Goal: Task Accomplishment & Management: Complete application form

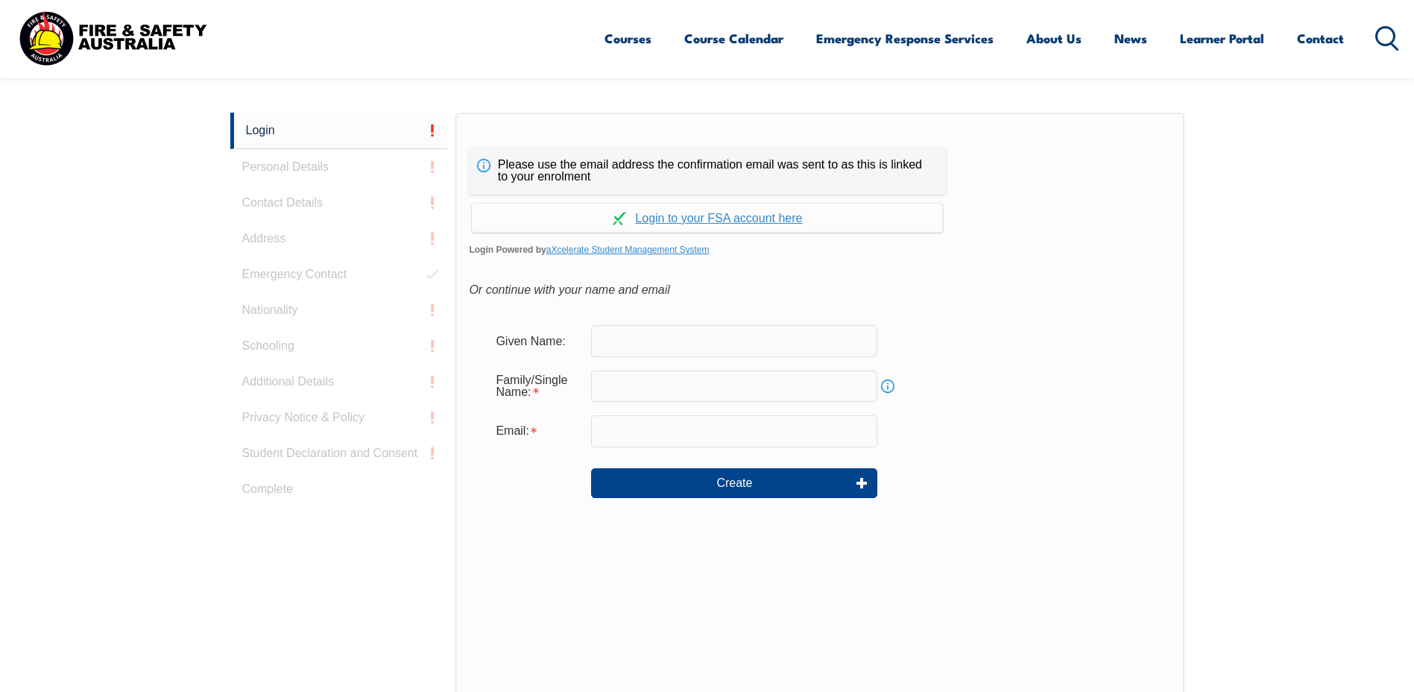
scroll to position [397, 0]
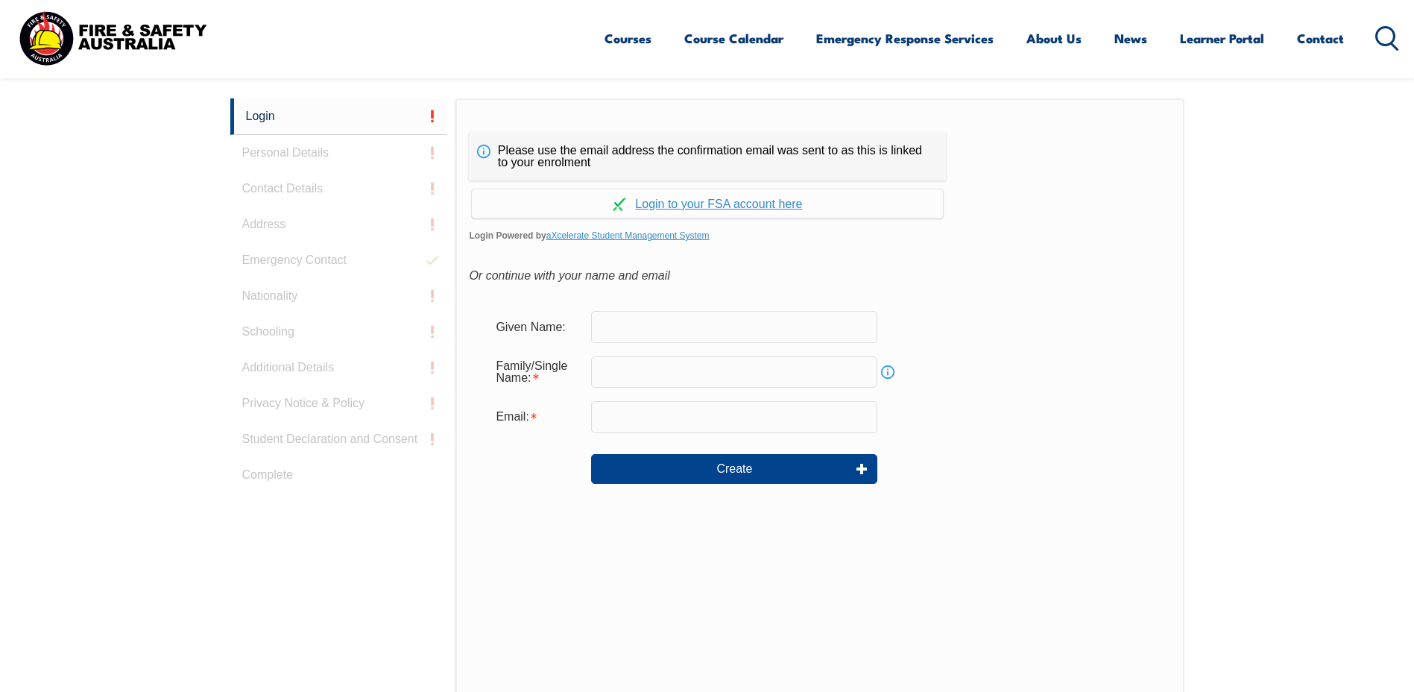
click at [628, 332] on input "text" at bounding box center [734, 326] width 286 height 31
type input "Michael"
type input "Parish"
drag, startPoint x: 763, startPoint y: 421, endPoint x: 558, endPoint y: 408, distance: 206.2
click at [558, 408] on div "Email: michaelmparish@gmail.com" at bounding box center [820, 416] width 672 height 31
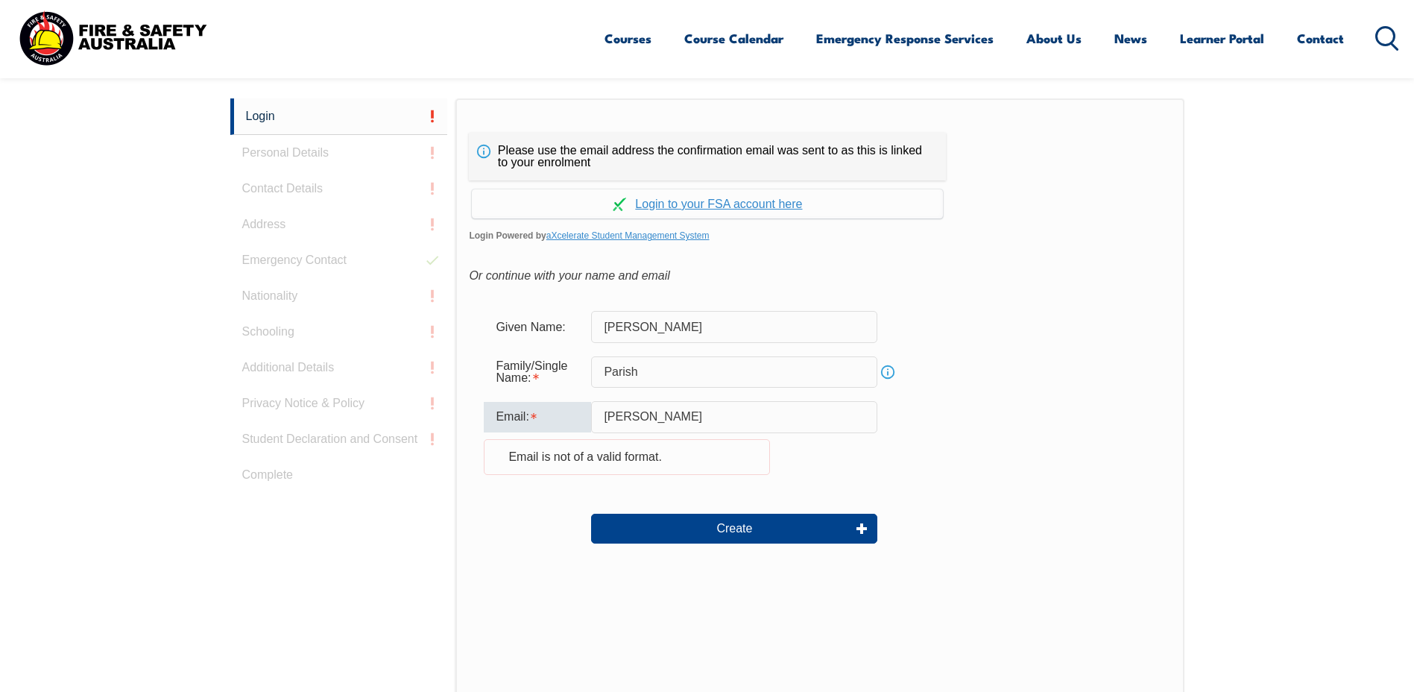
type input "michael.m.parish@boeing.com"
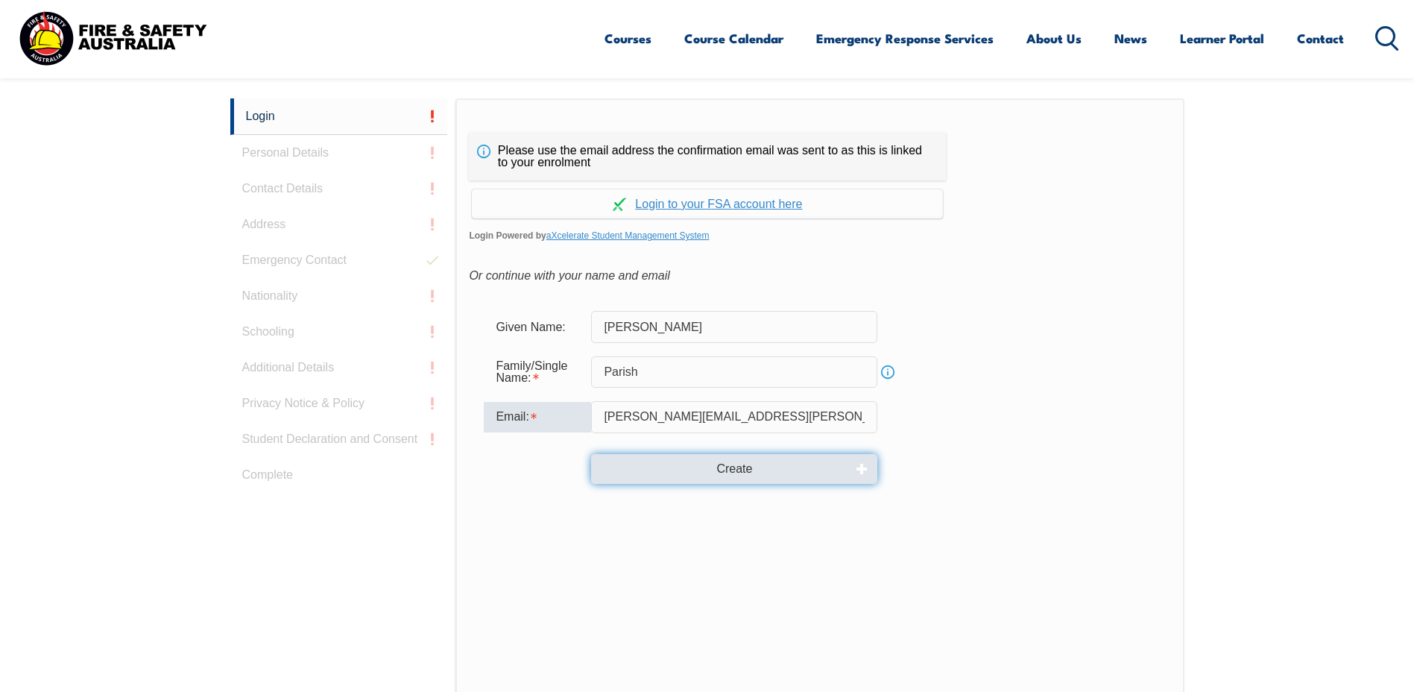
click at [746, 469] on button "Create" at bounding box center [734, 469] width 286 height 30
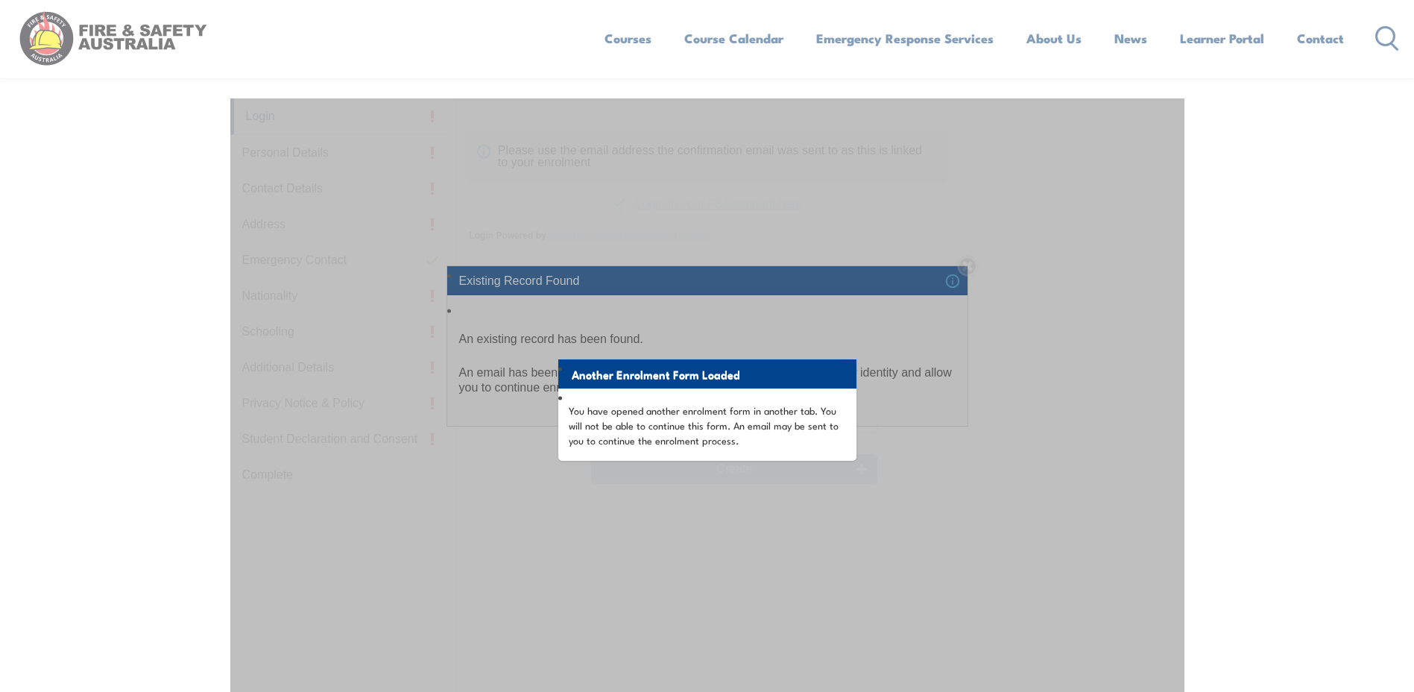
click at [720, 529] on div "Another Enrolment Form Loaded You have opened another enrolment form in another…" at bounding box center [707, 470] width 954 height 745
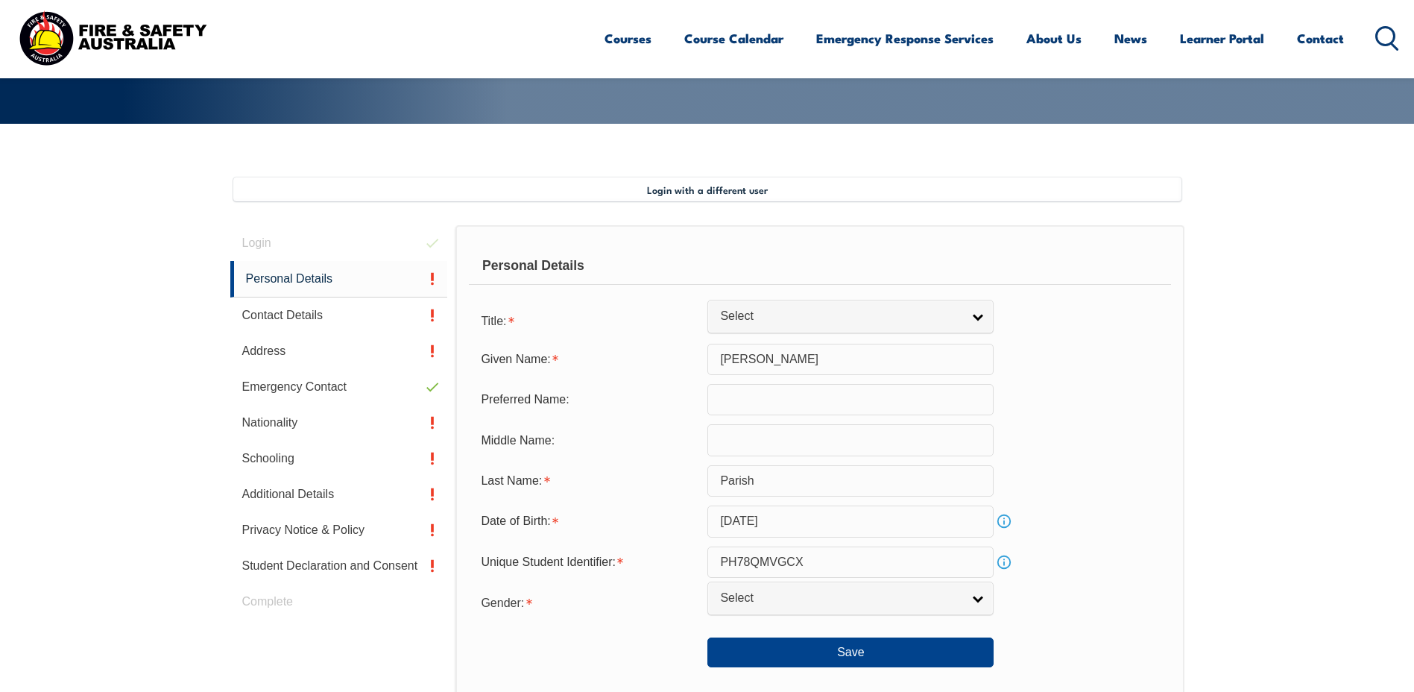
scroll to position [406, 0]
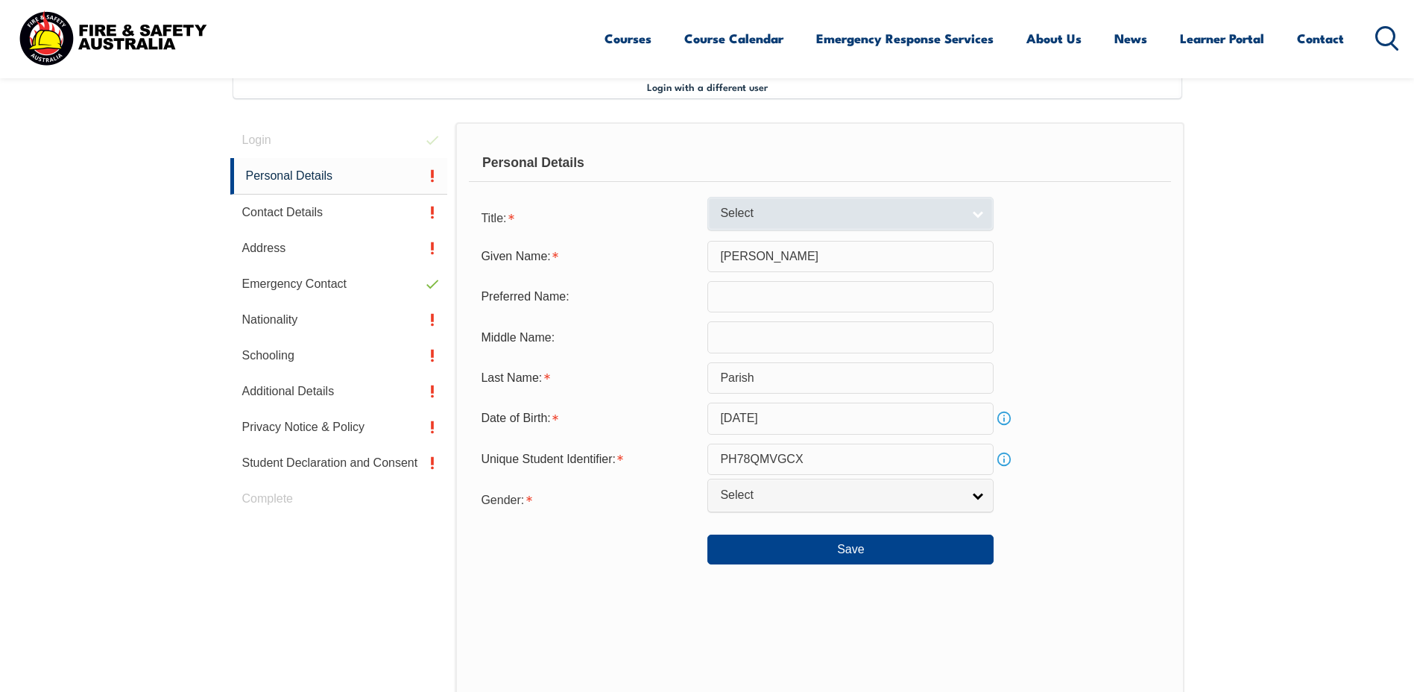
click at [763, 210] on span "Select" at bounding box center [841, 214] width 242 height 16
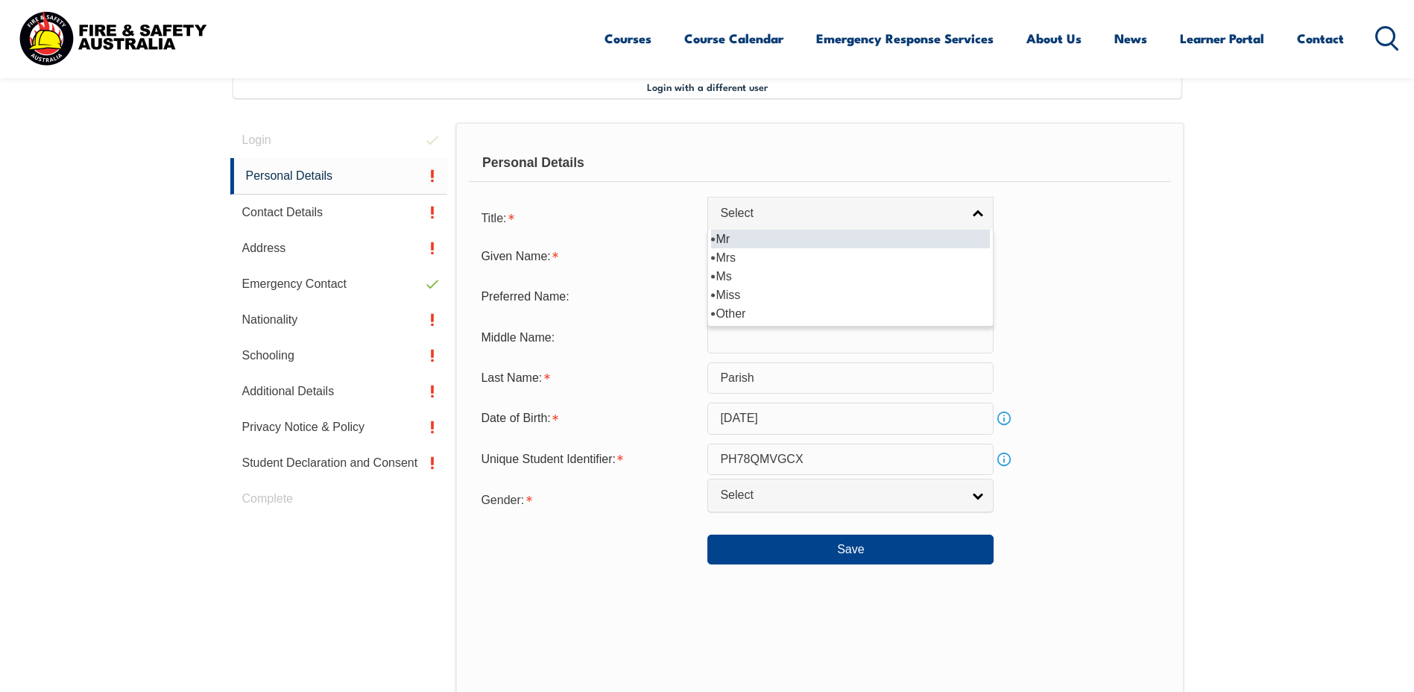
click at [771, 240] on li "Mr" at bounding box center [850, 239] width 279 height 19
select select "Mr"
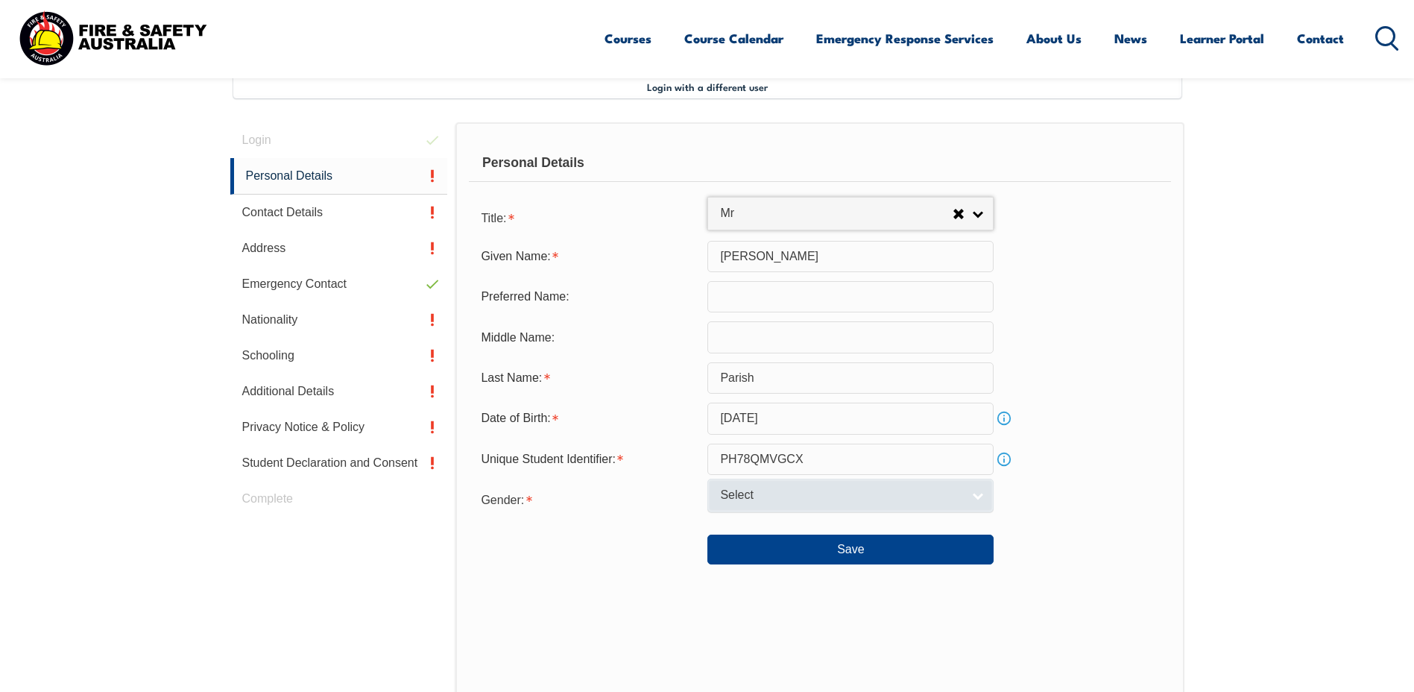
click at [835, 502] on span "Select" at bounding box center [841, 495] width 242 height 16
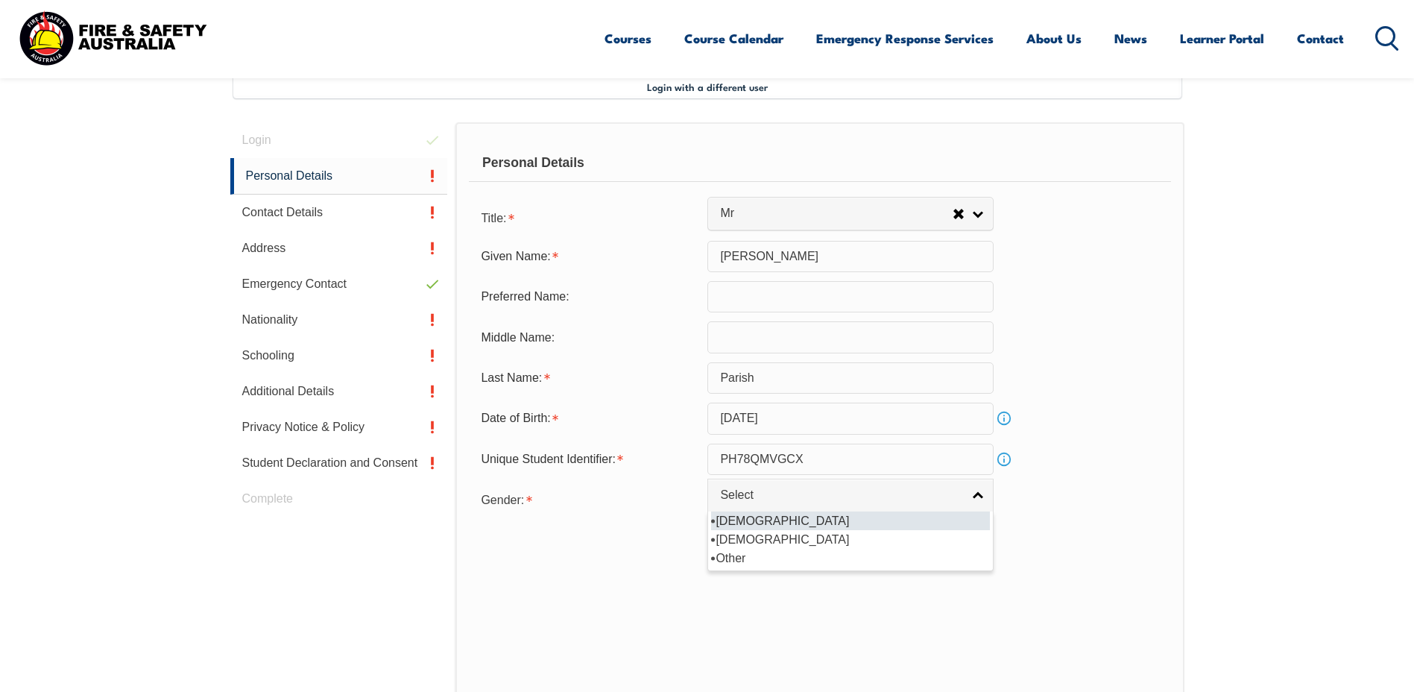
click at [788, 523] on li "[DEMOGRAPHIC_DATA]" at bounding box center [850, 520] width 279 height 19
select select "M"
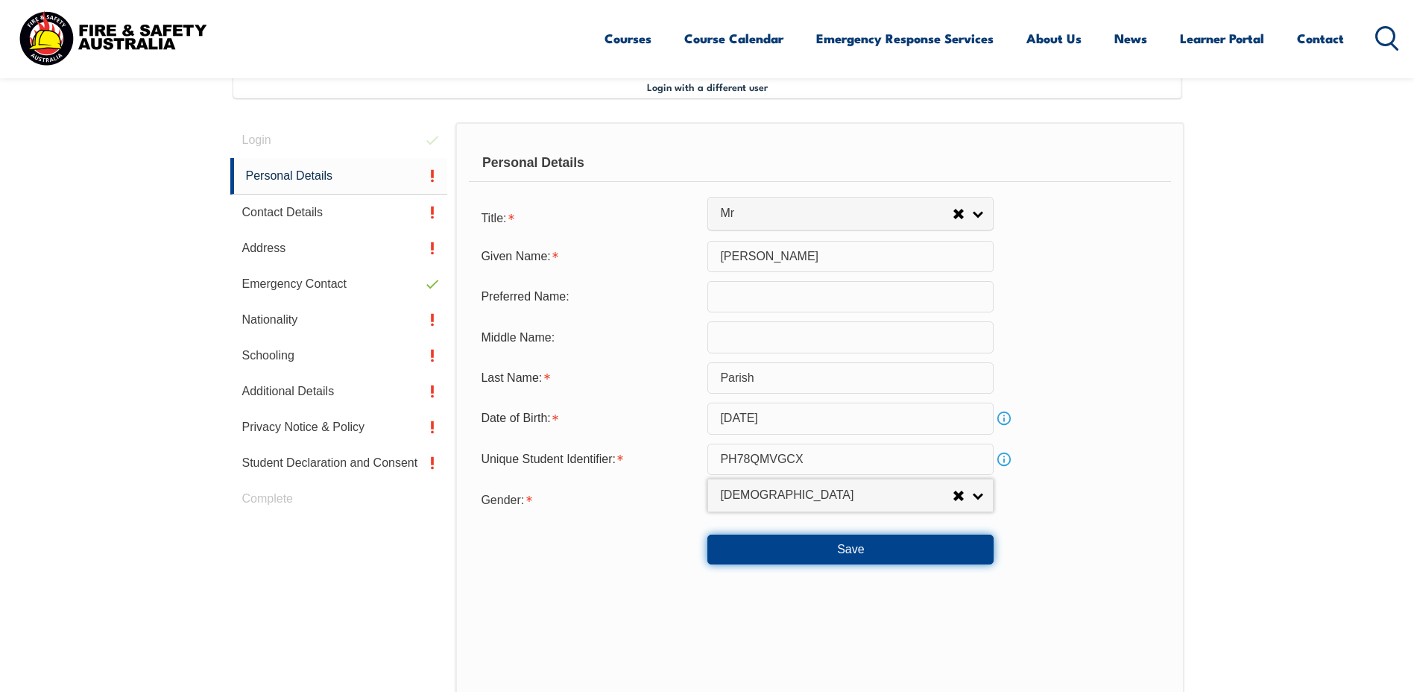
click at [827, 546] on button "Save" at bounding box center [850, 549] width 286 height 30
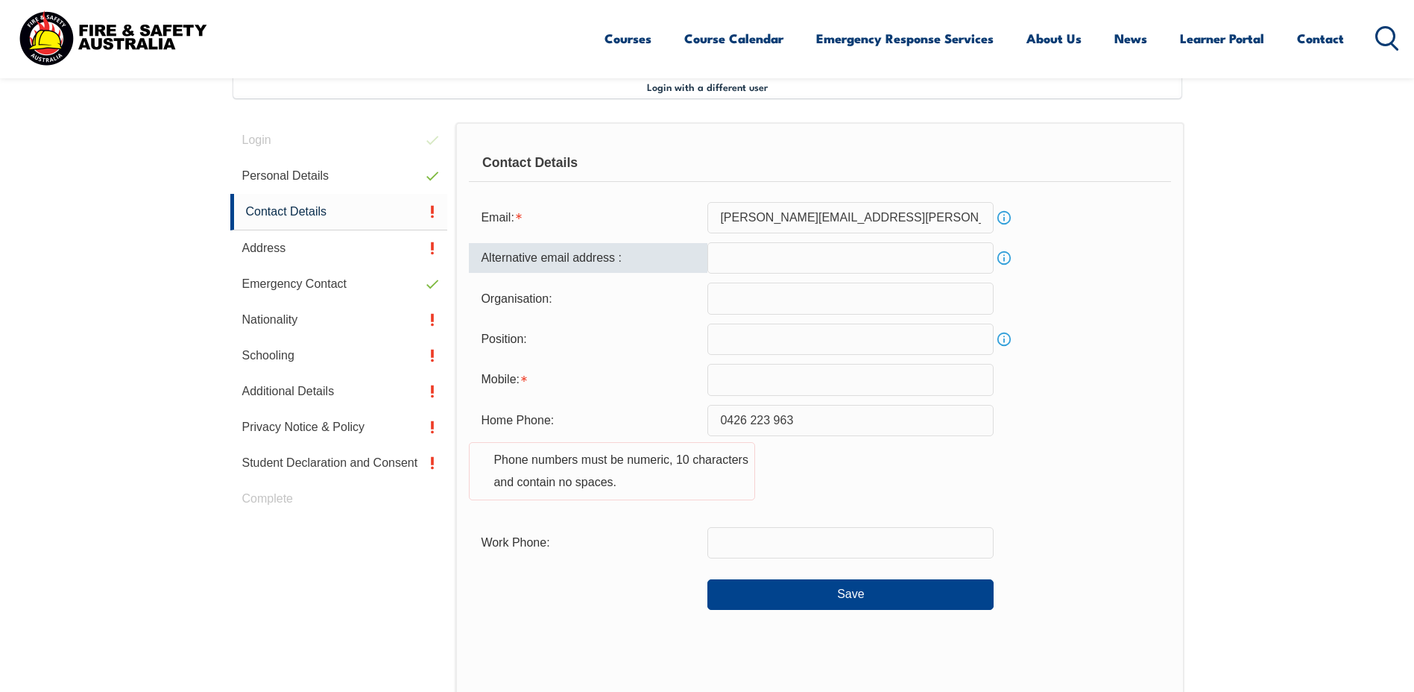
click at [780, 265] on input "email" at bounding box center [850, 257] width 286 height 31
type input "michaelmparish@gmail.com"
type input "0426223963"
click at [784, 306] on input "text" at bounding box center [850, 298] width 286 height 31
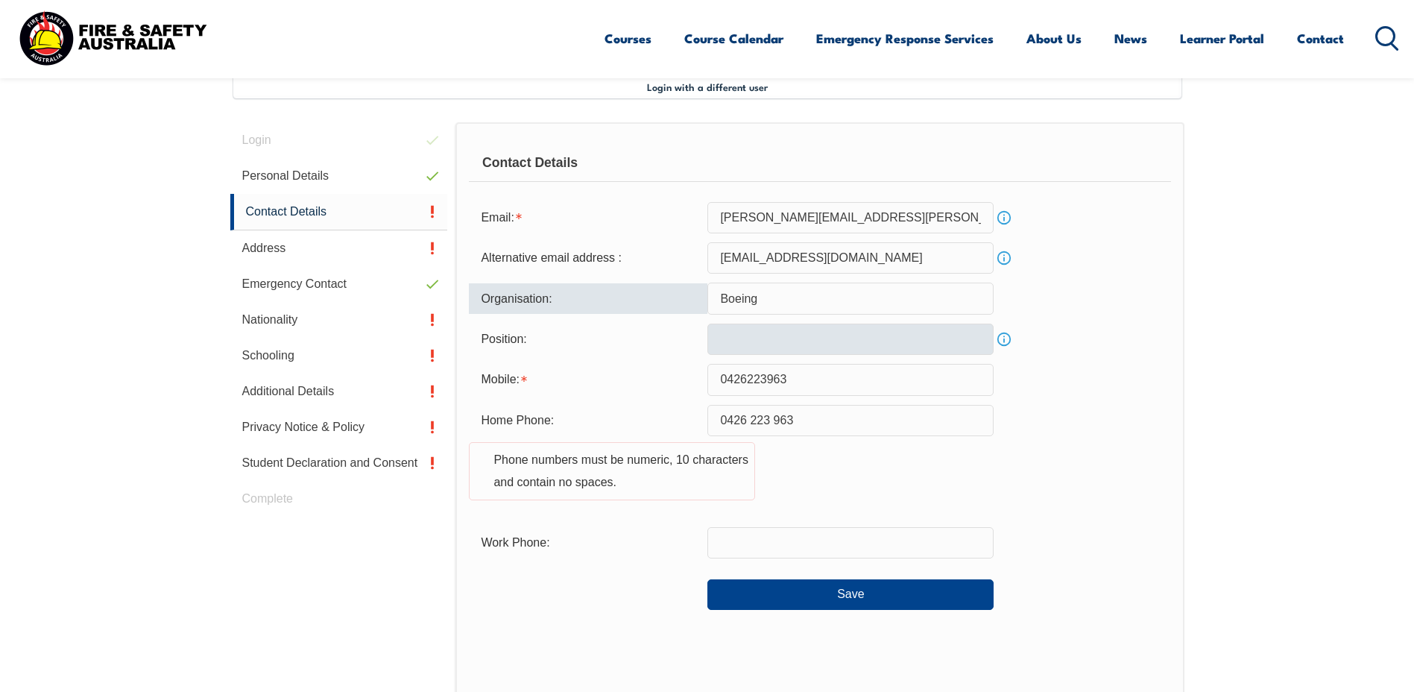
type input "Boeing"
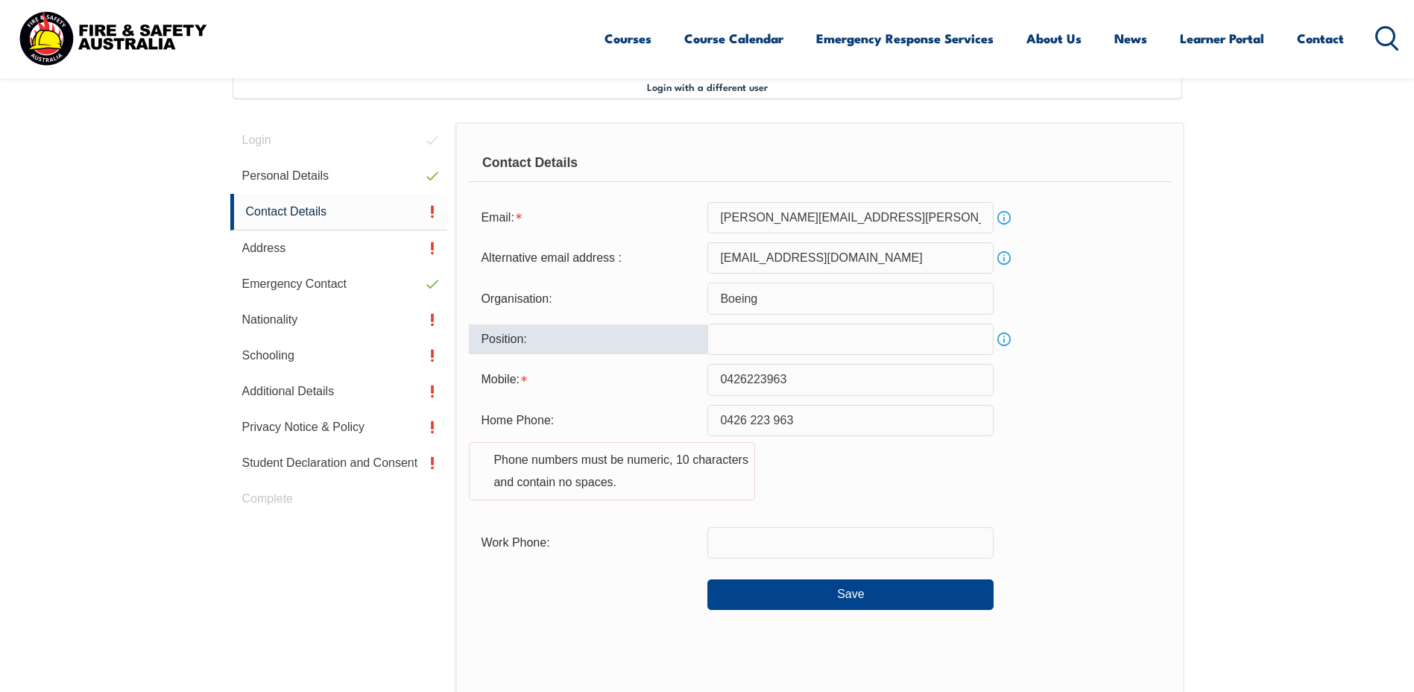
click at [796, 341] on input "text" at bounding box center [850, 339] width 286 height 31
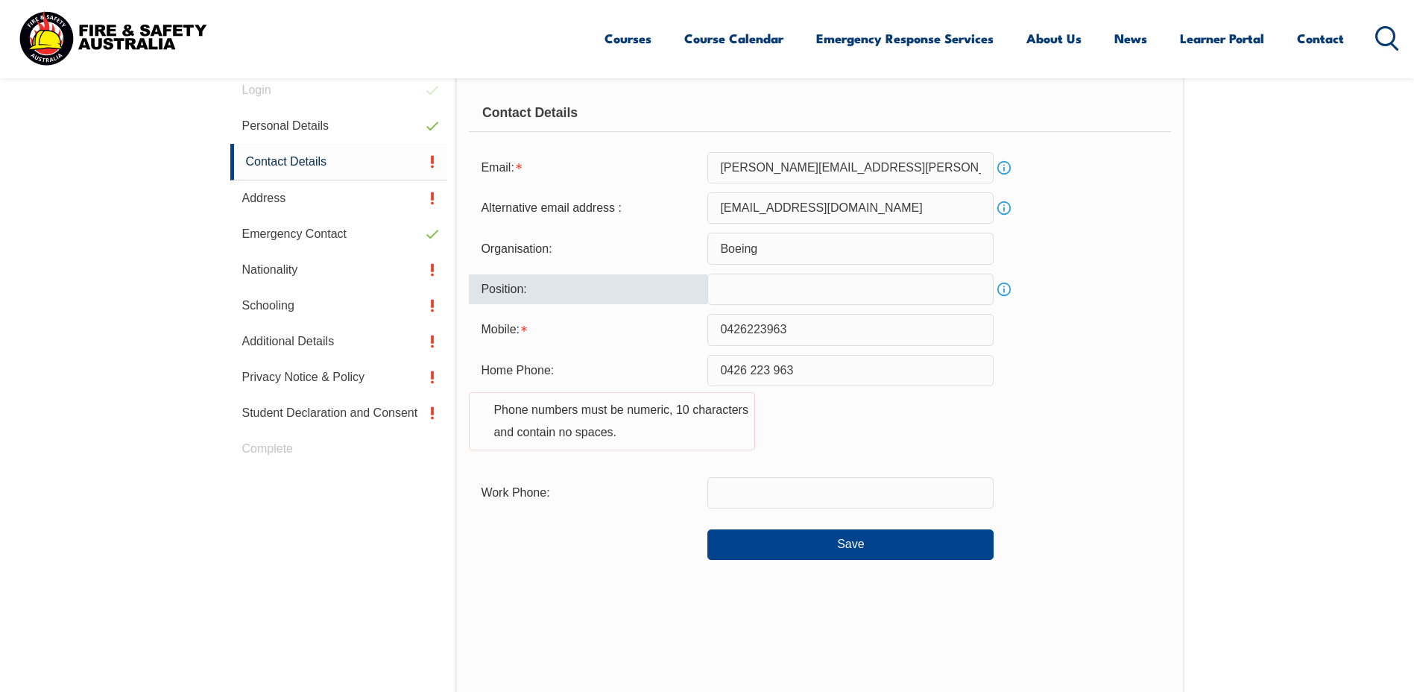
scroll to position [481, 0]
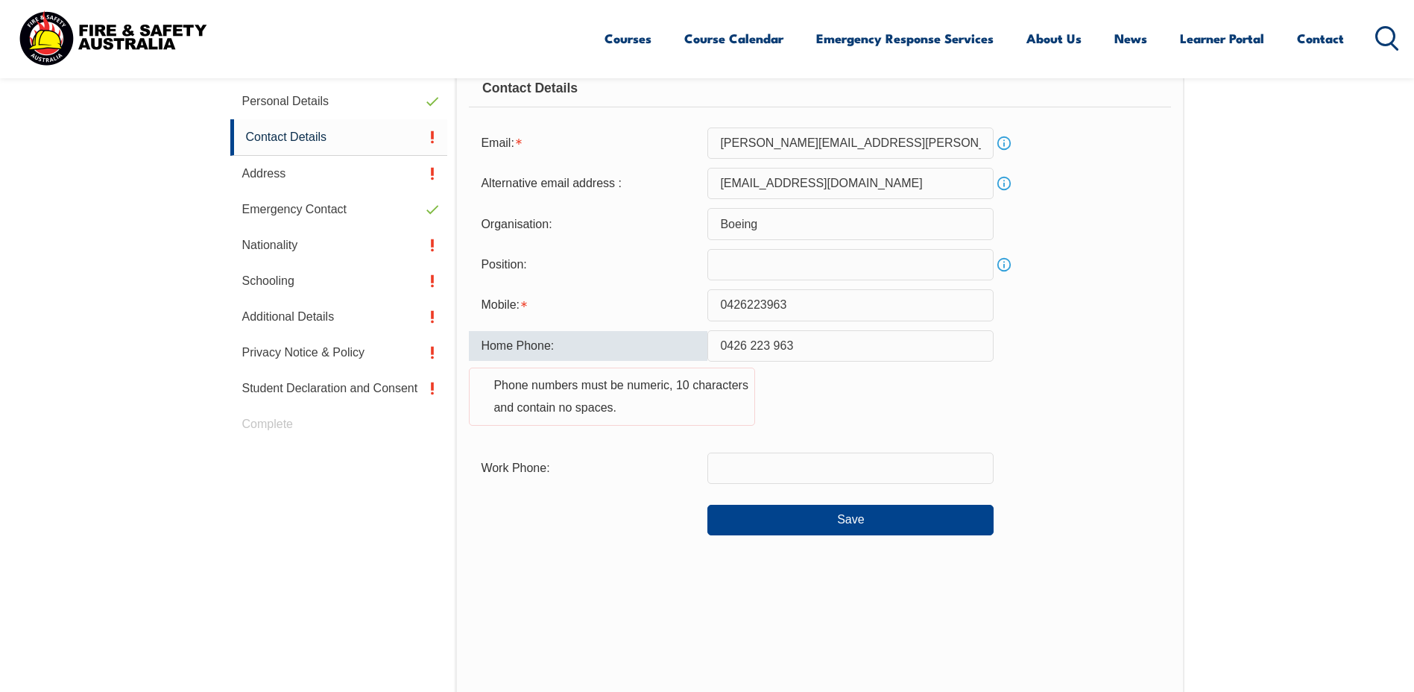
click at [752, 346] on input "0426 223 963" at bounding box center [850, 345] width 286 height 31
drag, startPoint x: 771, startPoint y: 344, endPoint x: 781, endPoint y: 344, distance: 10.4
click at [771, 344] on input "0426223 963" at bounding box center [850, 345] width 286 height 31
type input "0426223963"
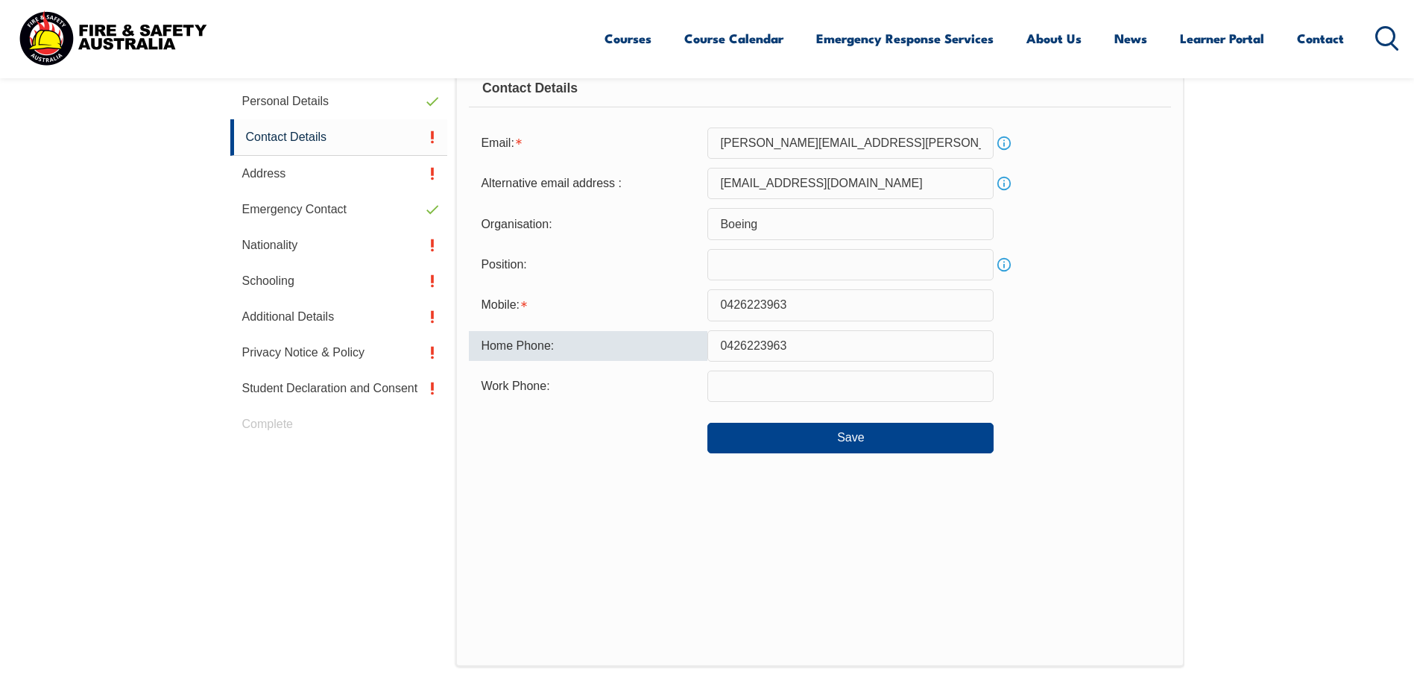
drag, startPoint x: 796, startPoint y: 348, endPoint x: 674, endPoint y: 336, distance: 122.8
click at [674, 336] on div "Home Phone: 0426223963" at bounding box center [819, 345] width 701 height 31
click at [736, 389] on input "text" at bounding box center [850, 385] width 286 height 31
click at [766, 379] on input "text" at bounding box center [850, 385] width 286 height 31
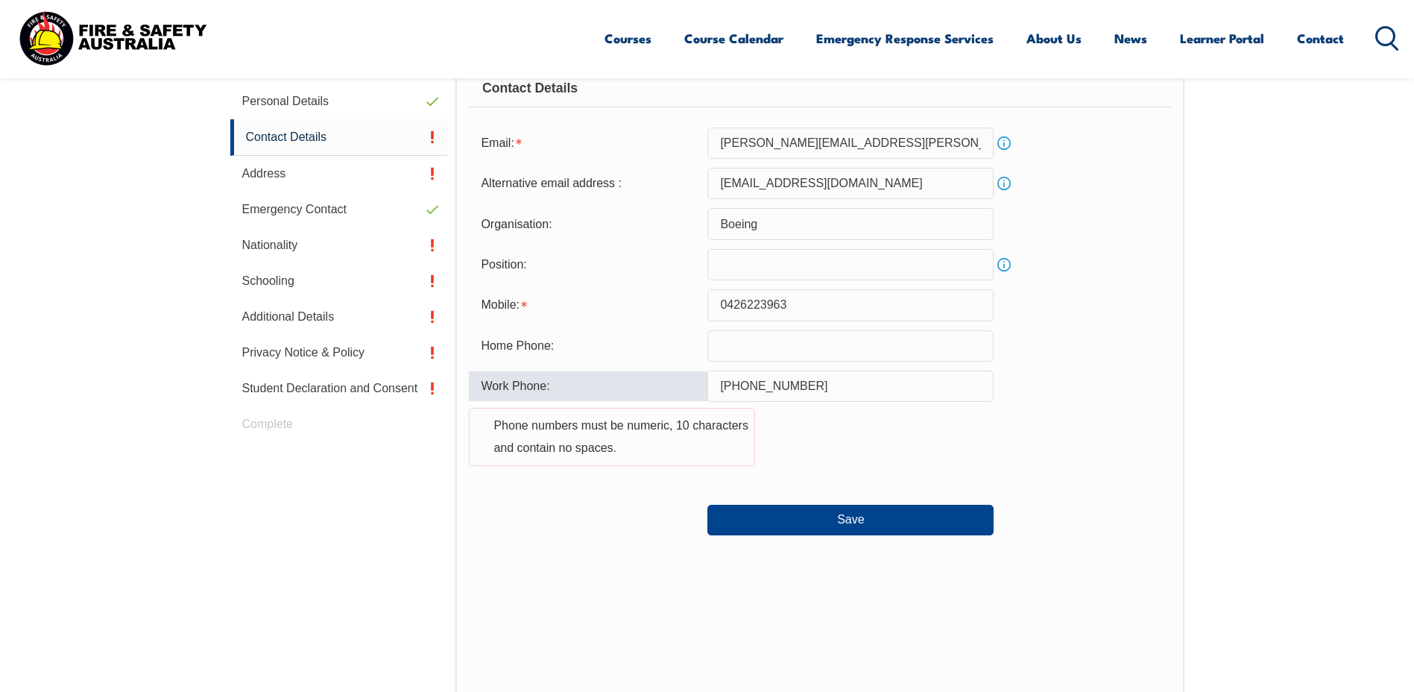
drag, startPoint x: 740, startPoint y: 386, endPoint x: 667, endPoint y: 385, distance: 73.1
click at [667, 385] on div "Work Phone: +618708571 Phone numbers must be numeric, 10 characters and contain…" at bounding box center [819, 426] width 701 height 113
click at [807, 390] on input "8708571" at bounding box center [850, 385] width 286 height 31
type input "870857122"
click at [574, 514] on div at bounding box center [588, 513] width 239 height 16
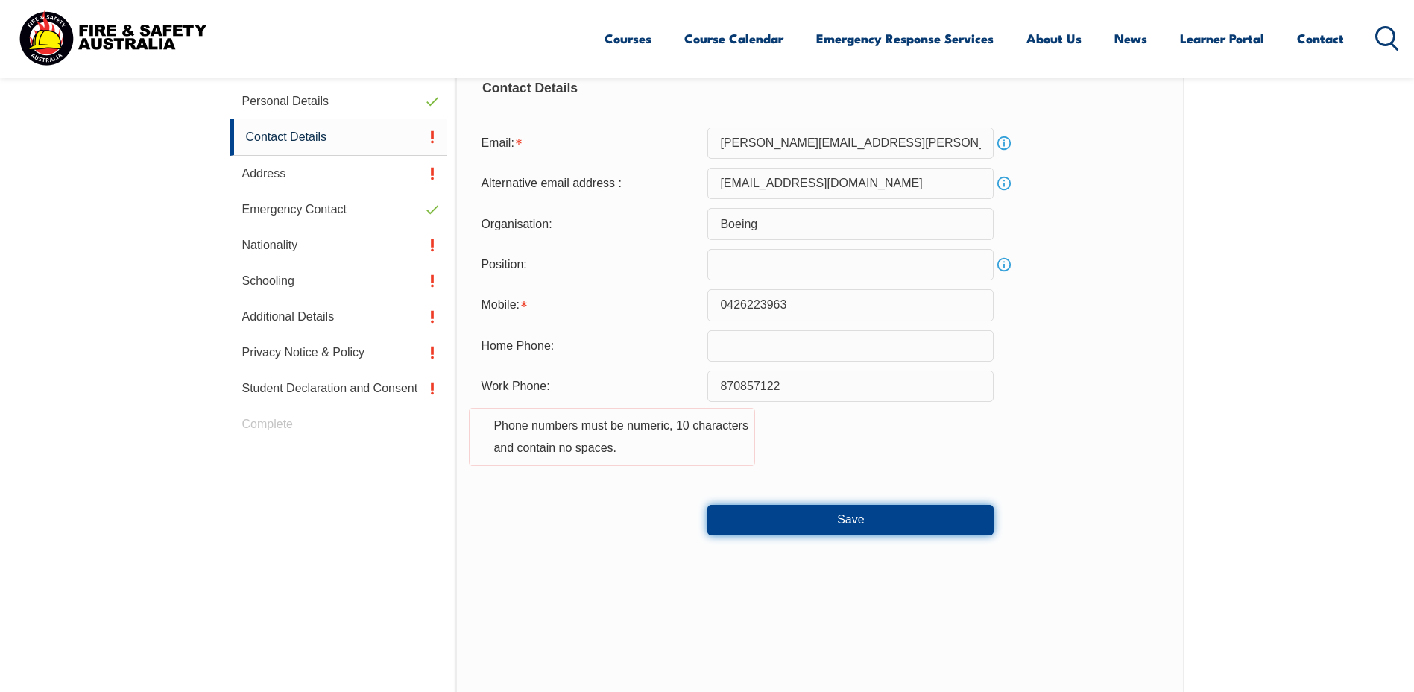
click at [855, 525] on button "Save" at bounding box center [850, 520] width 286 height 30
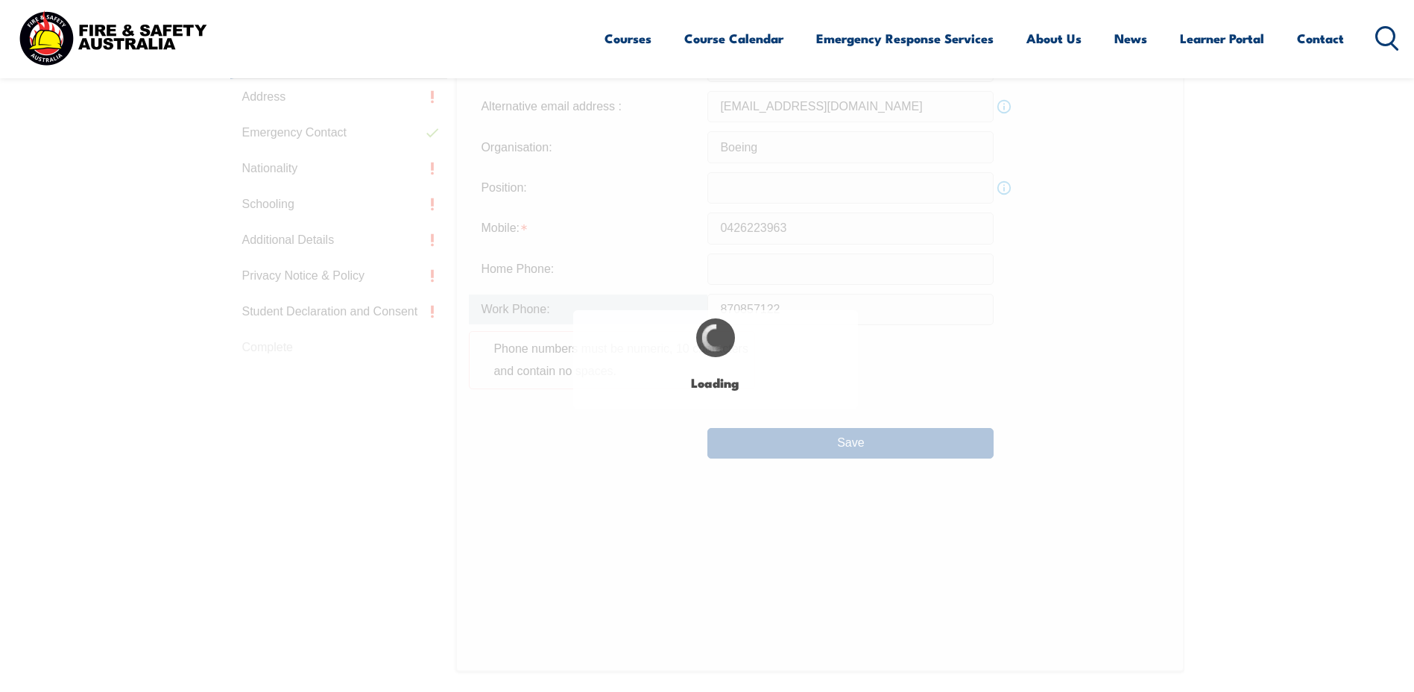
scroll to position [776, 0]
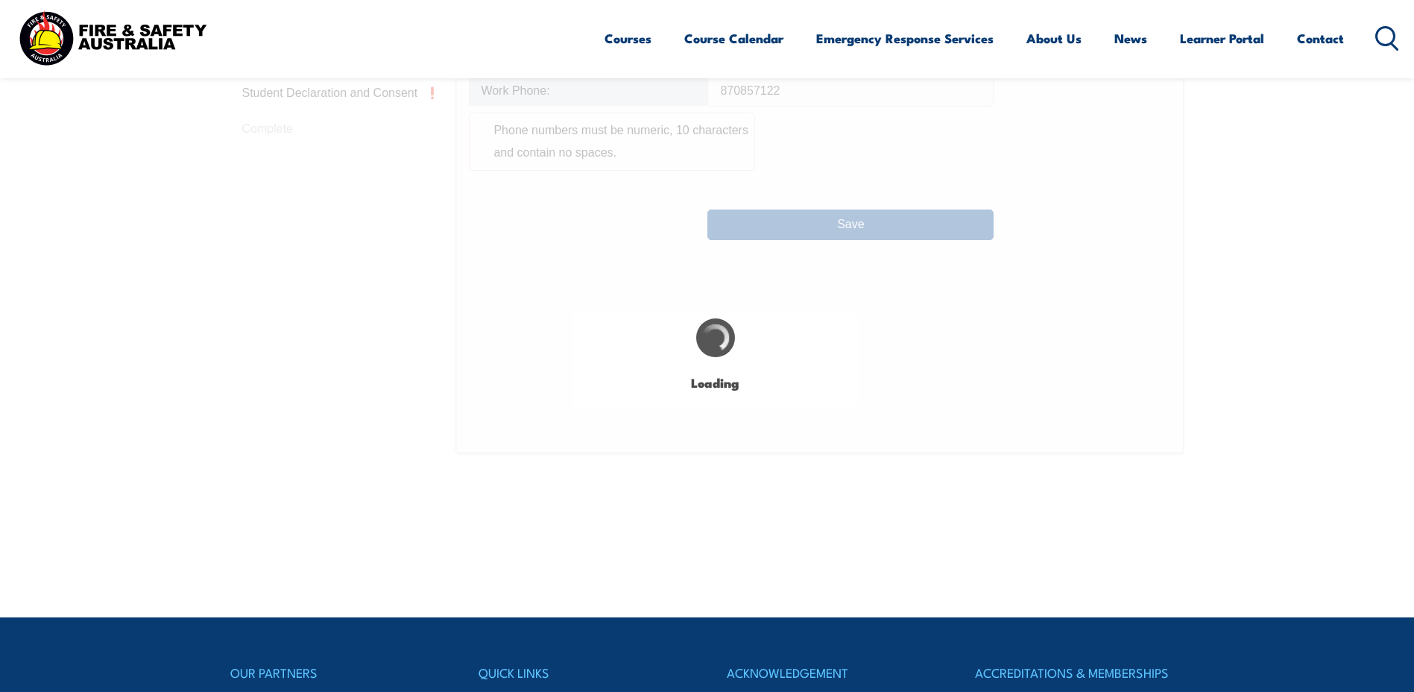
type input "0426 223 963"
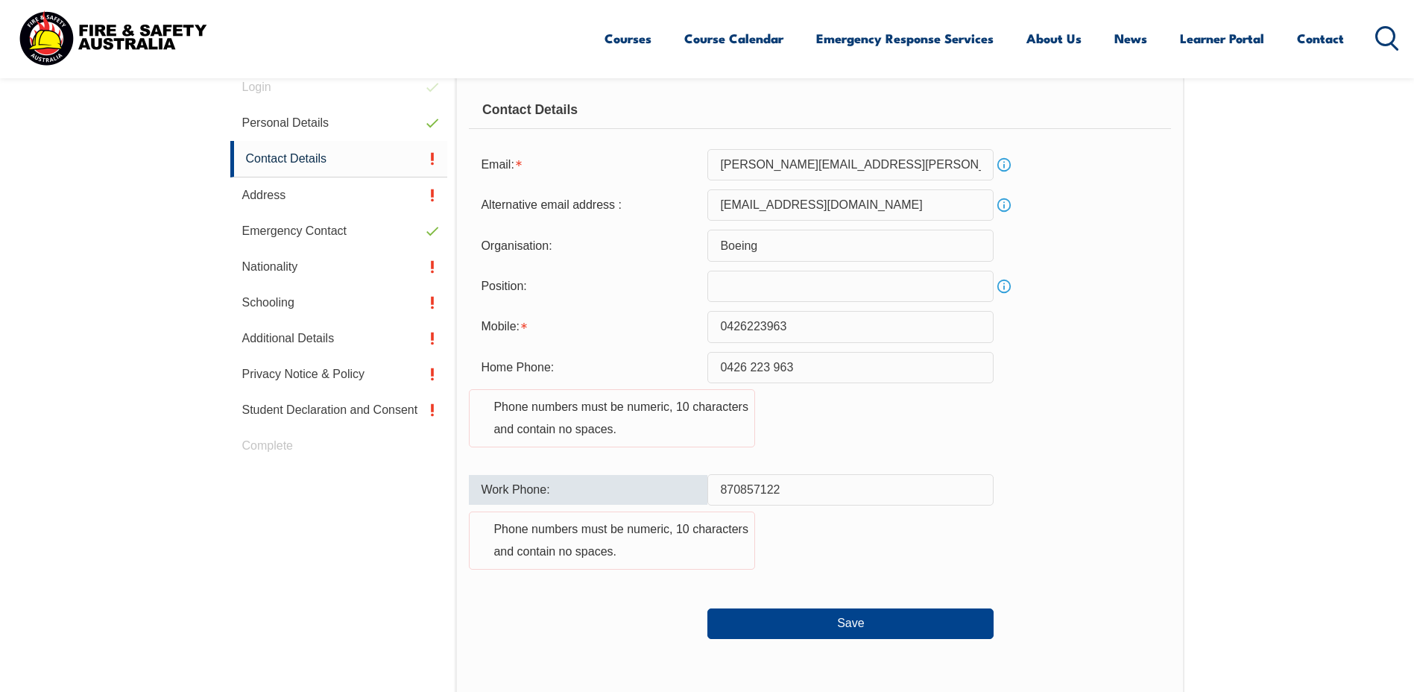
scroll to position [485, 0]
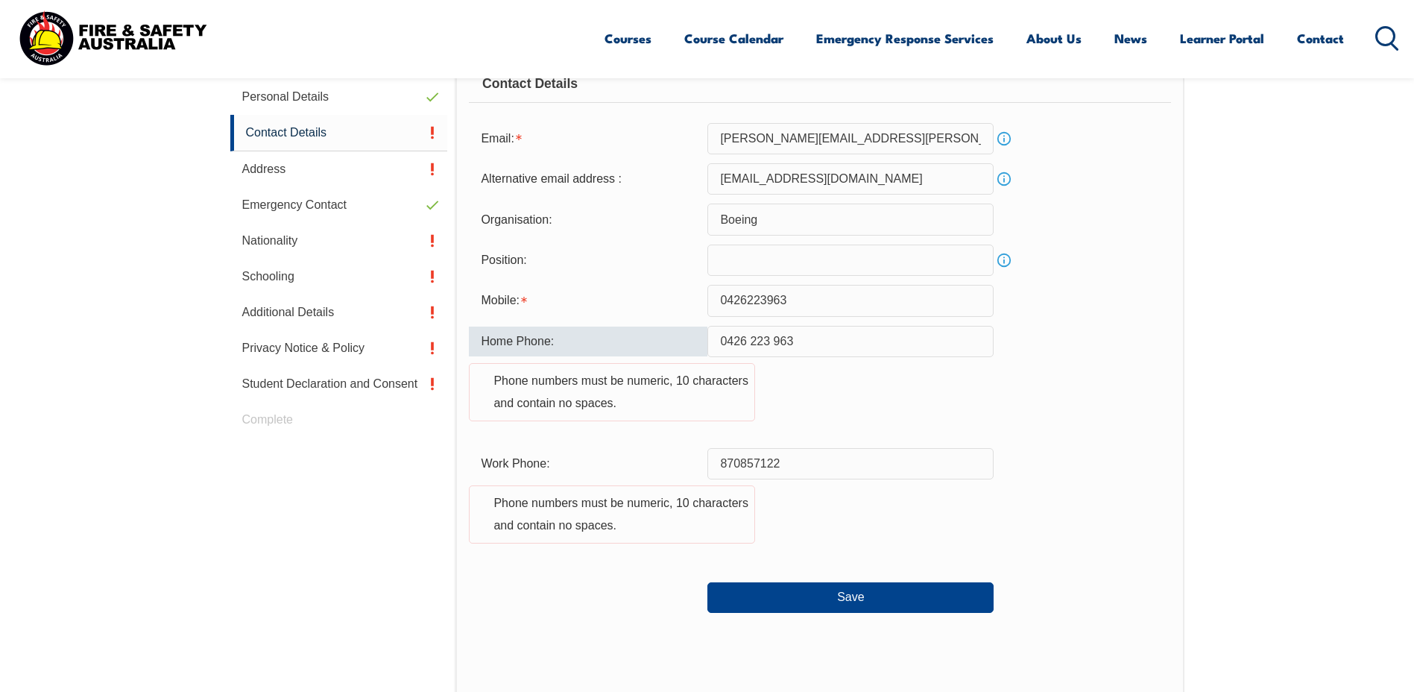
drag, startPoint x: 807, startPoint y: 343, endPoint x: 696, endPoint y: 346, distance: 111.1
click at [696, 346] on div "Home Phone: 0426 223 963 Phone numbers must be numeric, 10 characters and conta…" at bounding box center [819, 382] width 701 height 113
click at [812, 397] on div "Home Phone: Phone numbers must be numeric, 10 characters and contain no spaces." at bounding box center [819, 382] width 701 height 113
click at [824, 309] on input "0426223963" at bounding box center [850, 300] width 286 height 31
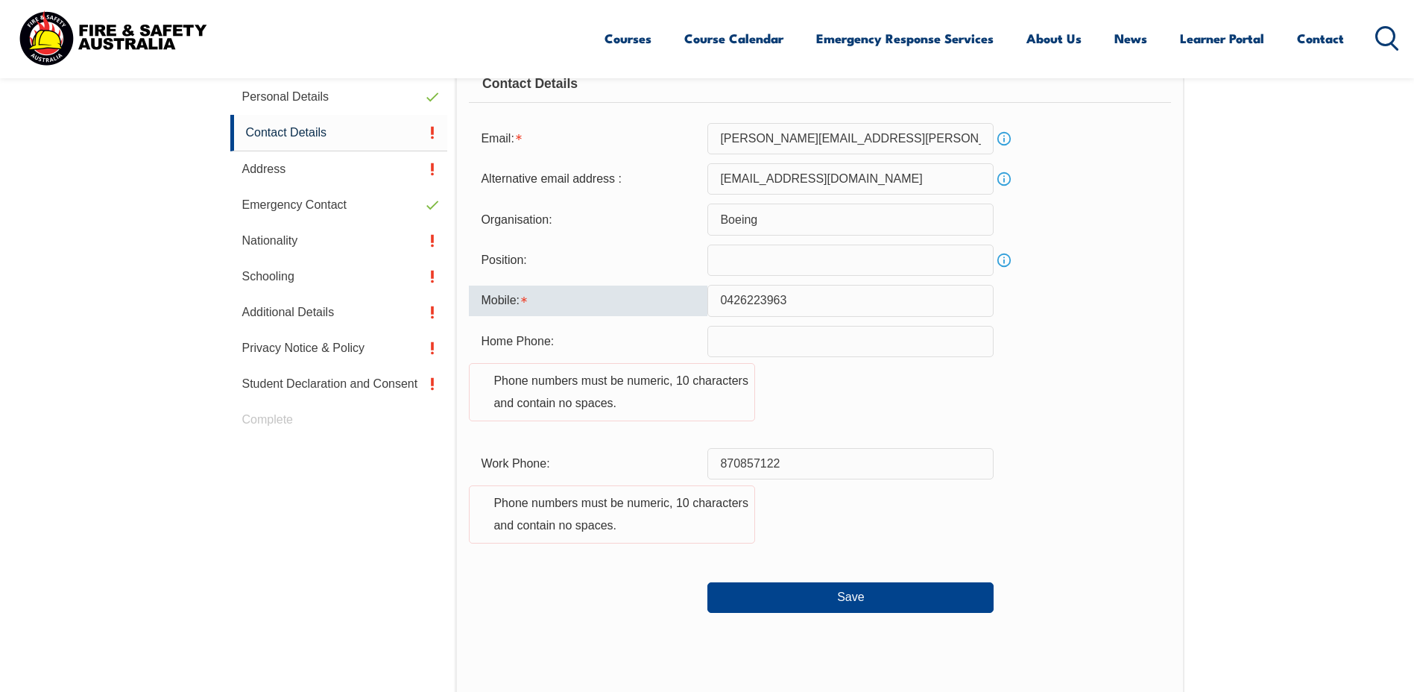
click at [723, 467] on input "870857122" at bounding box center [850, 463] width 286 height 31
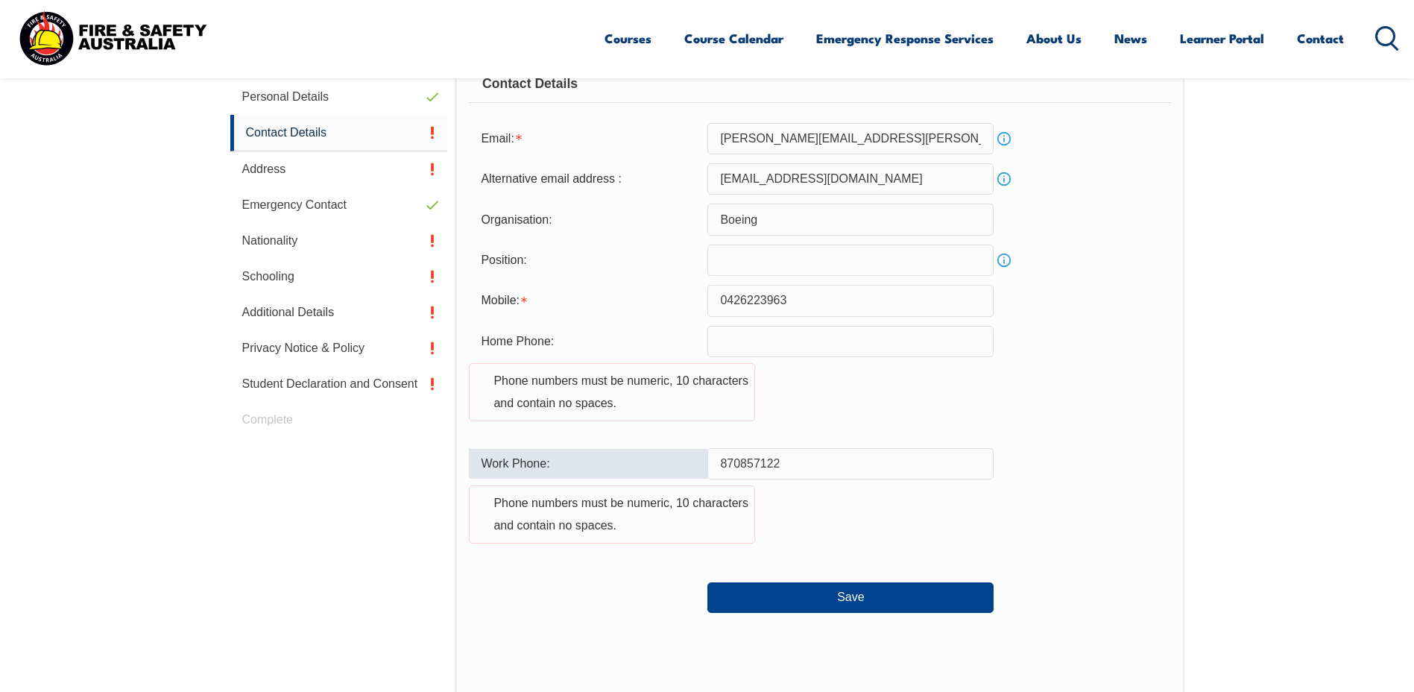
click at [719, 463] on input "870857122" at bounding box center [850, 463] width 286 height 31
click at [722, 466] on input "870857122" at bounding box center [850, 463] width 286 height 31
click at [730, 464] on input "870857122" at bounding box center [850, 463] width 286 height 31
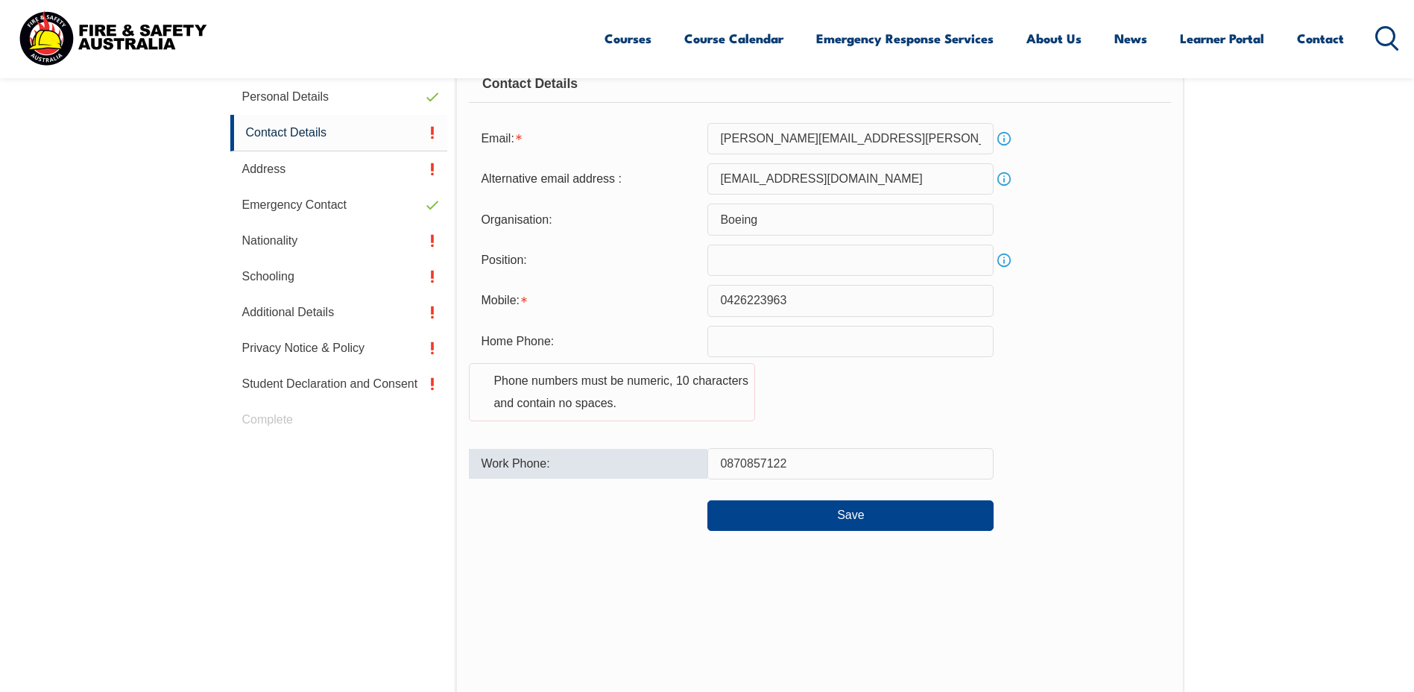
click at [724, 463] on input "0870857122" at bounding box center [850, 463] width 286 height 31
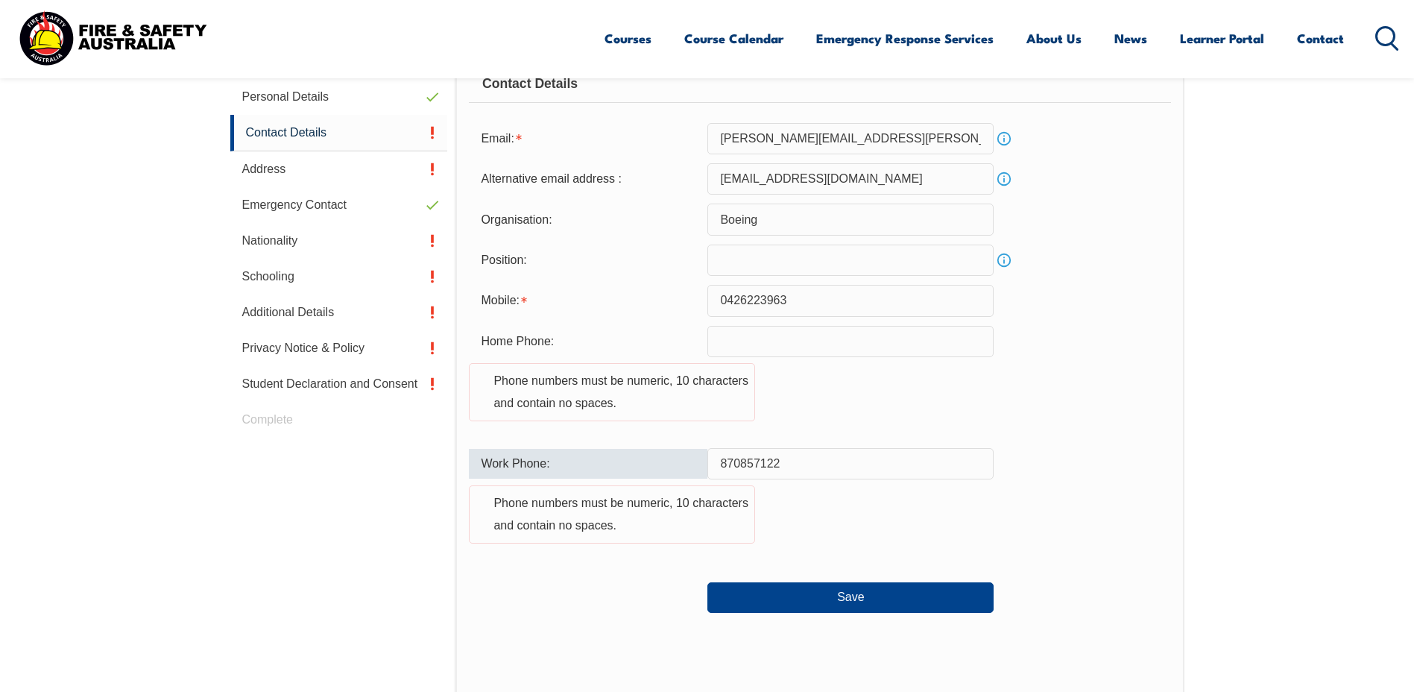
type input "0870857122"
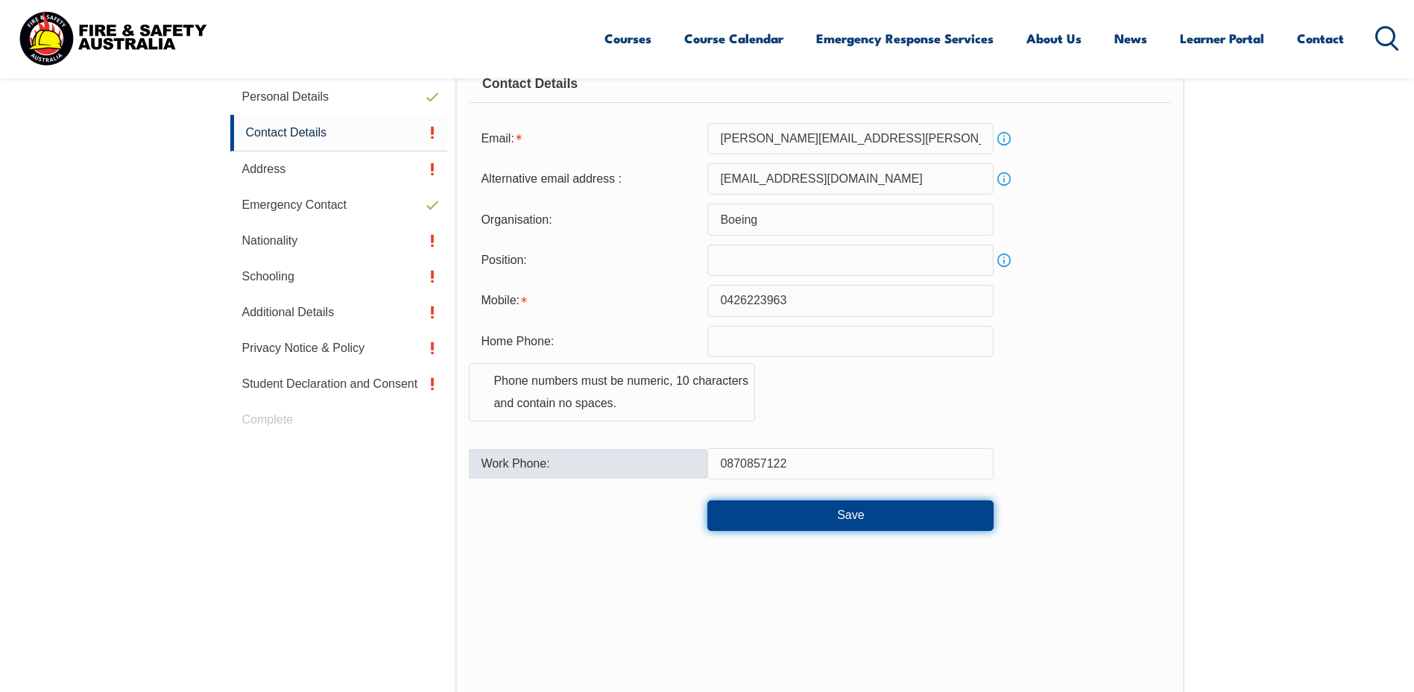
click at [771, 520] on button "Save" at bounding box center [850, 515] width 286 height 30
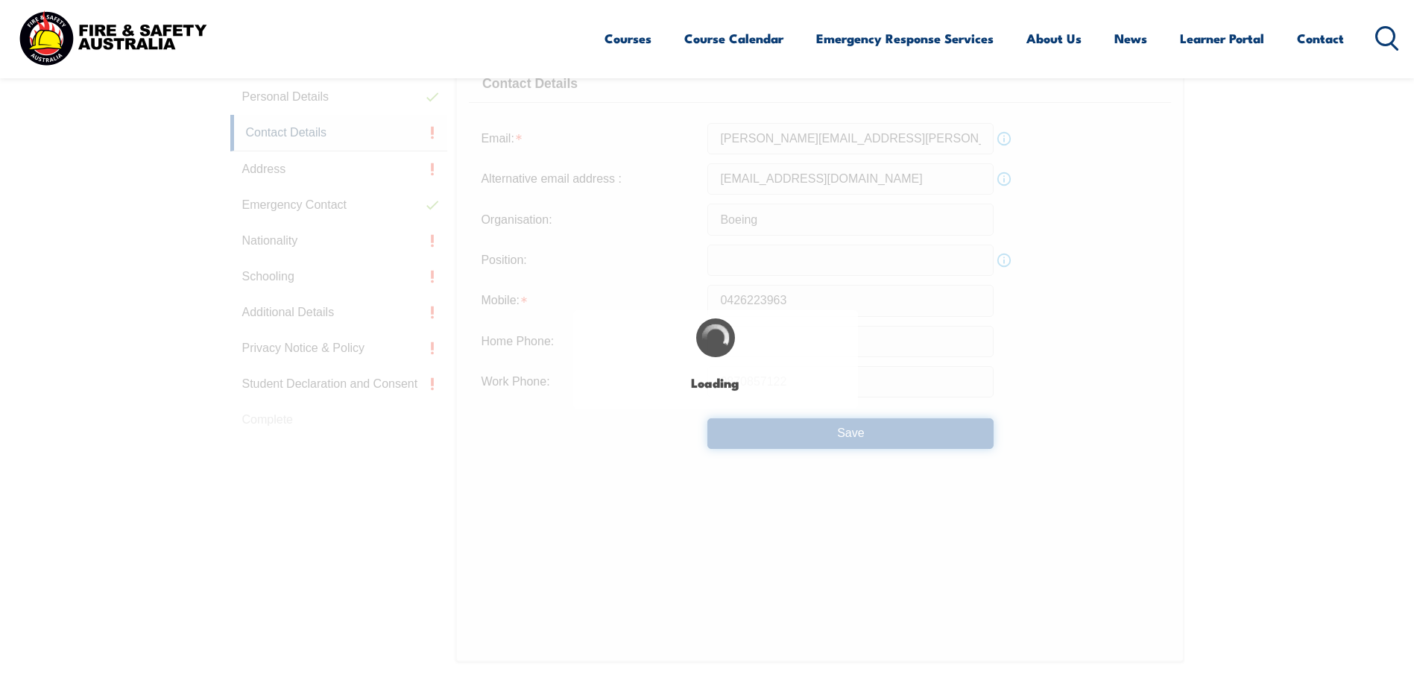
type input "0426 223 963"
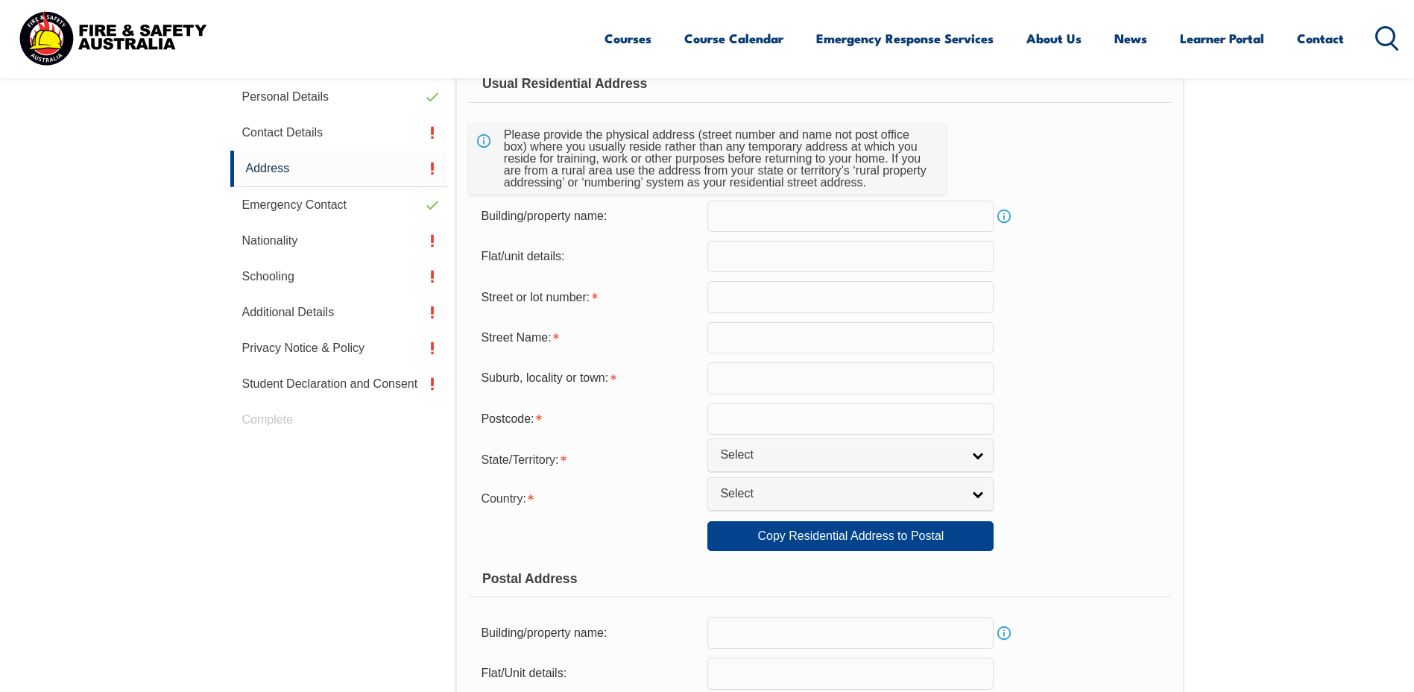
scroll to position [406, 0]
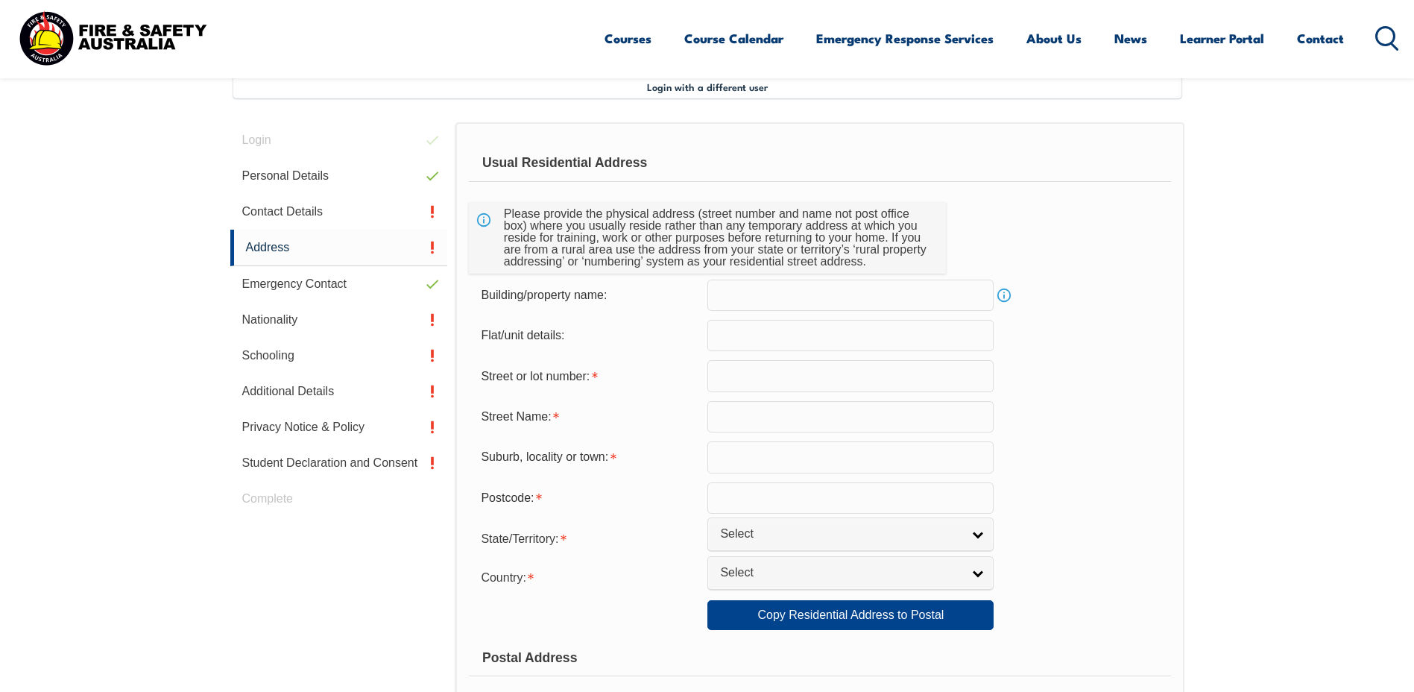
click at [801, 387] on input "text" at bounding box center [850, 375] width 286 height 31
type input "69 Paginton Cre"
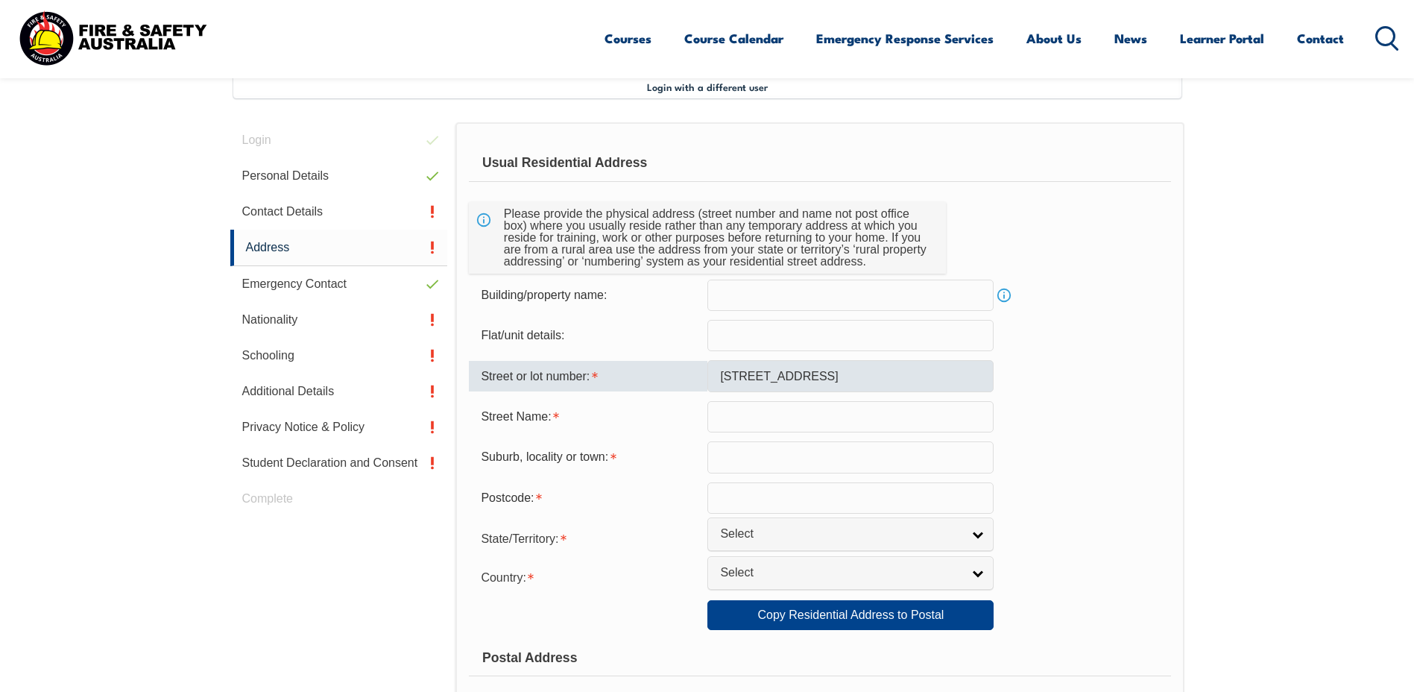
type input "Elizabeth East"
select select "8104"
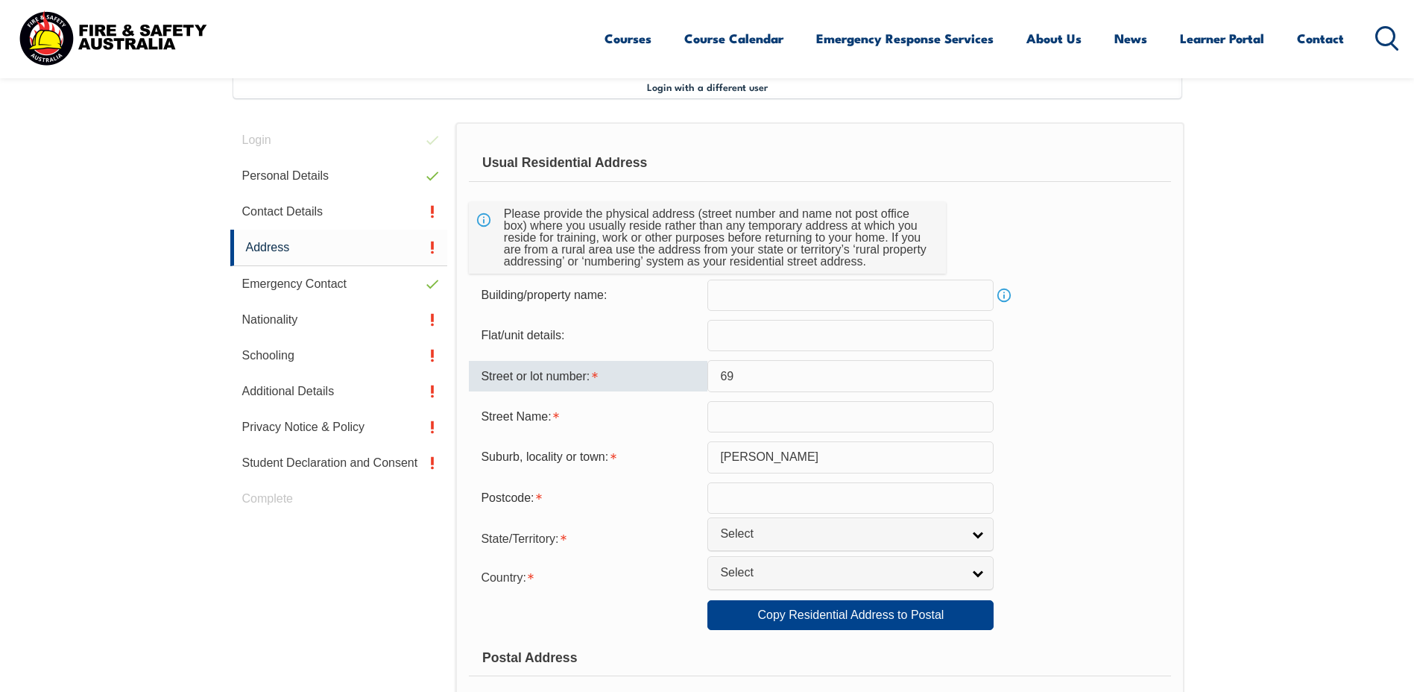
type input "69"
click at [724, 400] on form "Usual Residential Address Please provide the physical address (street number an…" at bounding box center [819, 622] width 701 height 955
click at [728, 412] on input "text" at bounding box center [850, 416] width 286 height 31
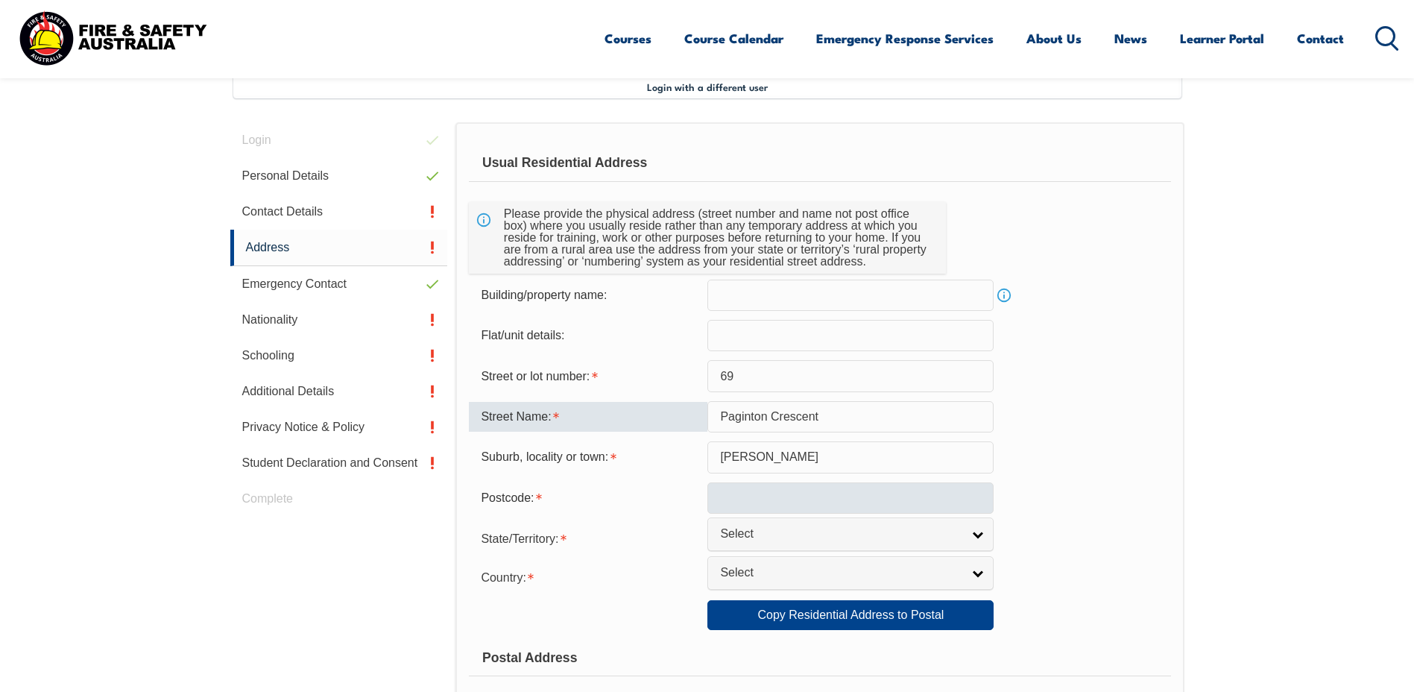
type input "Paginton Crescent"
click at [800, 498] on input "text" at bounding box center [850, 497] width 286 height 31
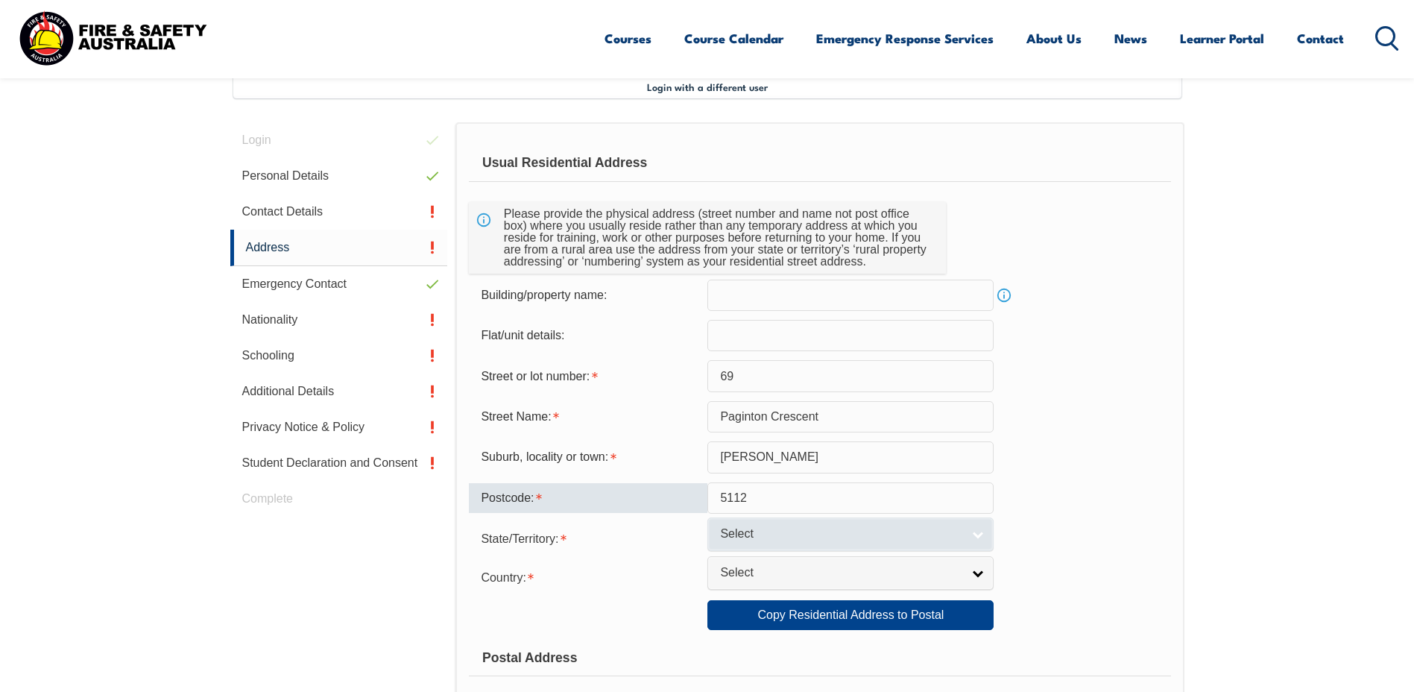
type input "5112"
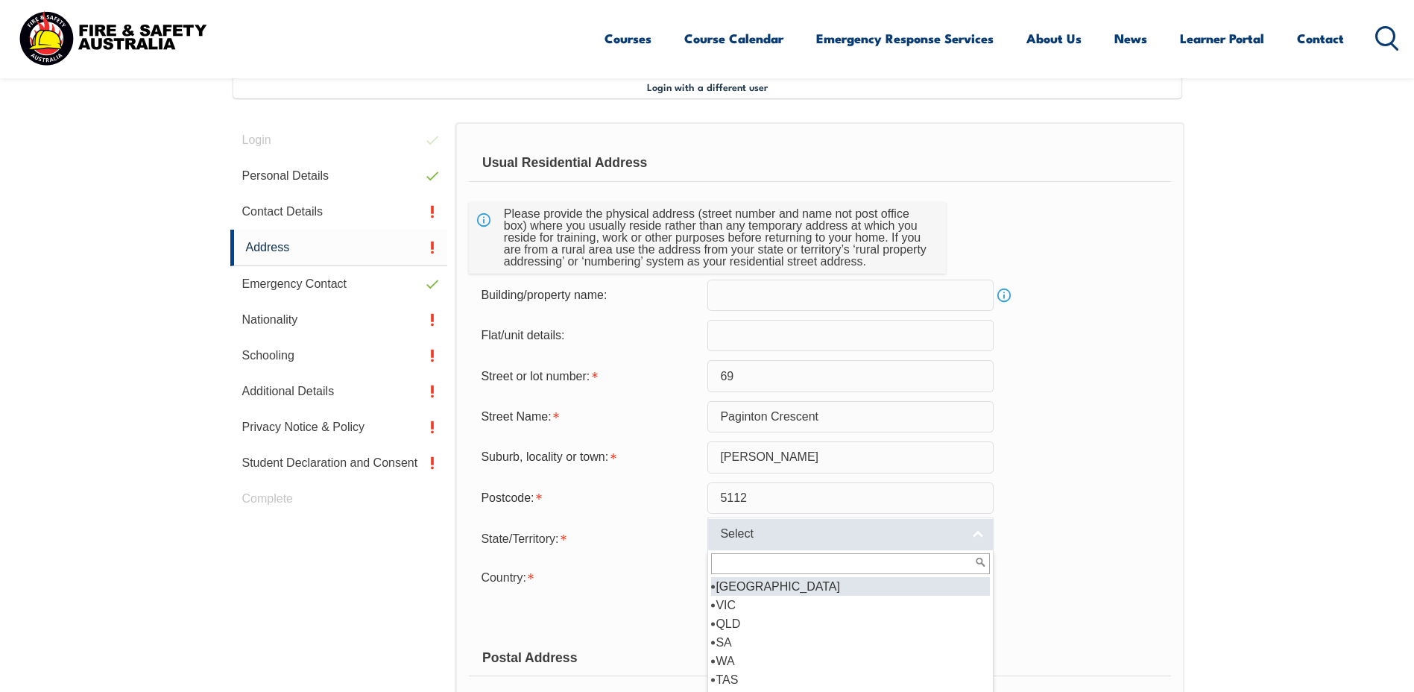
click at [725, 536] on span "Select" at bounding box center [841, 534] width 242 height 16
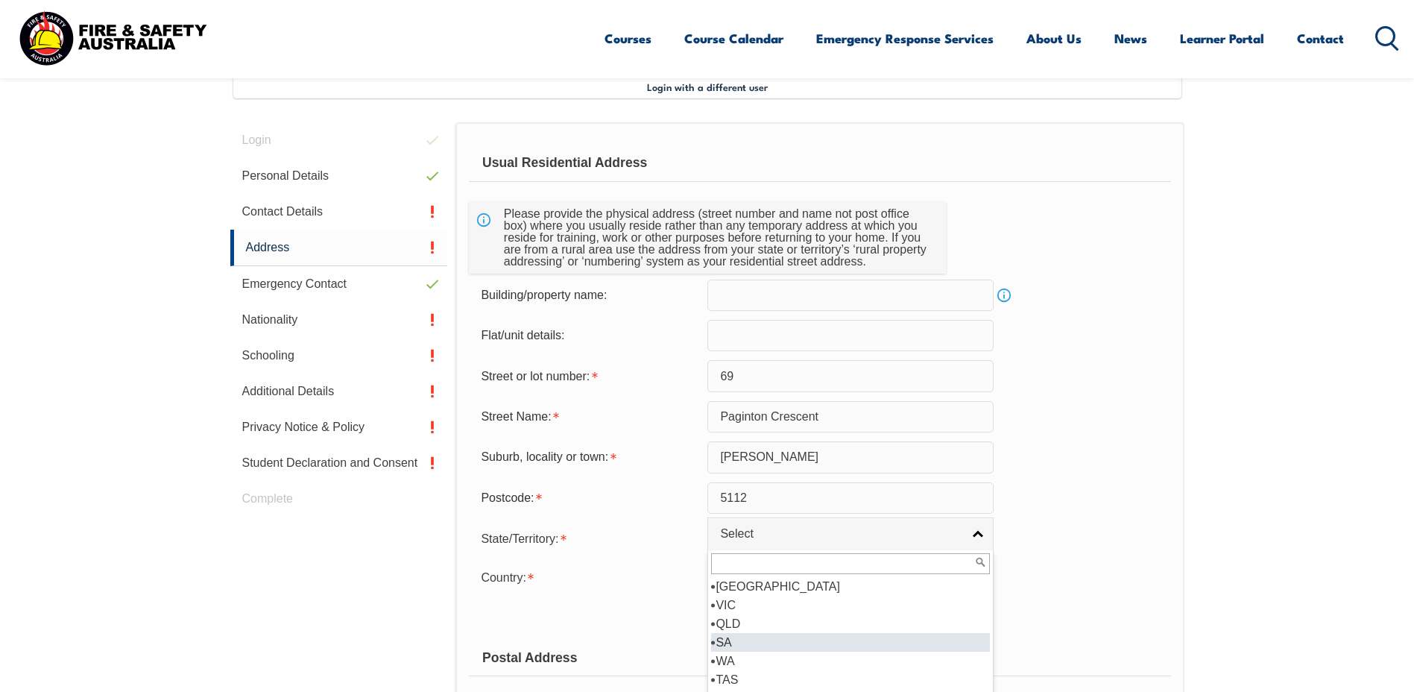
click at [751, 646] on li "SA" at bounding box center [850, 642] width 279 height 19
select select "SA"
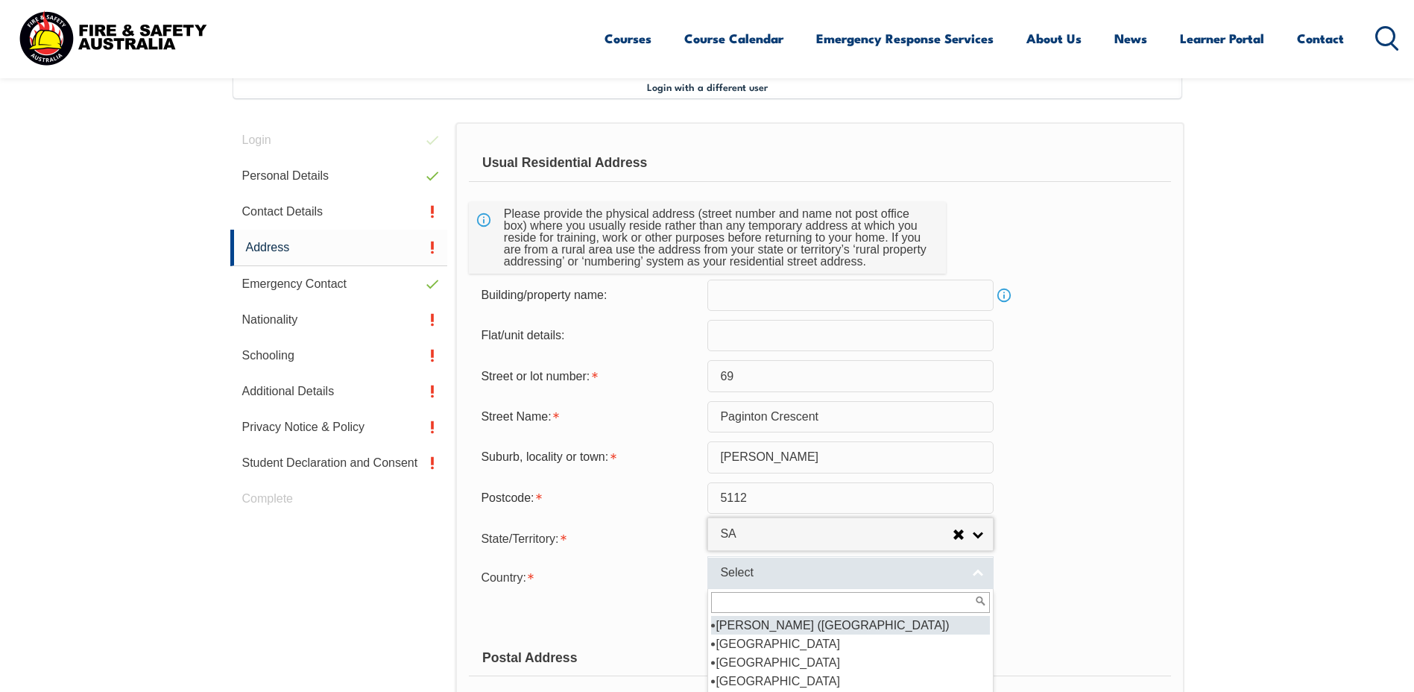
click at [765, 582] on link "Select" at bounding box center [850, 573] width 286 height 34
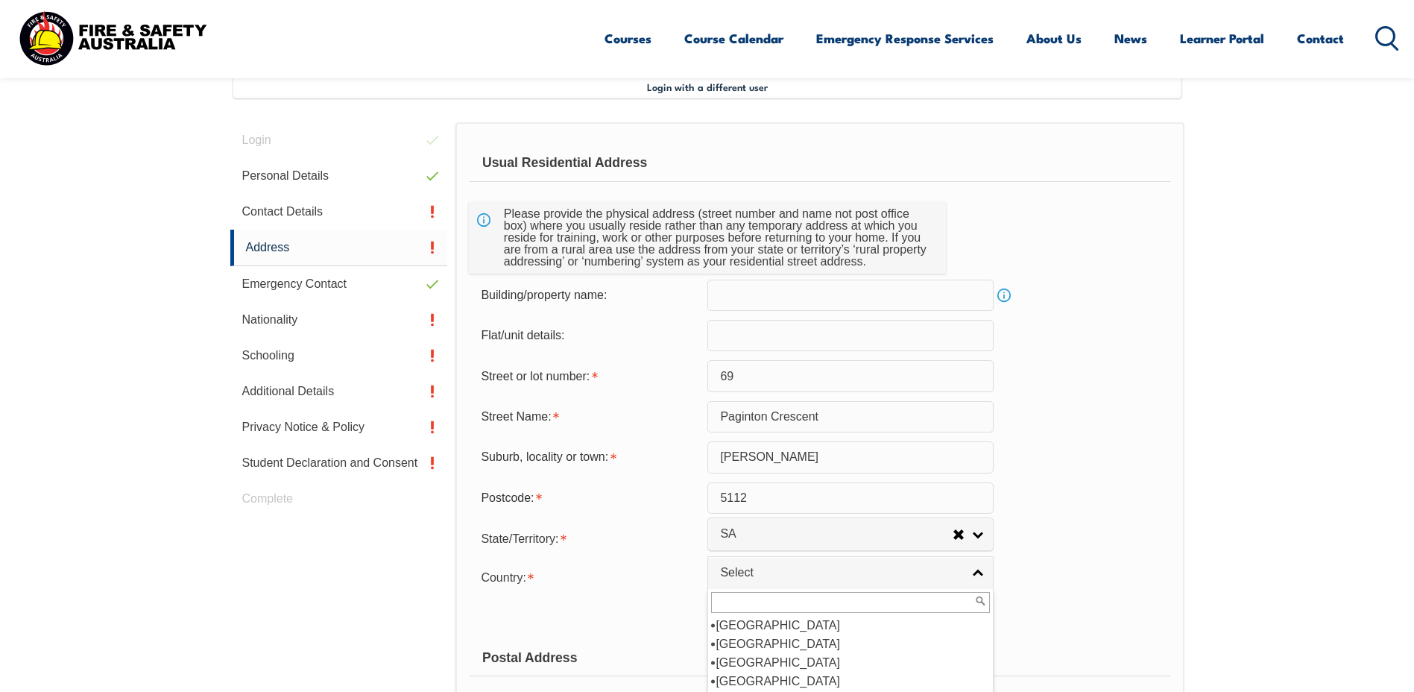
scroll to position [224, 0]
click at [784, 651] on li "[GEOGRAPHIC_DATA]" at bounding box center [850, 643] width 279 height 19
select select "1101"
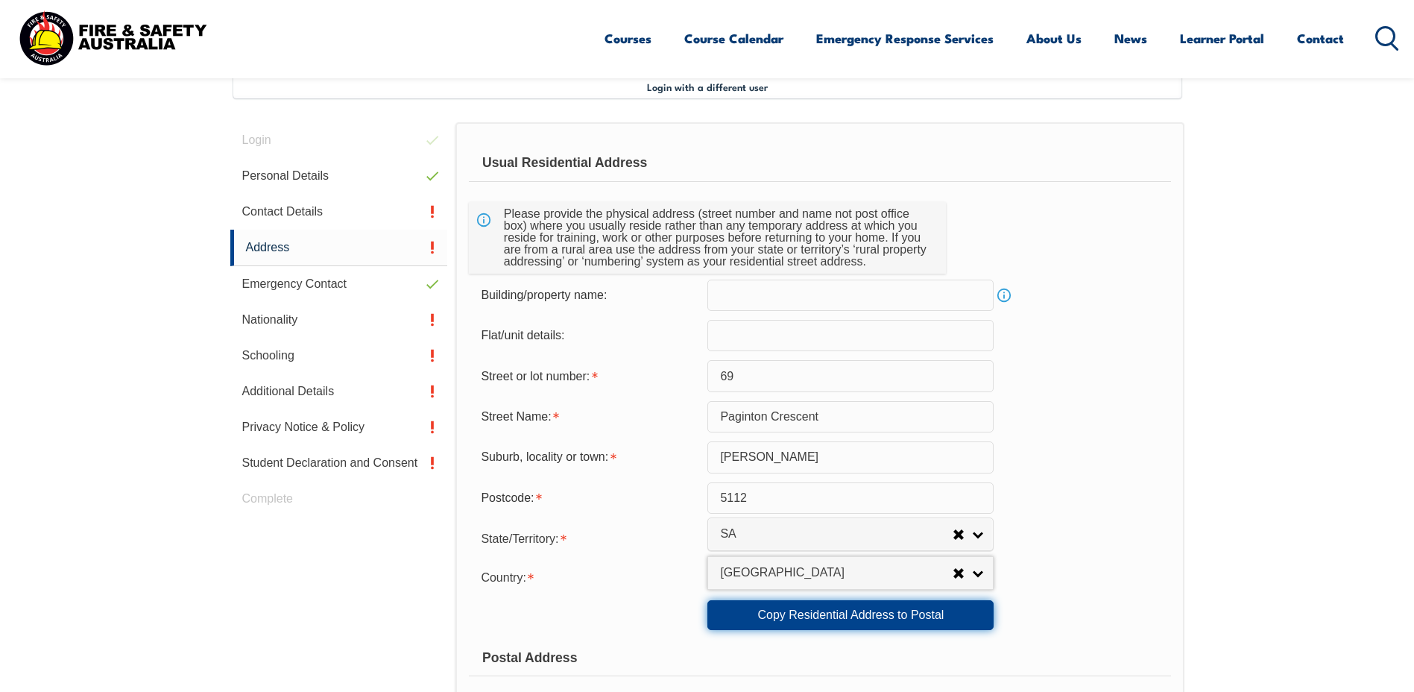
click at [779, 615] on link "Copy Residential Address to Postal" at bounding box center [850, 615] width 286 height 30
type input "69"
type input "Paginton Crescent"
type input "Elizabeth East"
select select "SA"
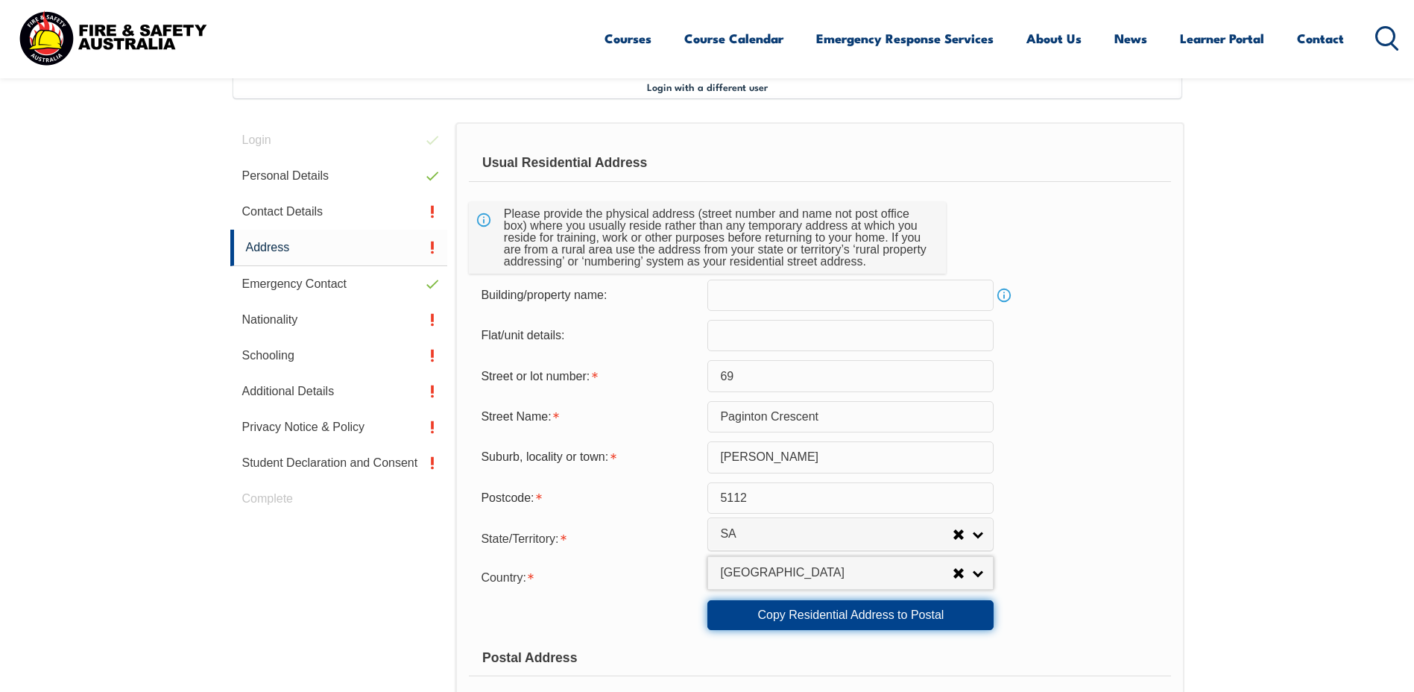
type input "5112"
select select "1101"
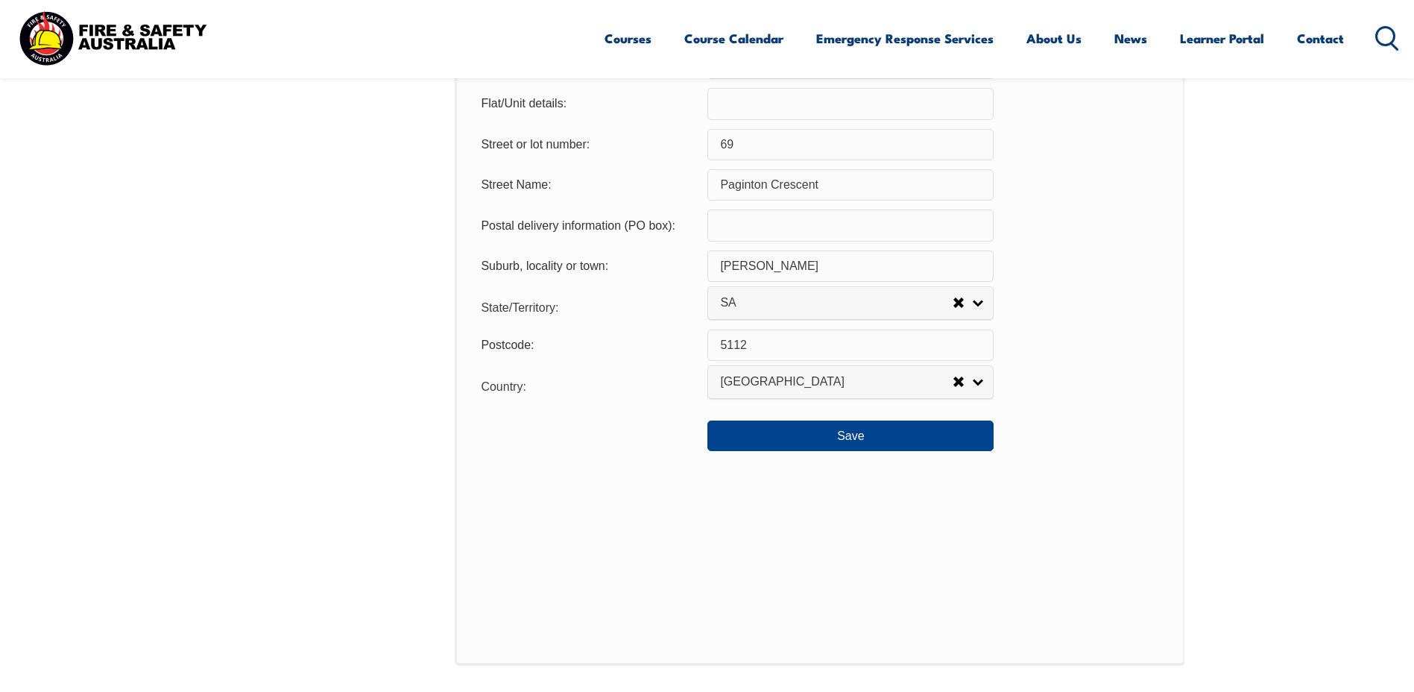
scroll to position [1077, 0]
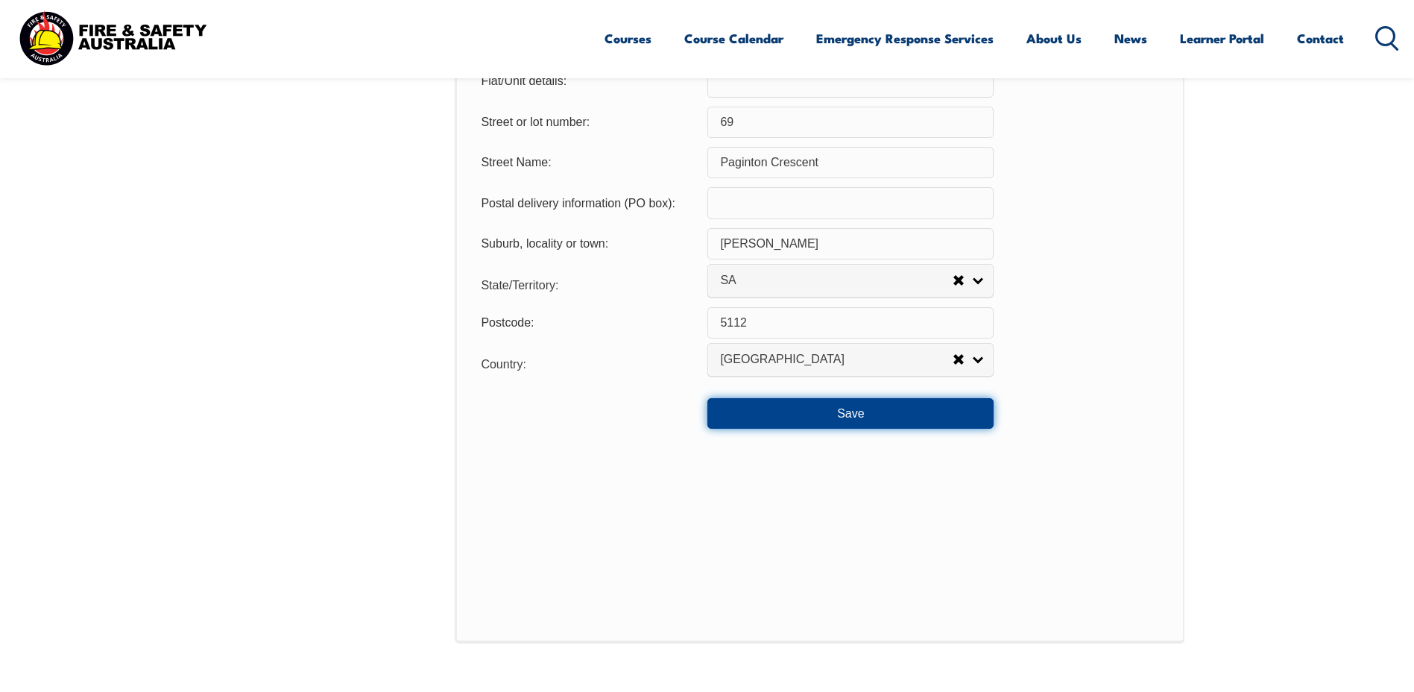
click at [863, 417] on button "Save" at bounding box center [850, 413] width 286 height 30
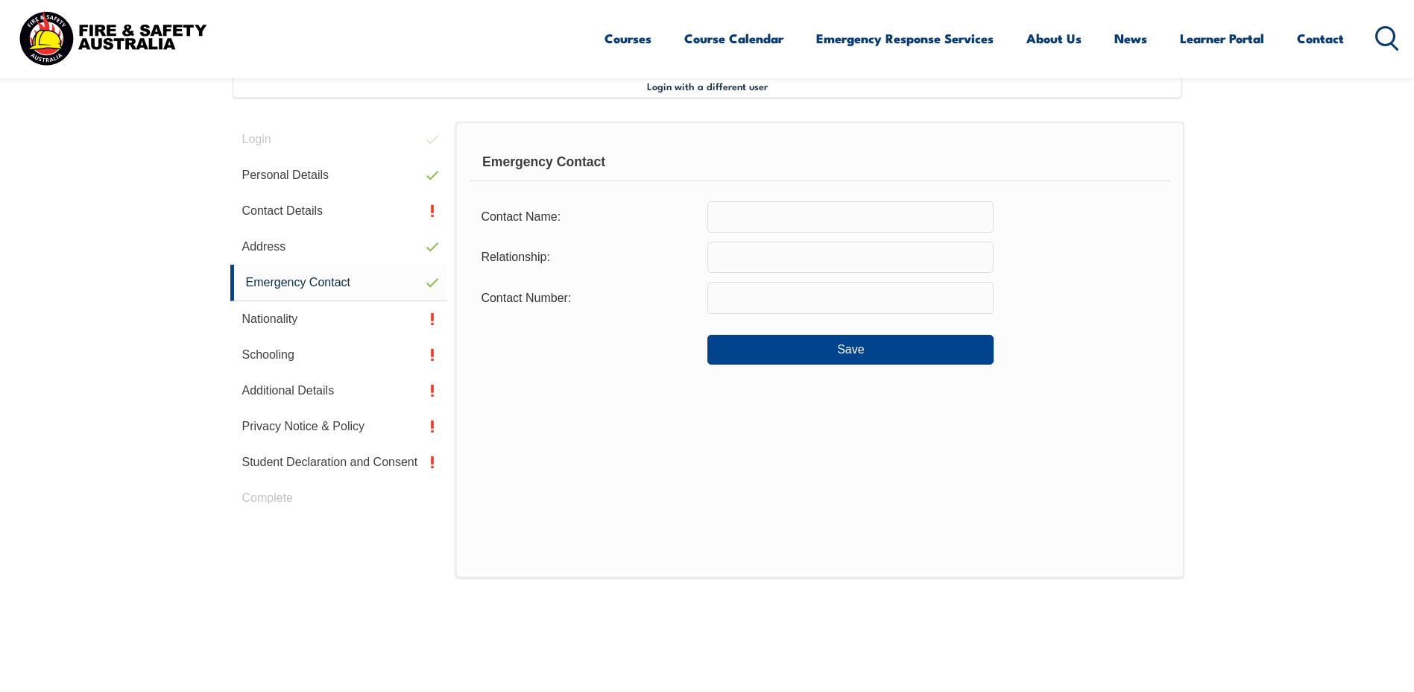
scroll to position [406, 0]
click at [801, 218] on input "text" at bounding box center [850, 217] width 286 height 31
type input "Fiona Parish"
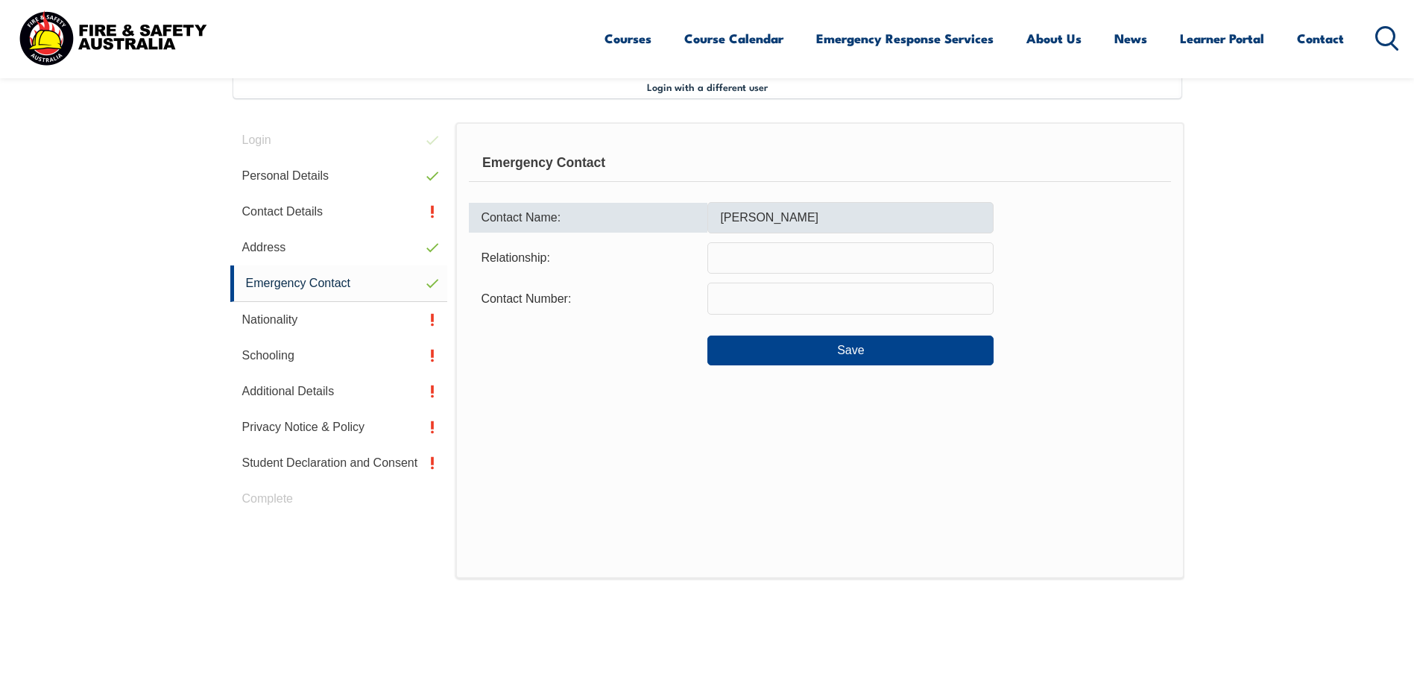
type input "0411275100"
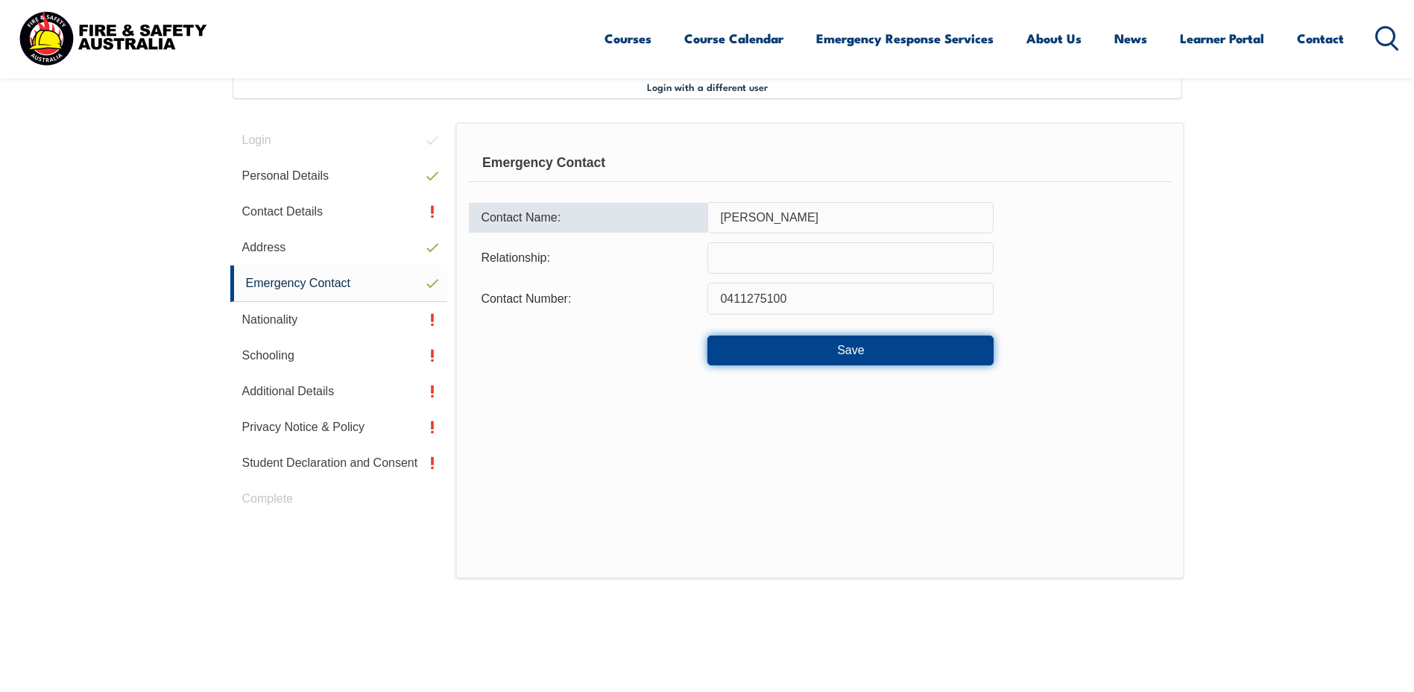
click at [850, 355] on button "Save" at bounding box center [850, 350] width 286 height 30
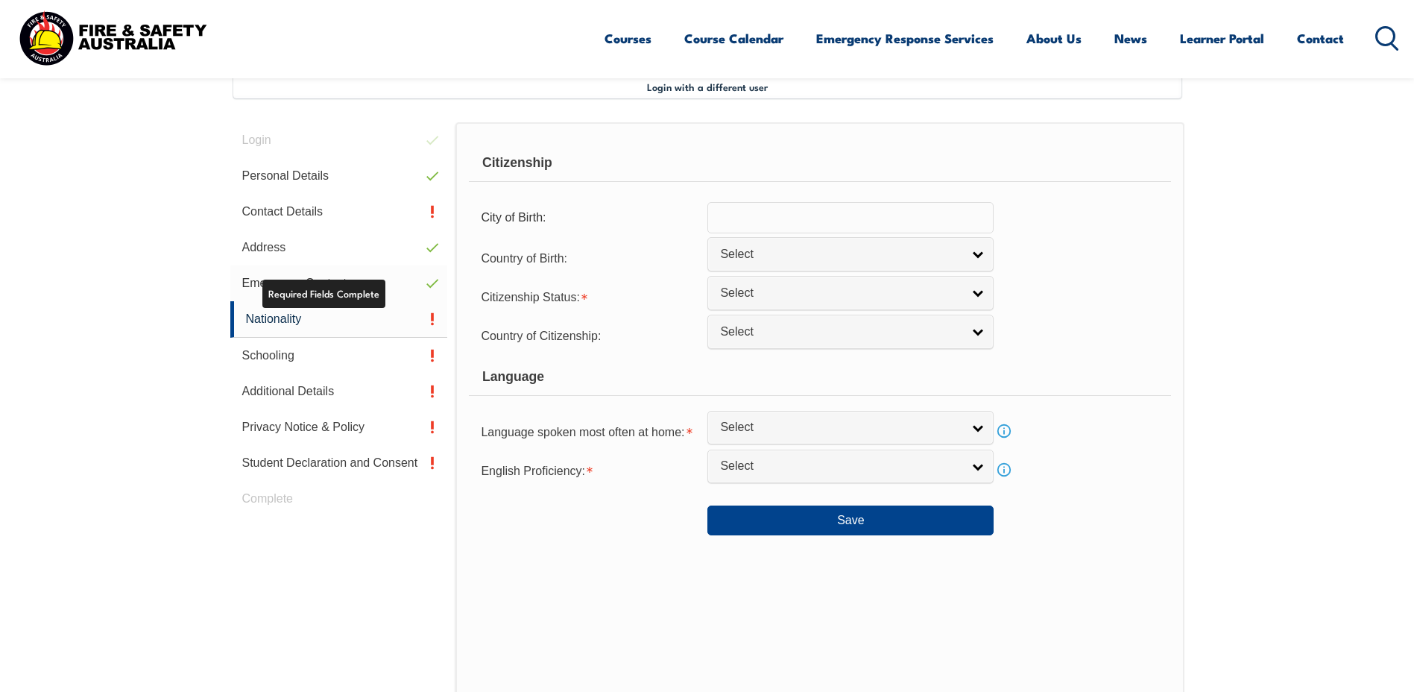
click at [343, 269] on link "Emergency Contact" at bounding box center [339, 283] width 218 height 36
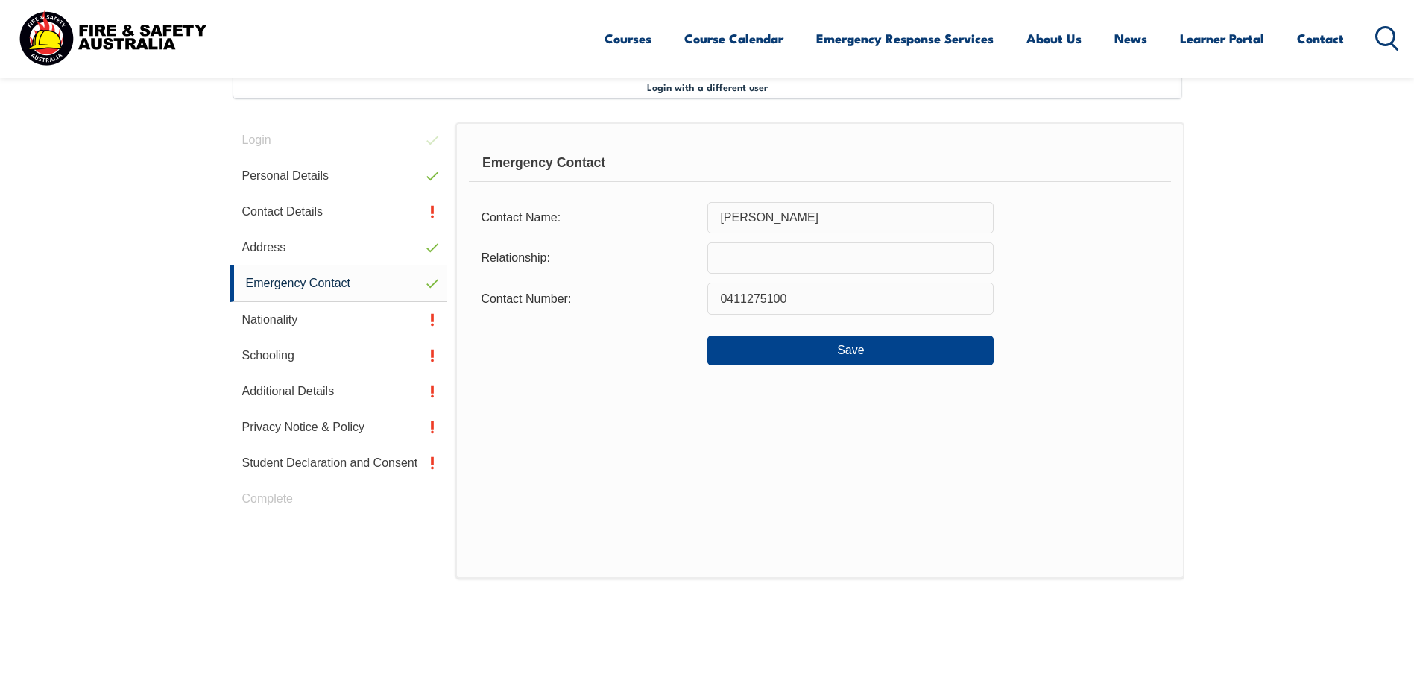
click at [829, 266] on input "text" at bounding box center [850, 257] width 286 height 31
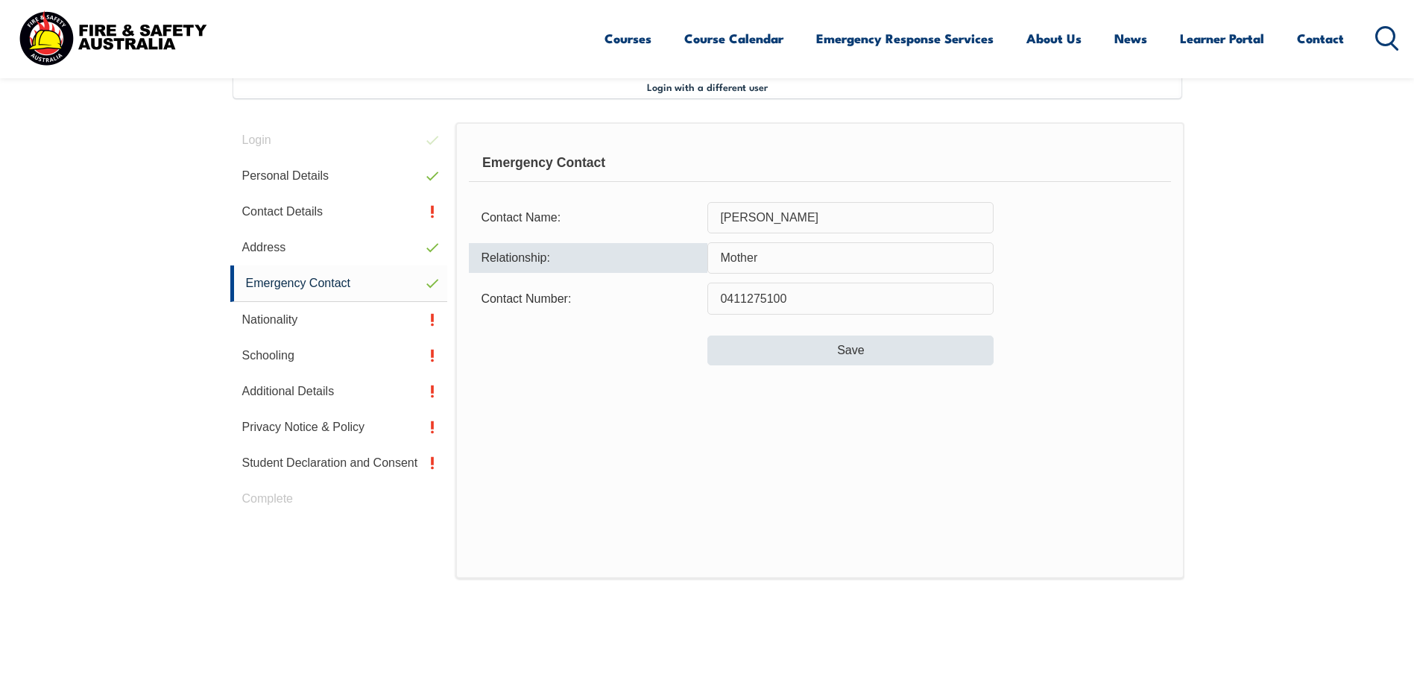
type input "Mother"
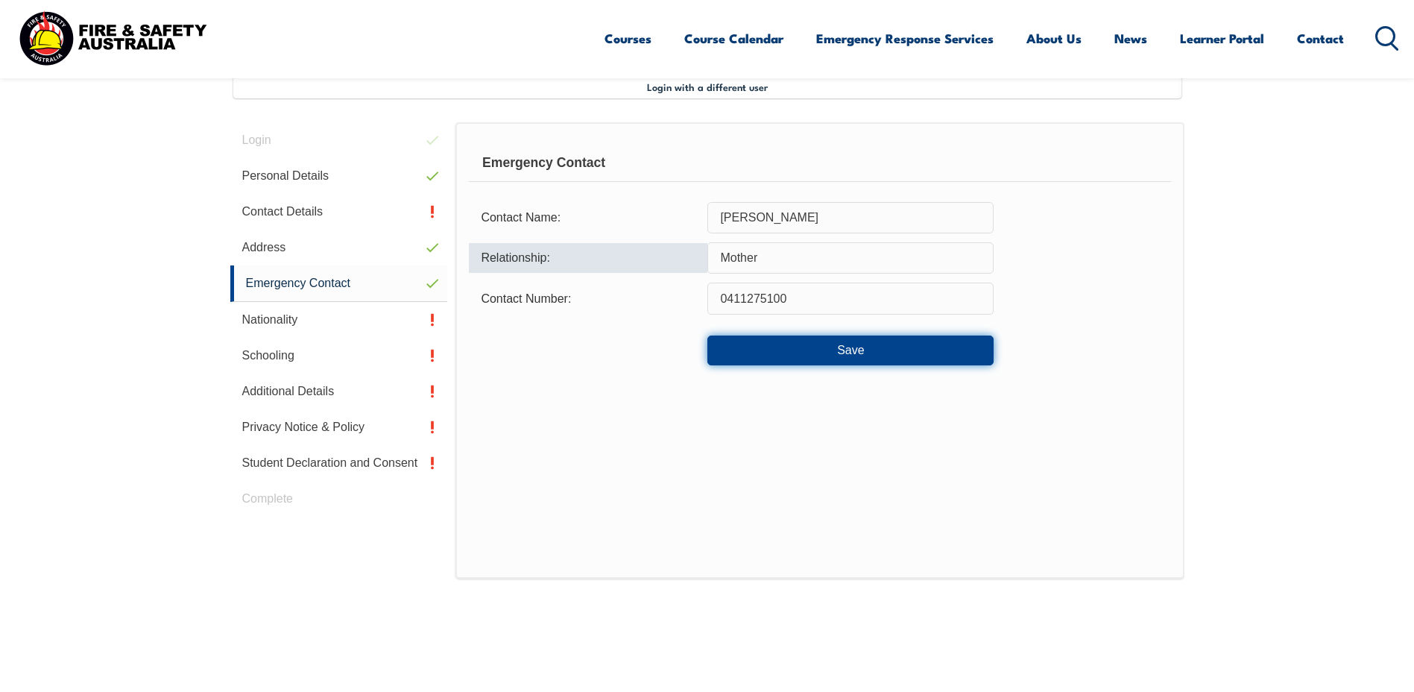
click at [850, 355] on button "Save" at bounding box center [850, 350] width 286 height 30
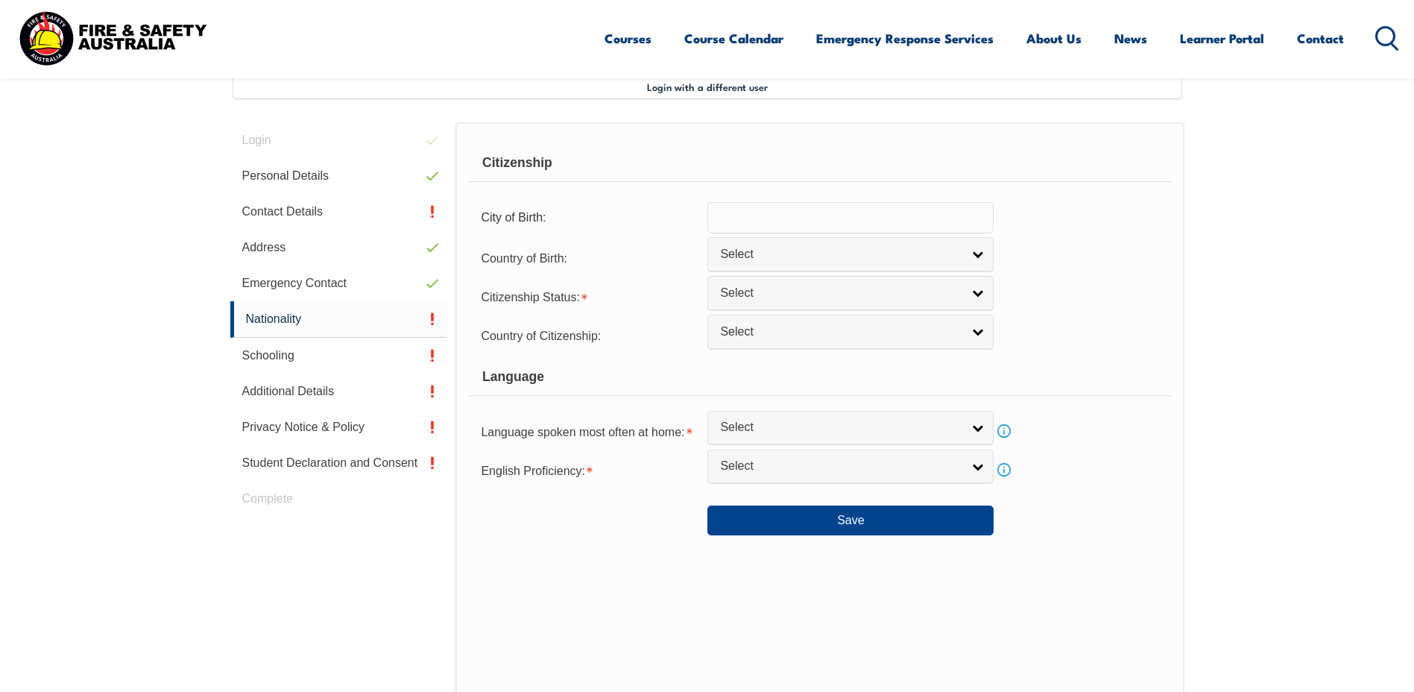
click at [768, 219] on input "text" at bounding box center [850, 217] width 286 height 31
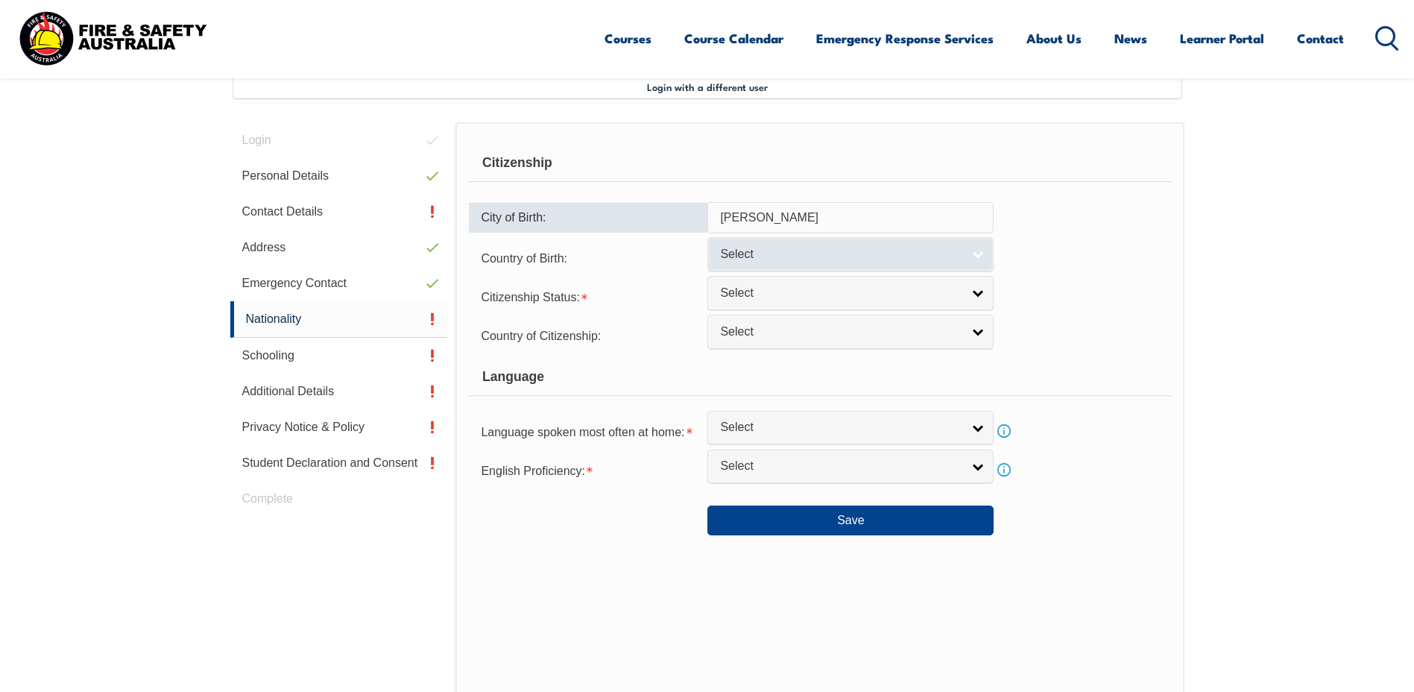
type input "Elizabeth Vale"
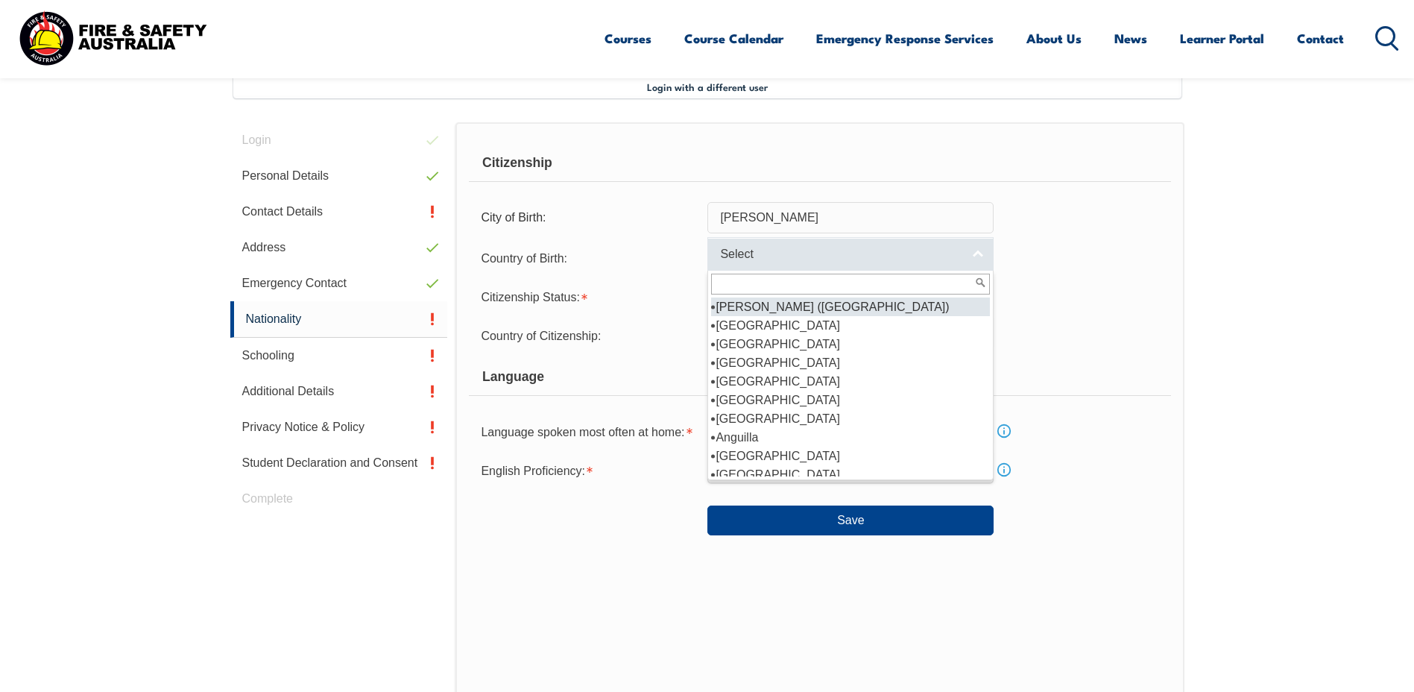
click at [792, 259] on span "Select" at bounding box center [841, 255] width 242 height 16
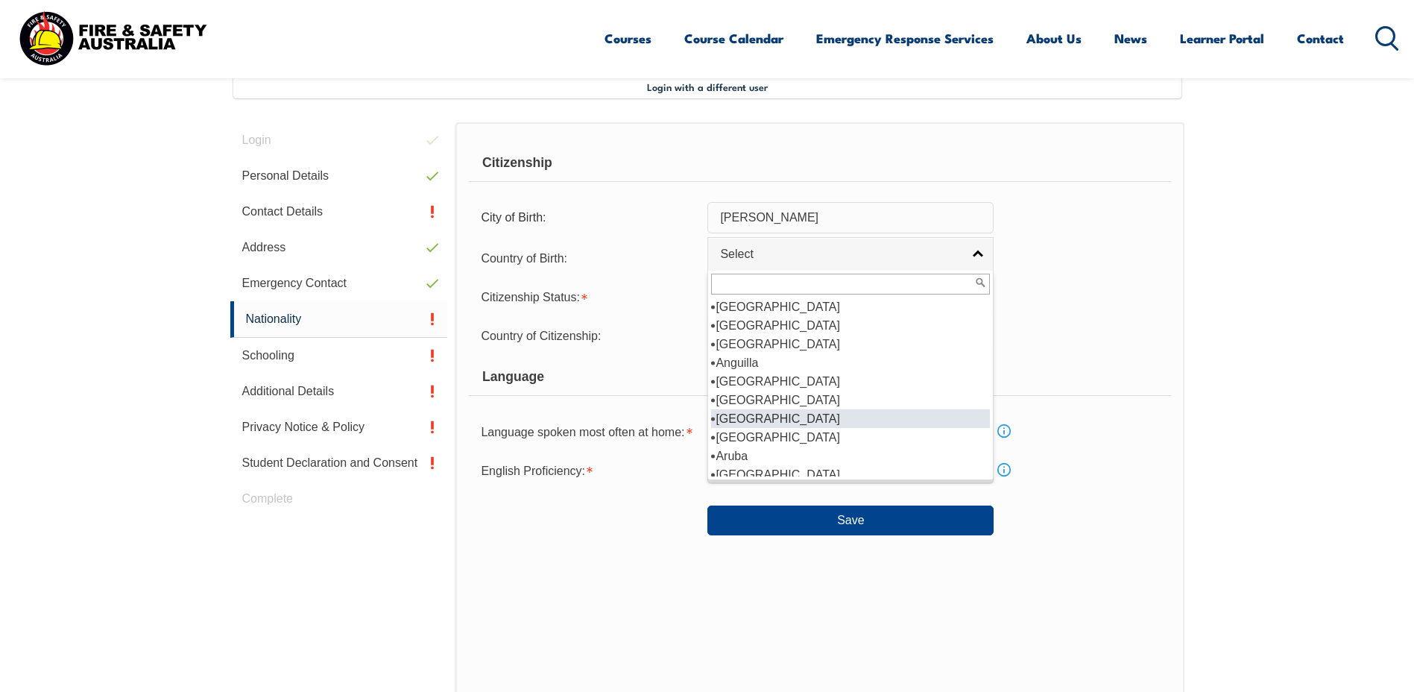
scroll to position [149, 0]
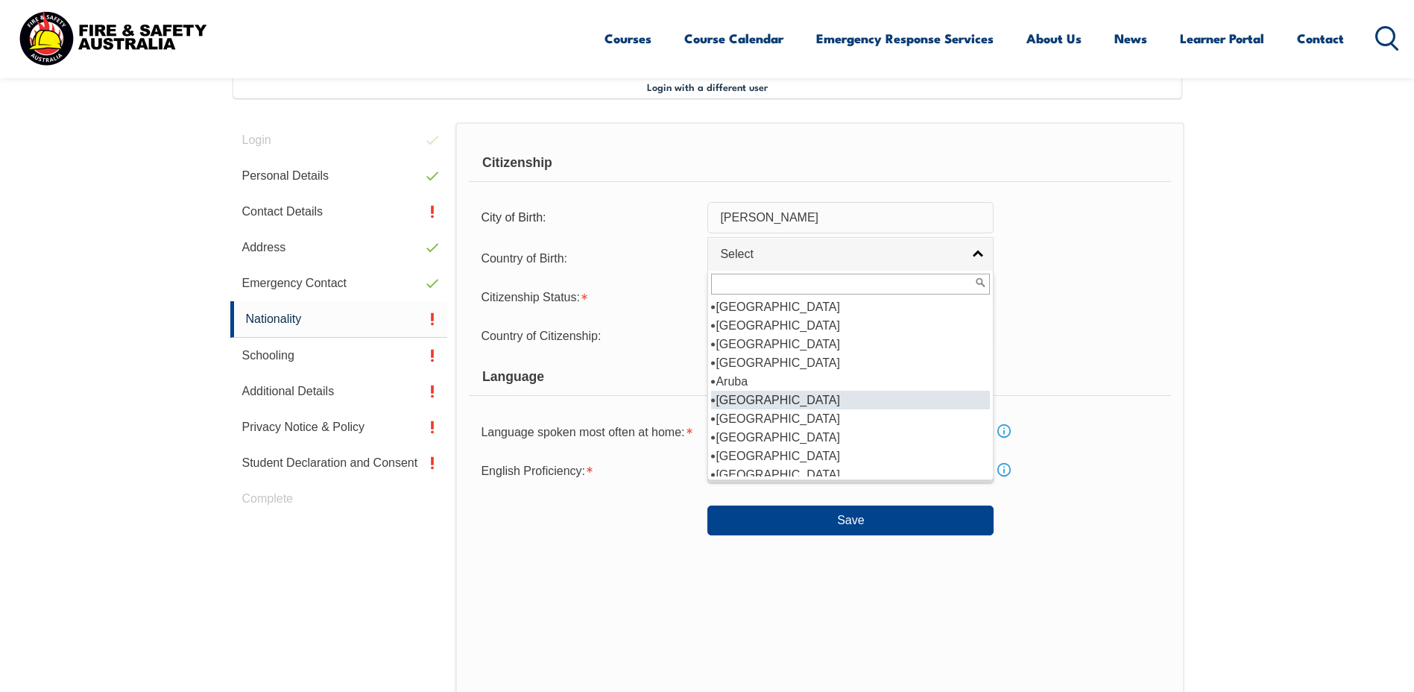
click at [833, 404] on li "[GEOGRAPHIC_DATA]" at bounding box center [850, 400] width 279 height 19
select select "1101"
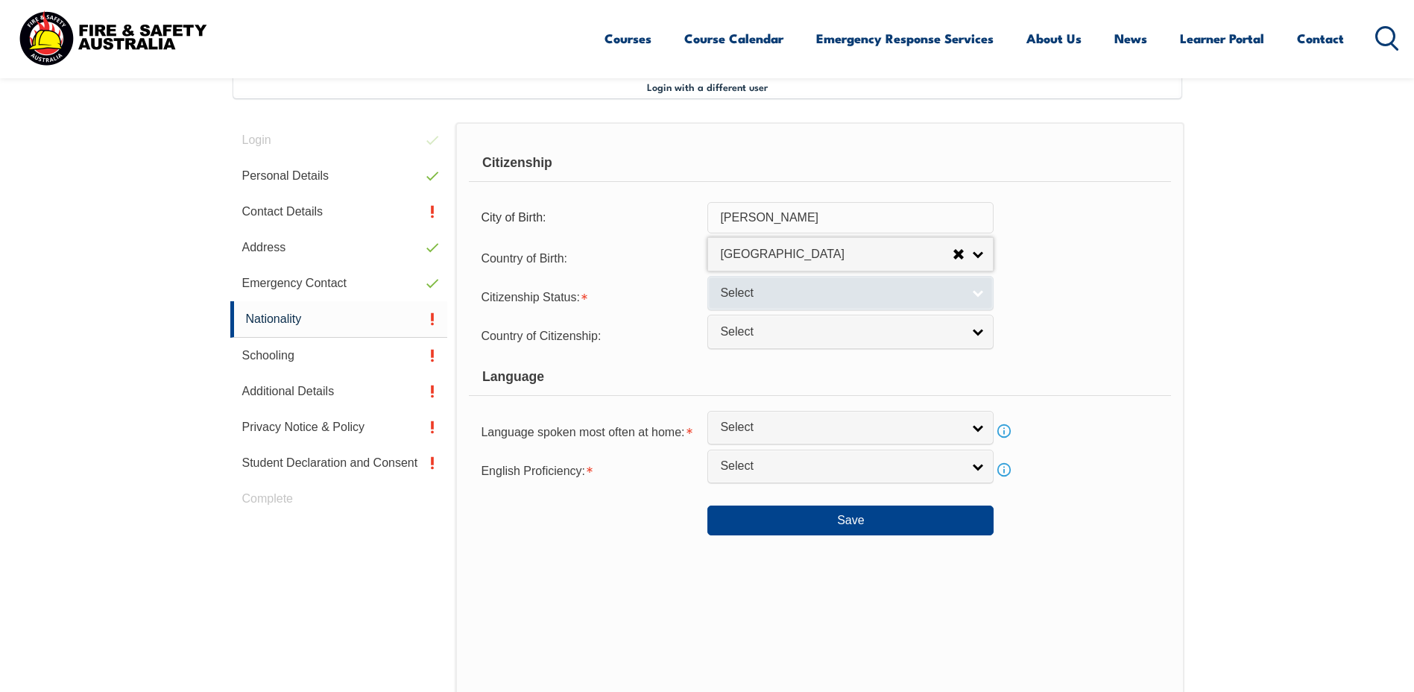
click at [786, 293] on span "Select" at bounding box center [841, 293] width 242 height 16
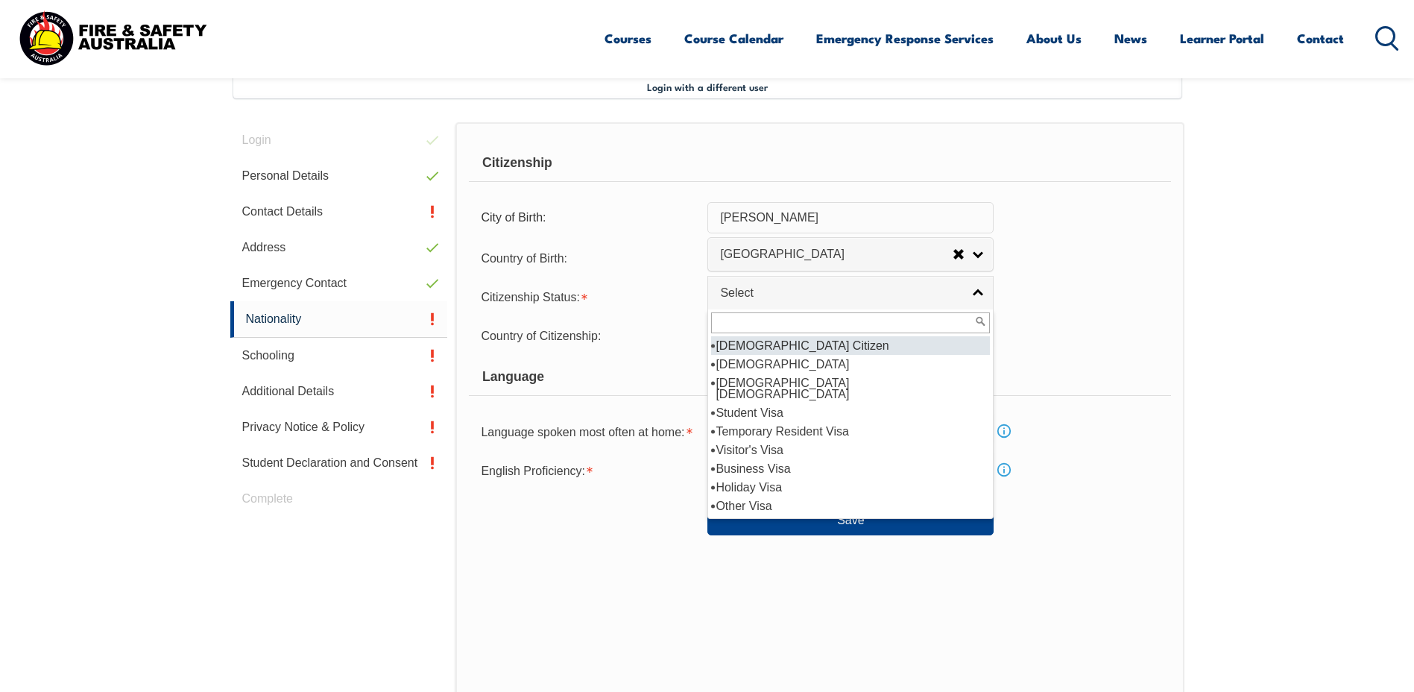
click at [800, 347] on li "[DEMOGRAPHIC_DATA] Citizen" at bounding box center [850, 345] width 279 height 19
select select "1"
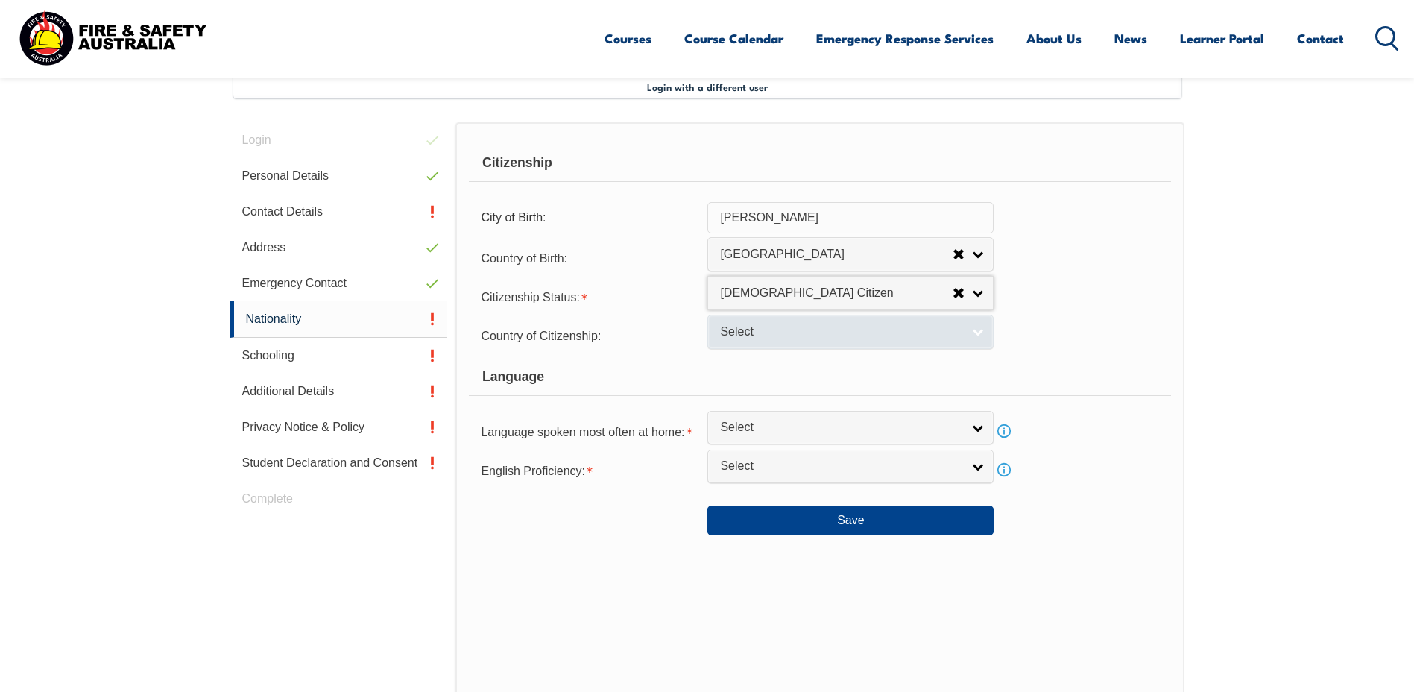
click at [798, 332] on span "Select" at bounding box center [841, 332] width 242 height 16
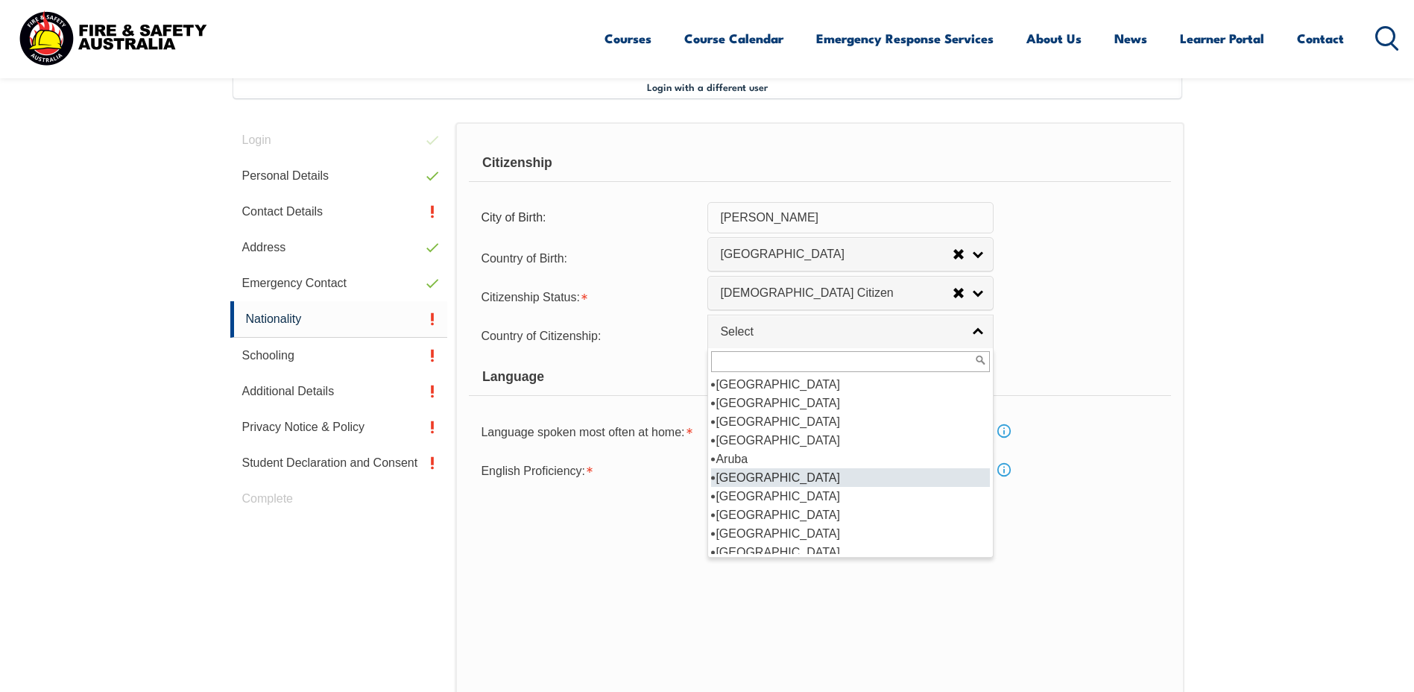
click at [874, 479] on li "[GEOGRAPHIC_DATA]" at bounding box center [850, 477] width 279 height 19
select select "1101"
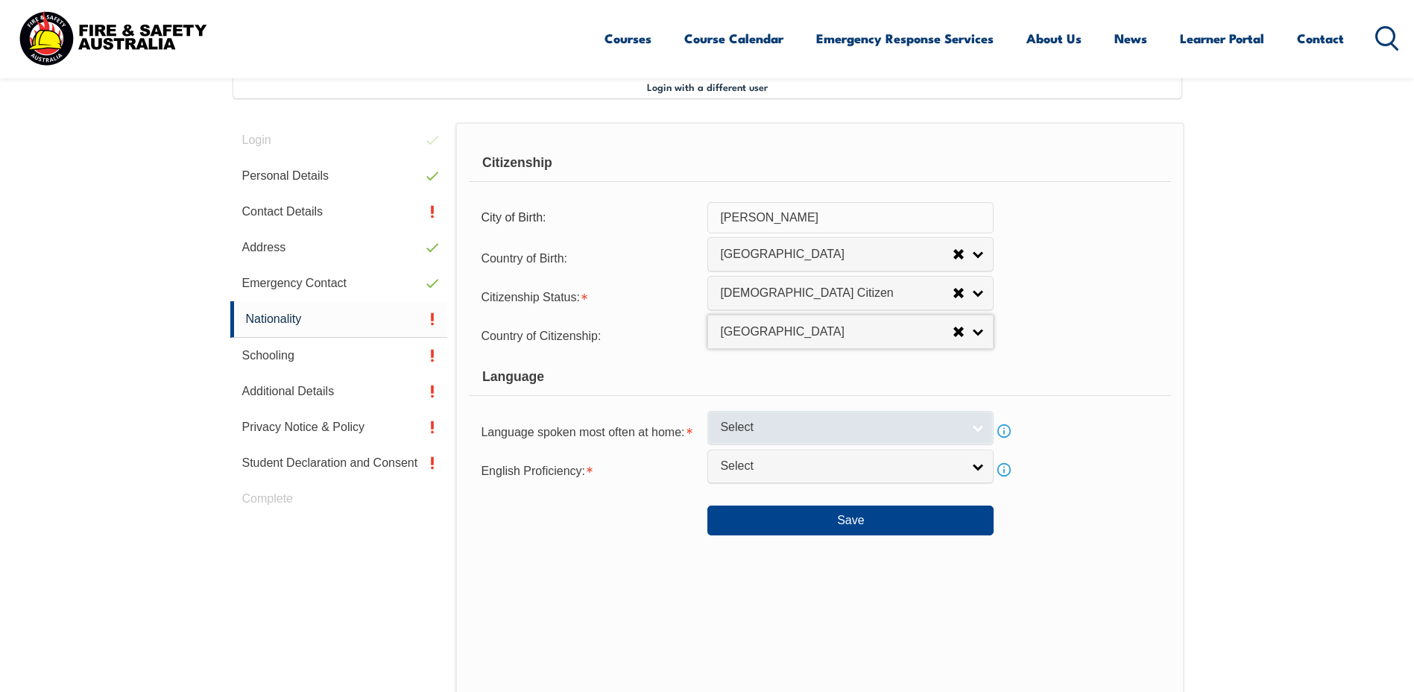
click at [809, 427] on span "Select" at bounding box center [841, 428] width 242 height 16
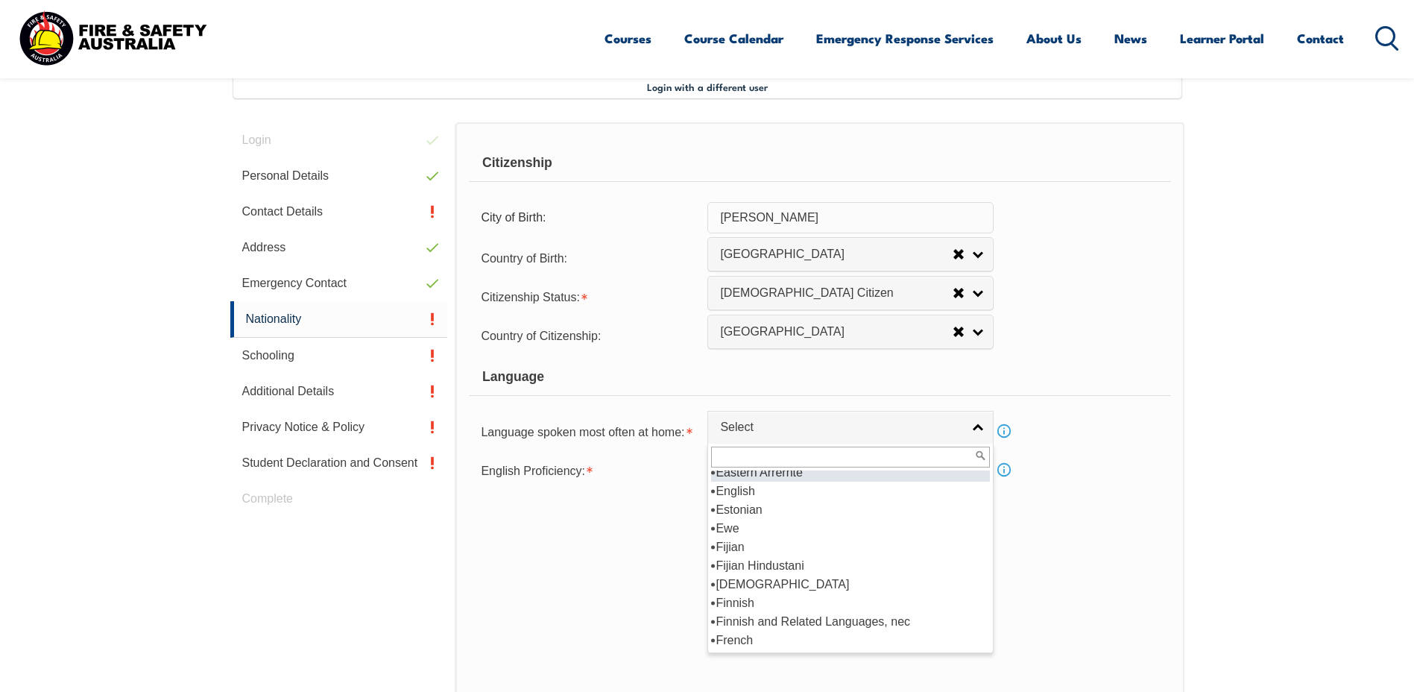
scroll to position [1856, 0]
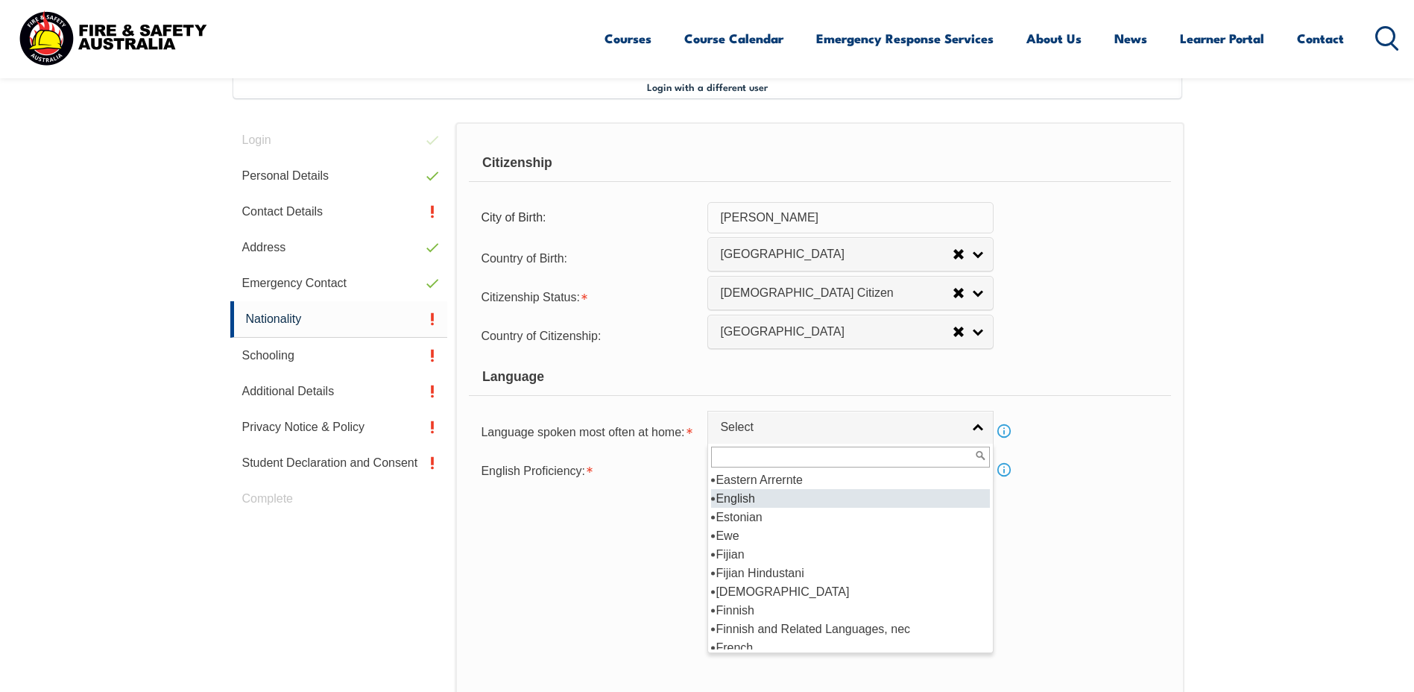
click at [798, 493] on li "English" at bounding box center [850, 498] width 279 height 19
select select "1201"
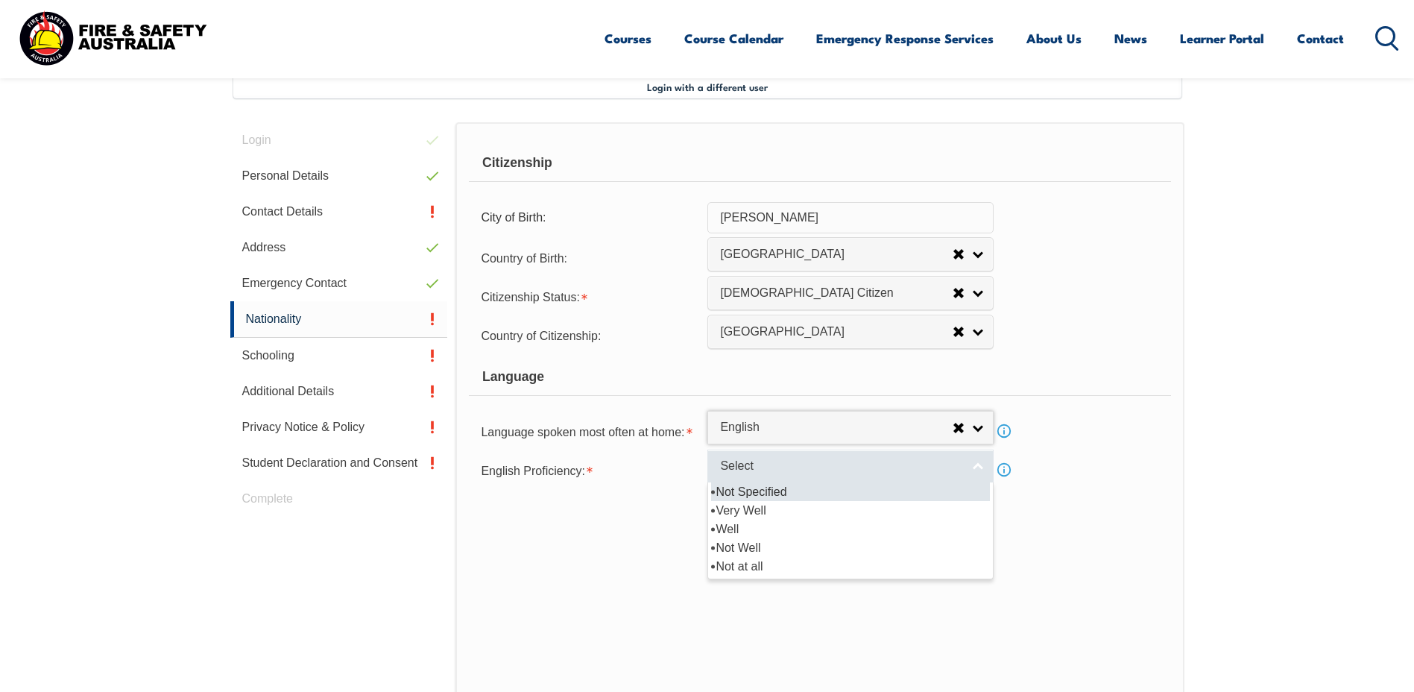
click at [779, 470] on span "Select" at bounding box center [841, 466] width 242 height 16
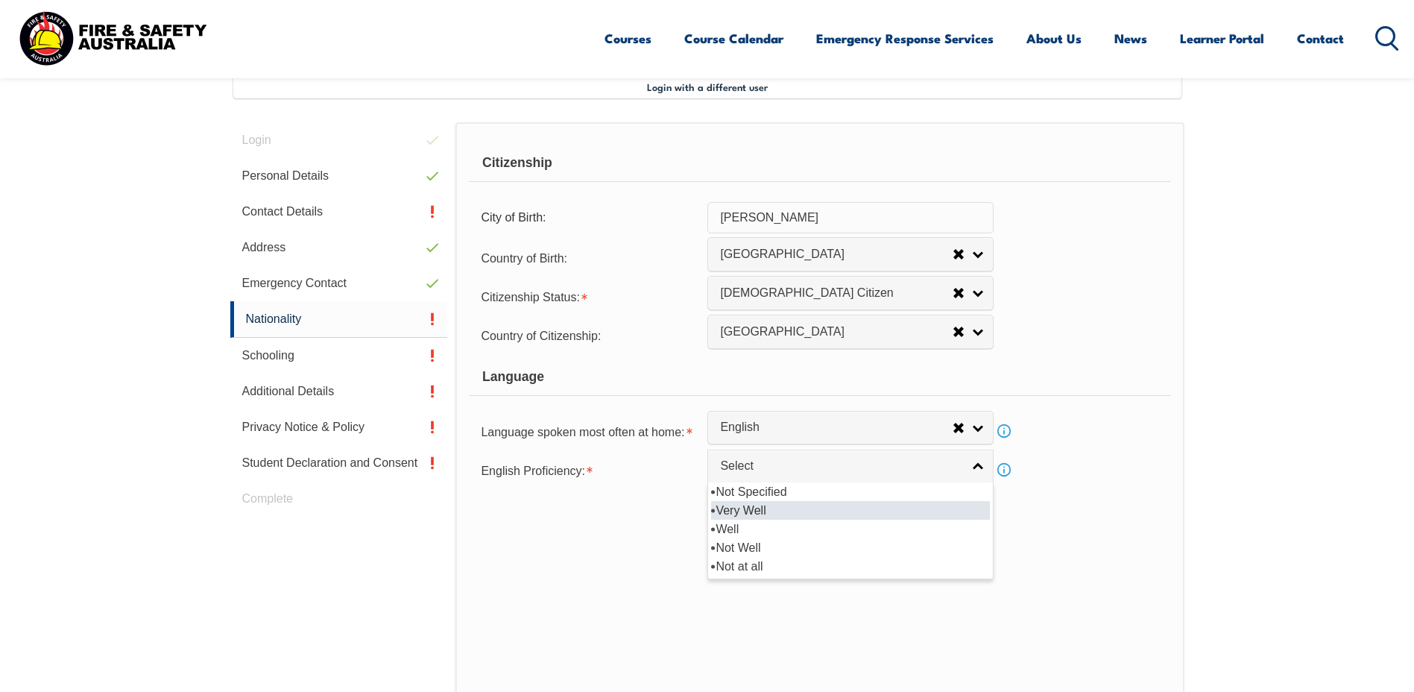
click at [782, 511] on li "Very Well" at bounding box center [850, 510] width 279 height 19
select select "1"
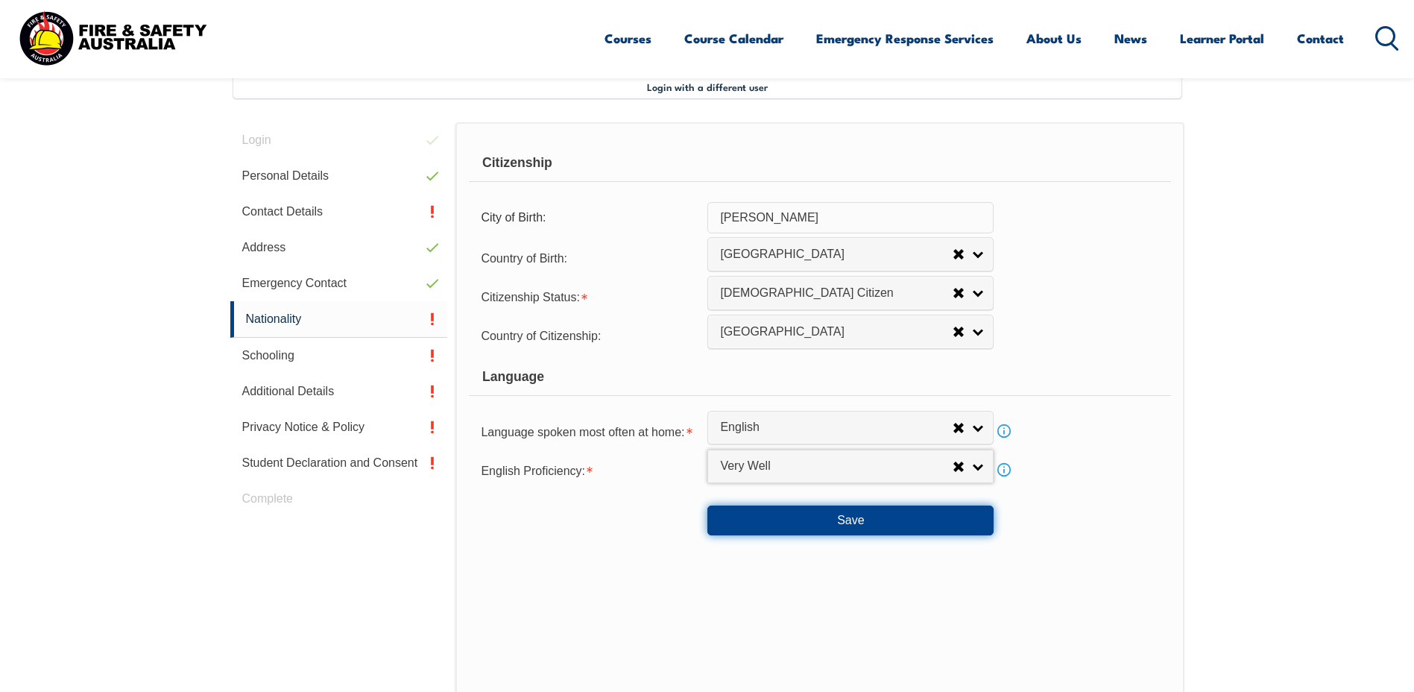
click at [835, 521] on button "Save" at bounding box center [850, 520] width 286 height 30
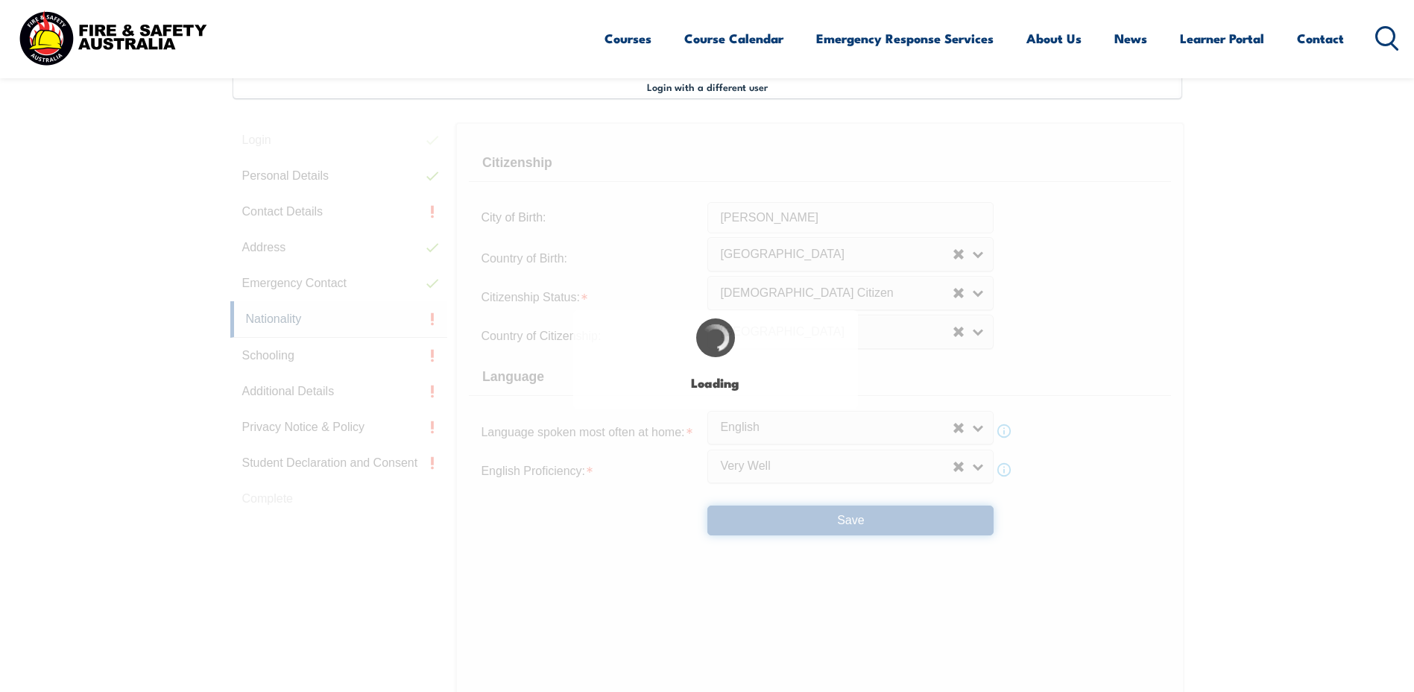
select select "false"
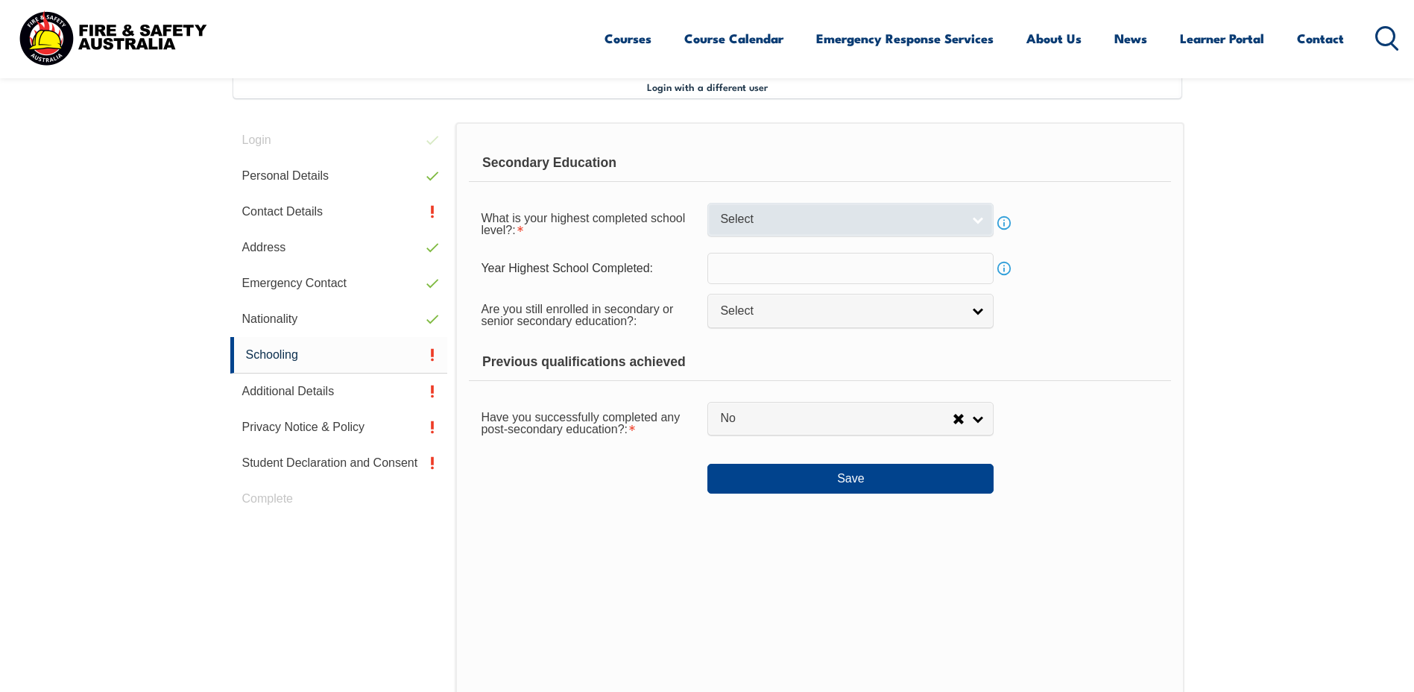
click at [851, 228] on link "Select" at bounding box center [850, 220] width 286 height 34
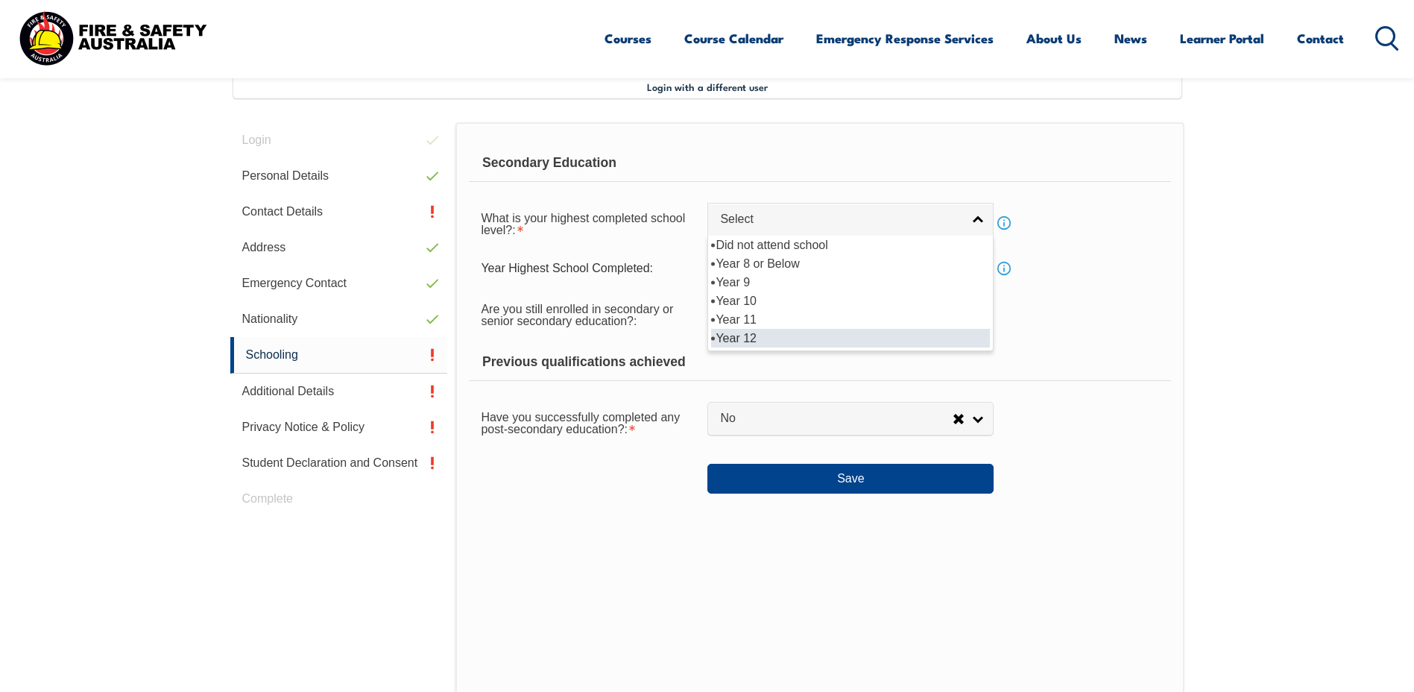
click at [846, 335] on li "Year 12" at bounding box center [850, 338] width 279 height 19
select select "12"
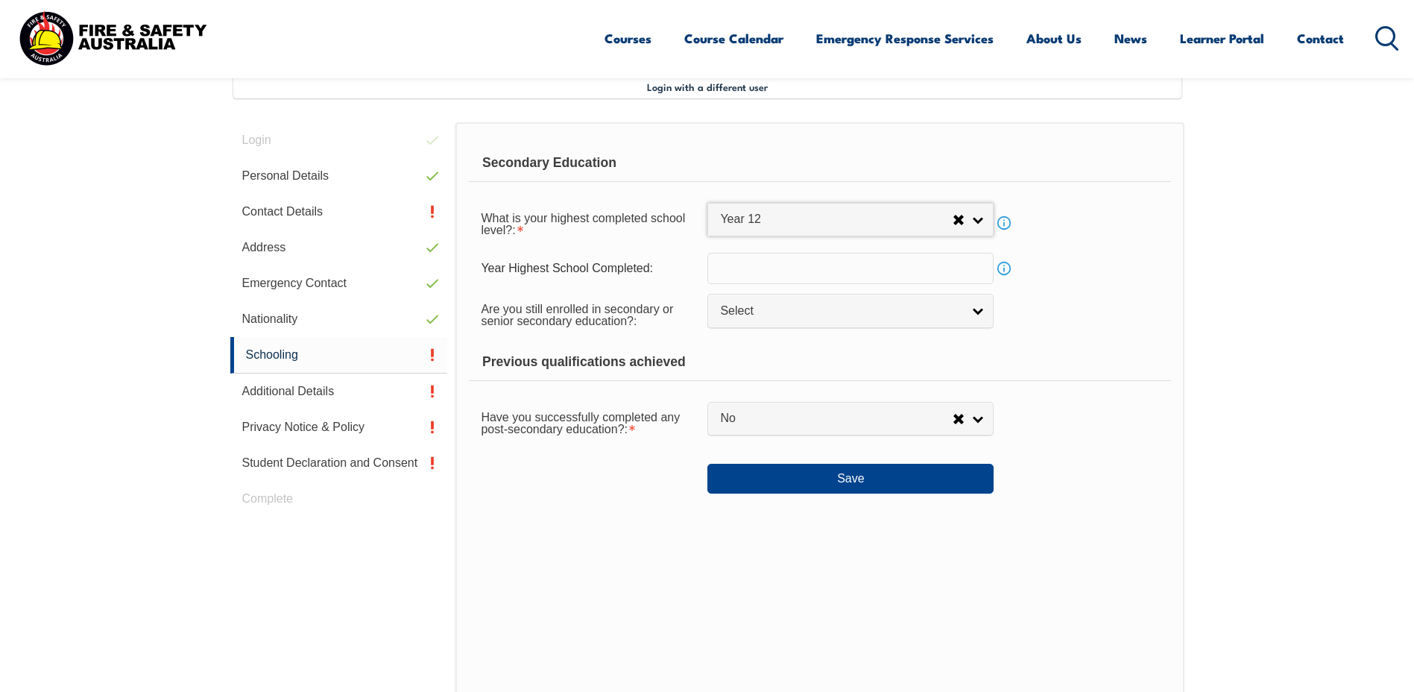
click at [819, 268] on input "text" at bounding box center [850, 268] width 286 height 31
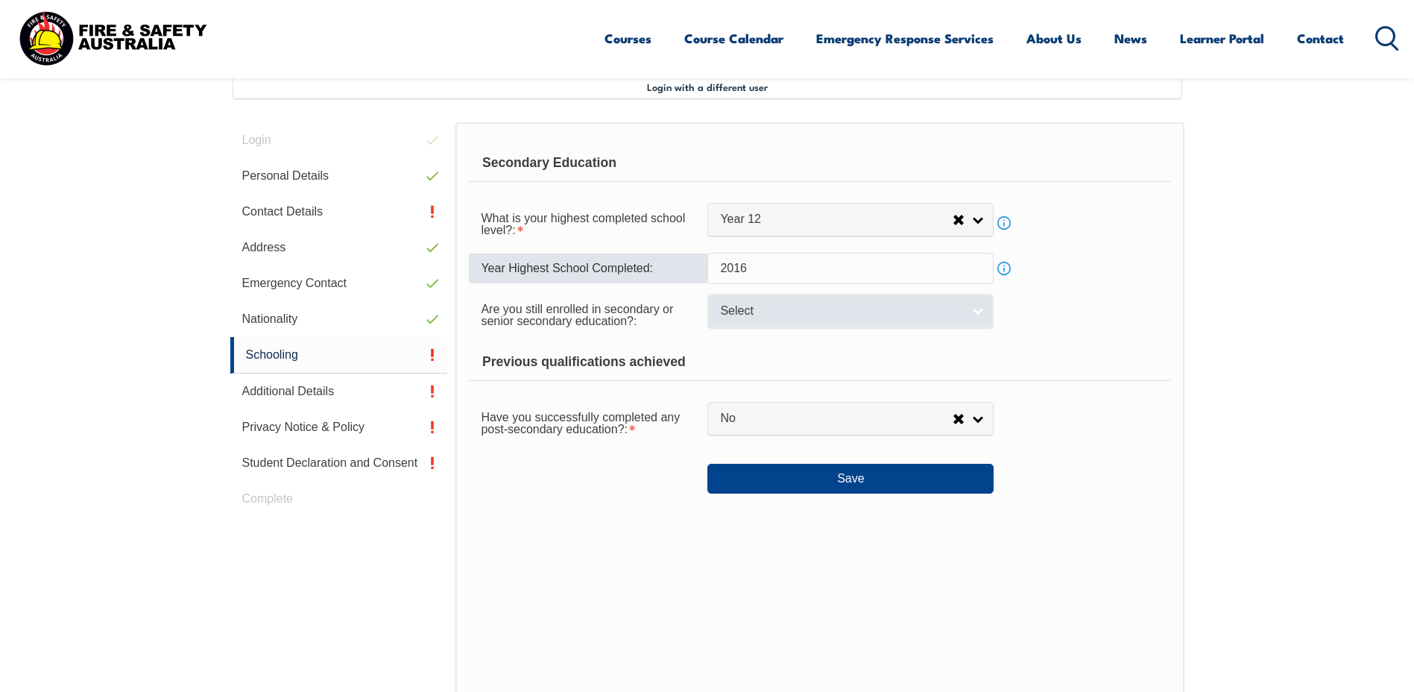
type input "2016"
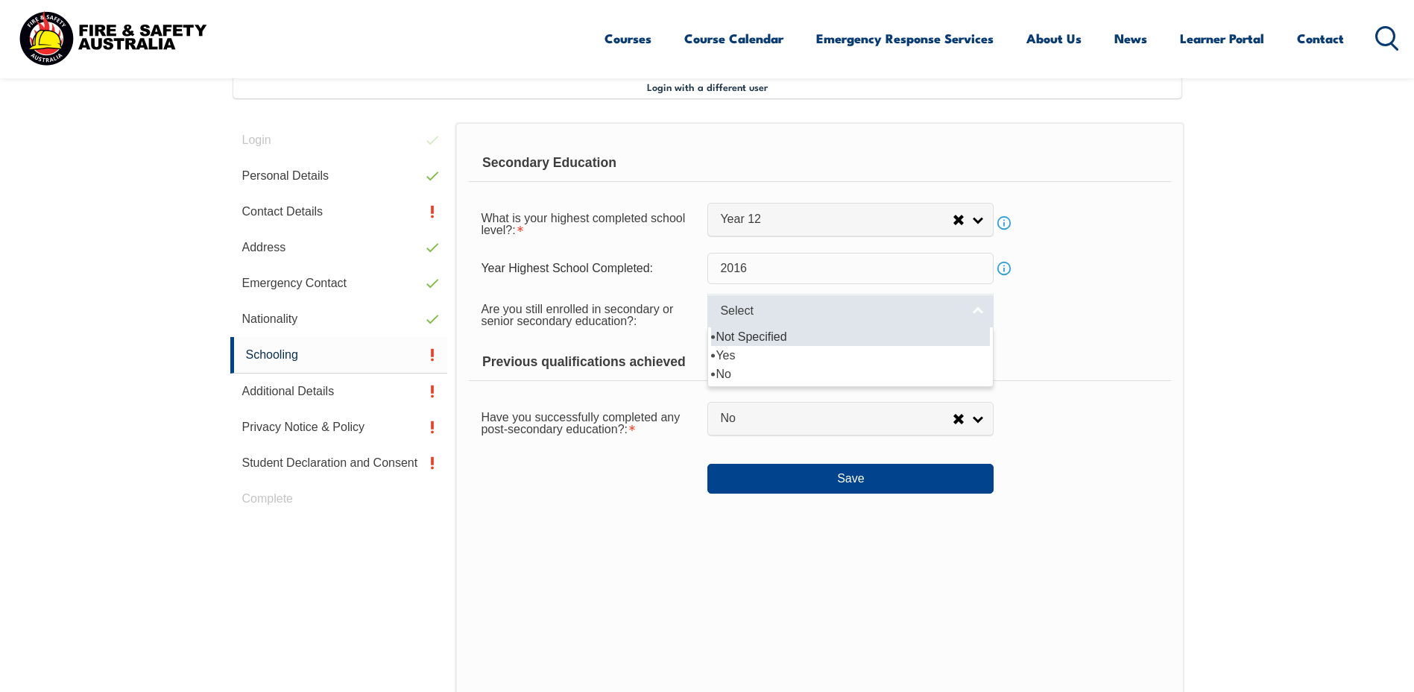
click at [846, 315] on span "Select" at bounding box center [841, 311] width 242 height 16
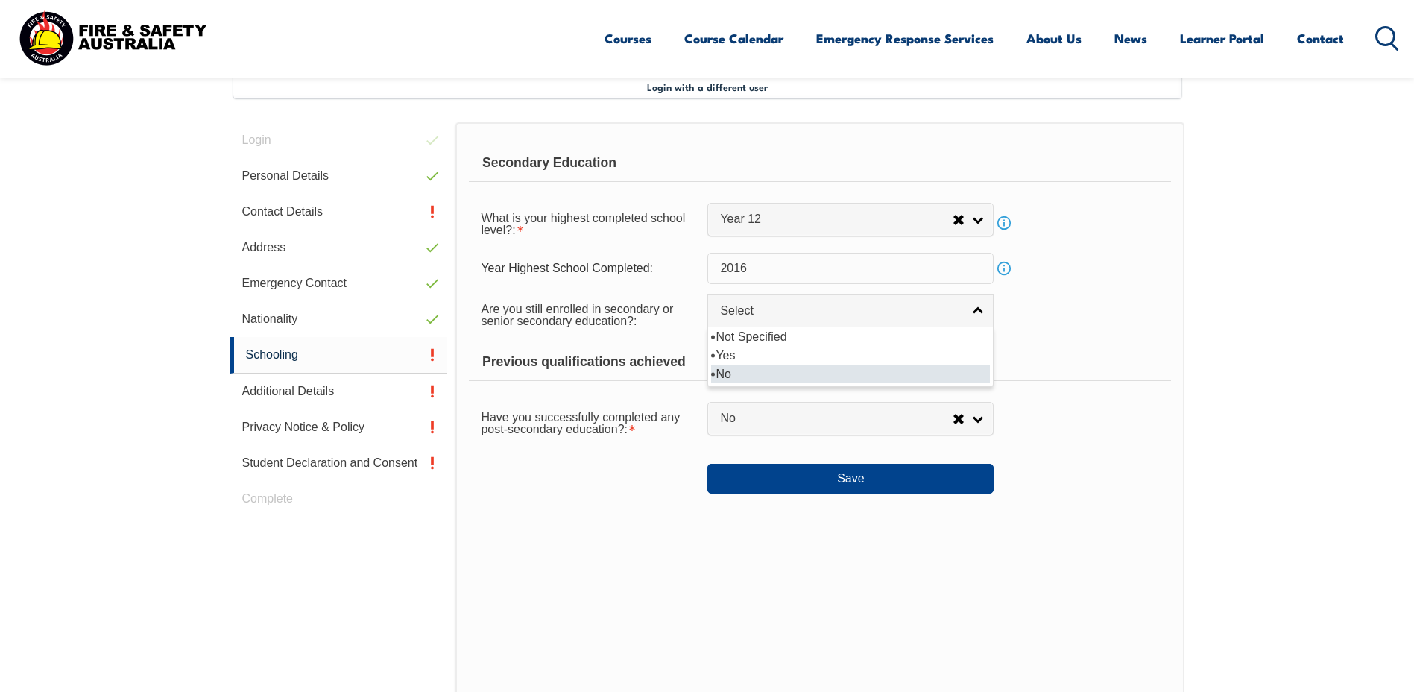
click at [831, 375] on li "No" at bounding box center [850, 373] width 279 height 19
select select "false"
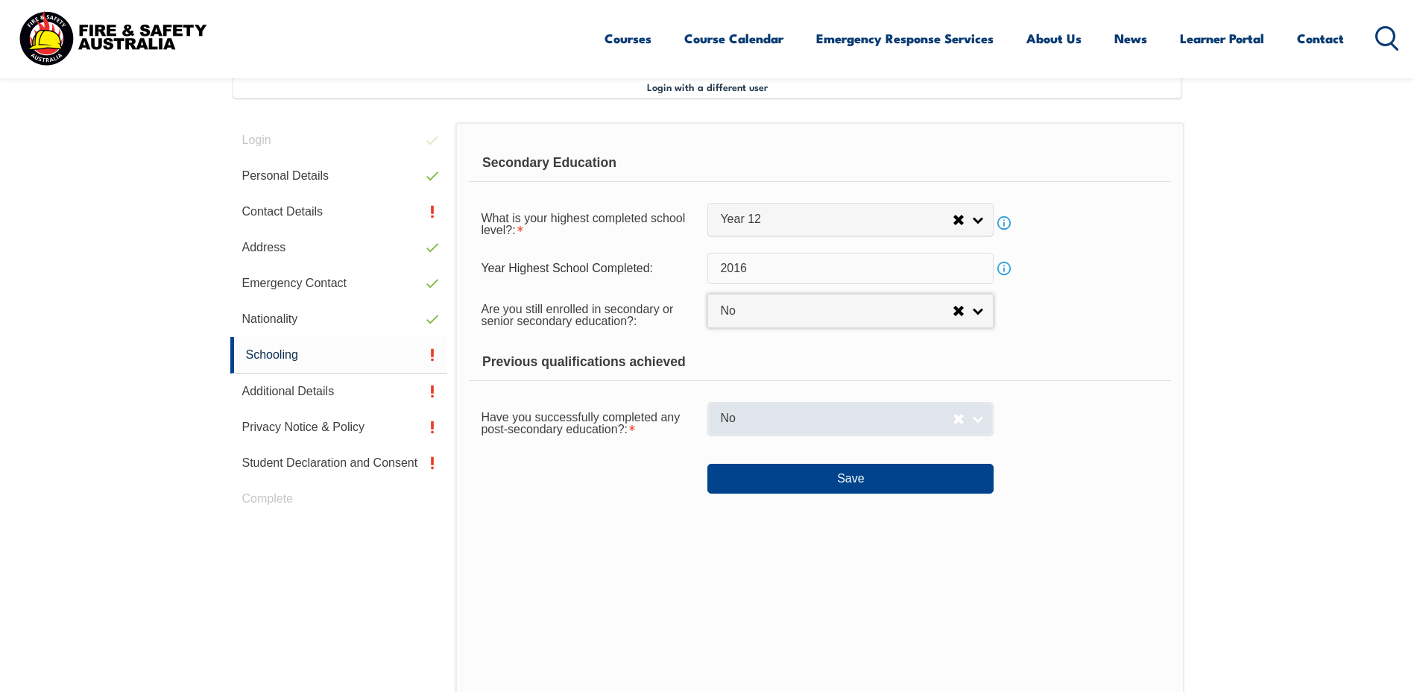
click at [834, 427] on link "No" at bounding box center [850, 419] width 286 height 34
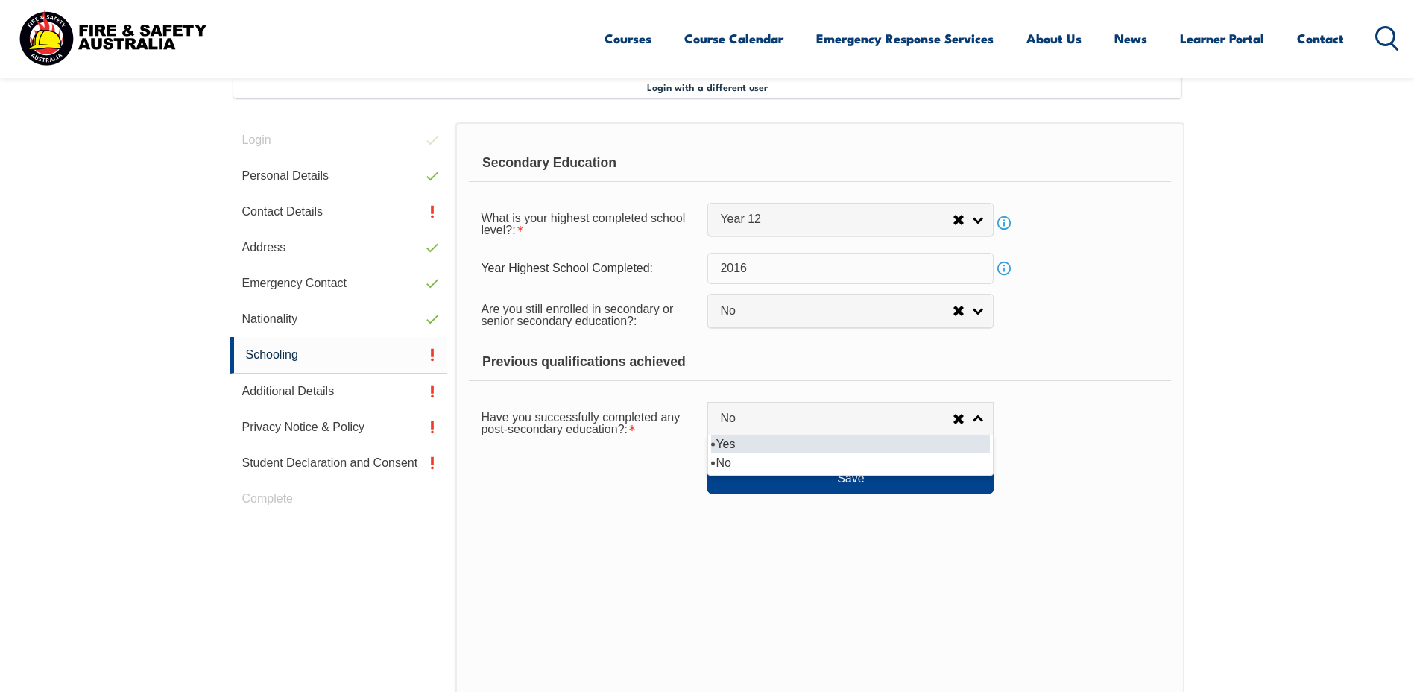
click at [829, 448] on li "Yes" at bounding box center [850, 444] width 279 height 19
select select "true"
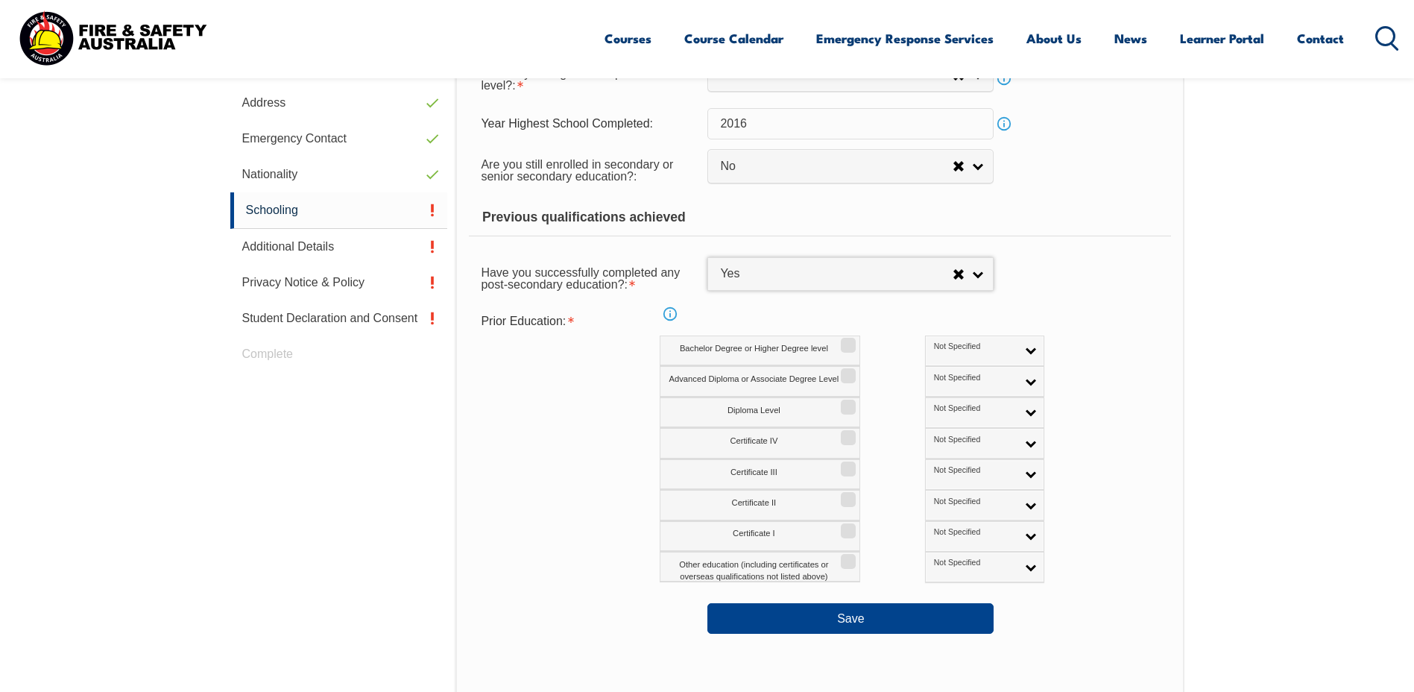
scroll to position [555, 0]
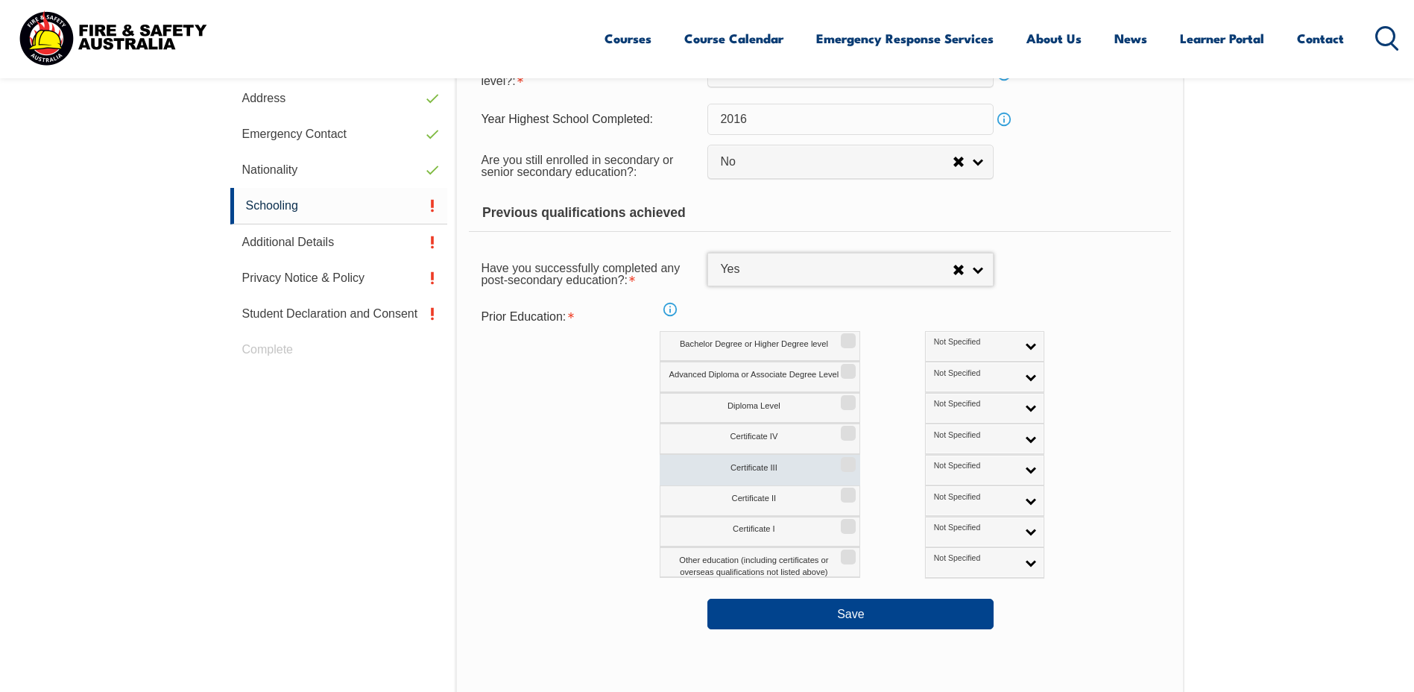
click at [848, 460] on input "Certificate III" at bounding box center [846, 458] width 9 height 1
checkbox input "true"
click at [963, 470] on link "Not Specified" at bounding box center [984, 470] width 119 height 31
click at [956, 516] on li "Australian Qualification" at bounding box center [985, 518] width 112 height 30
click at [856, 496] on label "Certificate II" at bounding box center [760, 500] width 201 height 31
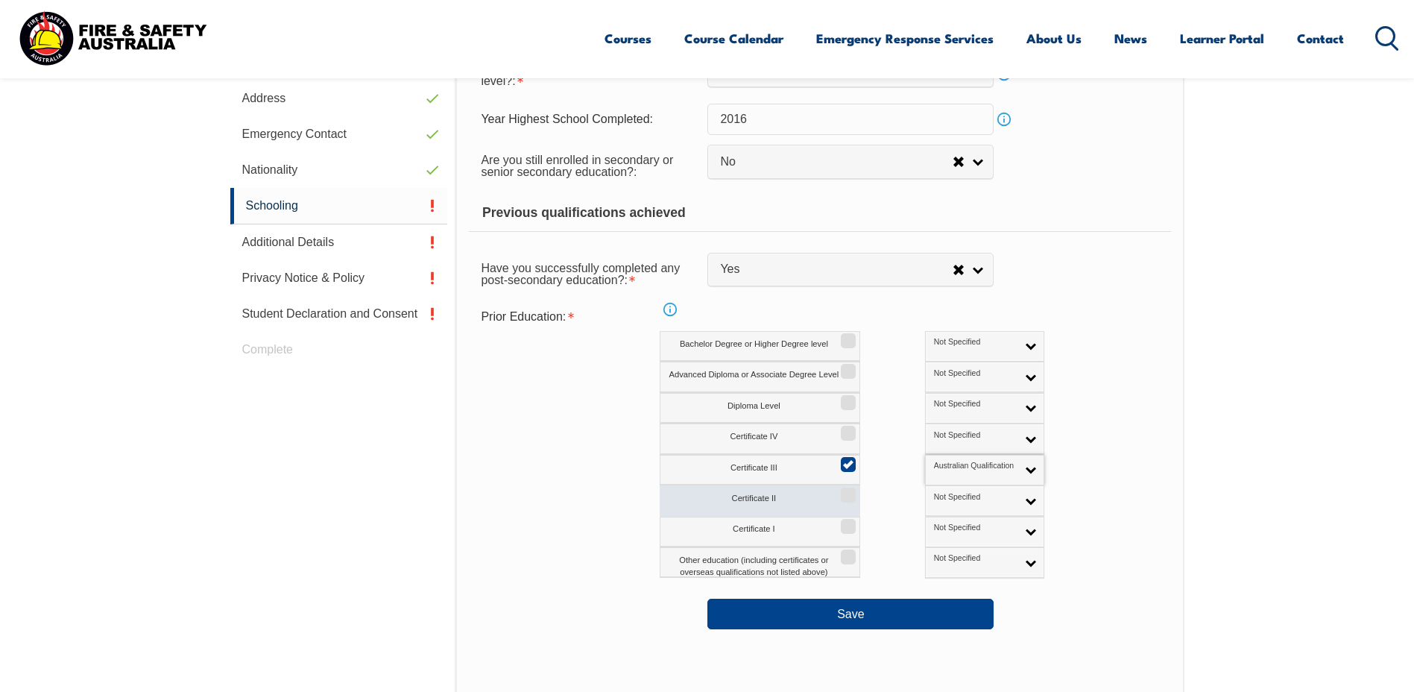
click at [850, 490] on input "Certificate II" at bounding box center [846, 489] width 9 height 1
checkbox input "true"
click at [850, 522] on input "Certificate I" at bounding box center [846, 520] width 9 height 1
checkbox input "true"
click at [984, 502] on div "Certificate II Not Specified Australian Qualification Australian Equivalent Int…" at bounding box center [884, 500] width 449 height 31
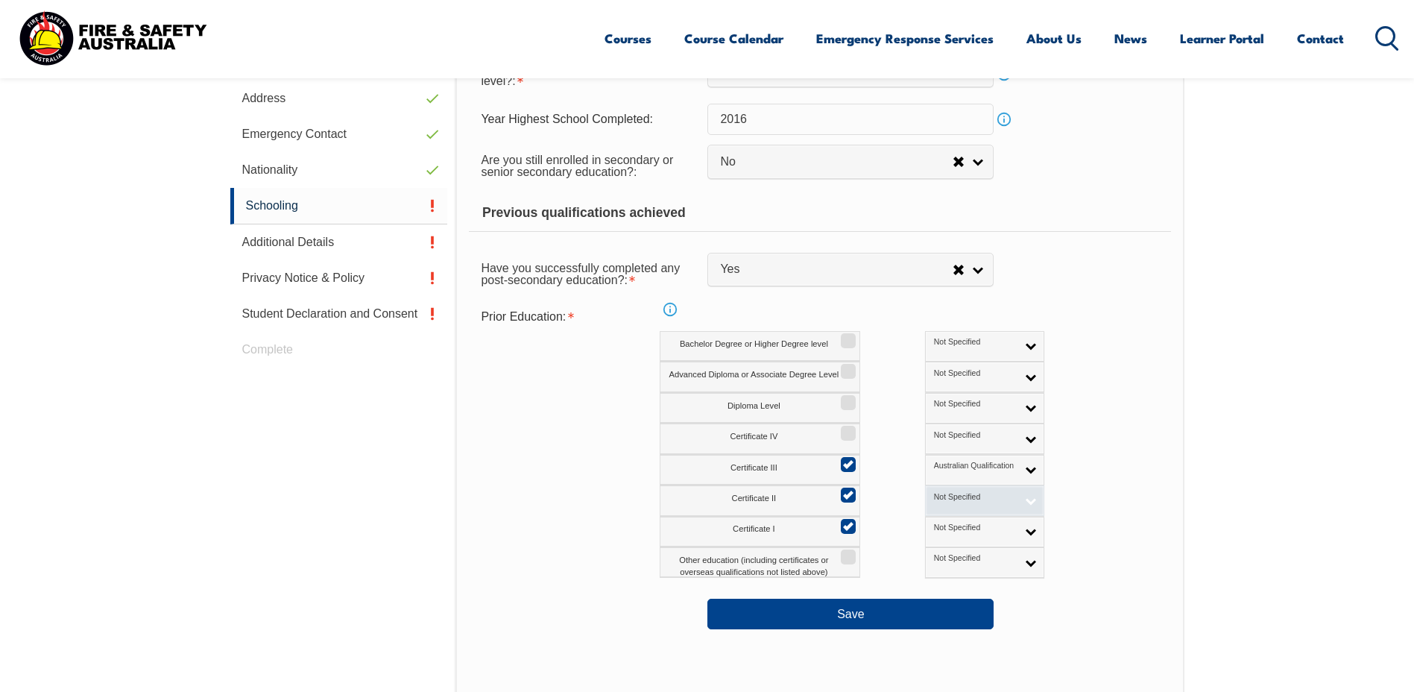
click at [965, 503] on link "Not Specified" at bounding box center [984, 500] width 119 height 31
click at [962, 547] on li "Australian Qualification" at bounding box center [985, 549] width 112 height 30
click at [957, 526] on link "Not Specified" at bounding box center [984, 532] width 119 height 31
click at [940, 577] on li "Australian Qualification" at bounding box center [985, 580] width 112 height 30
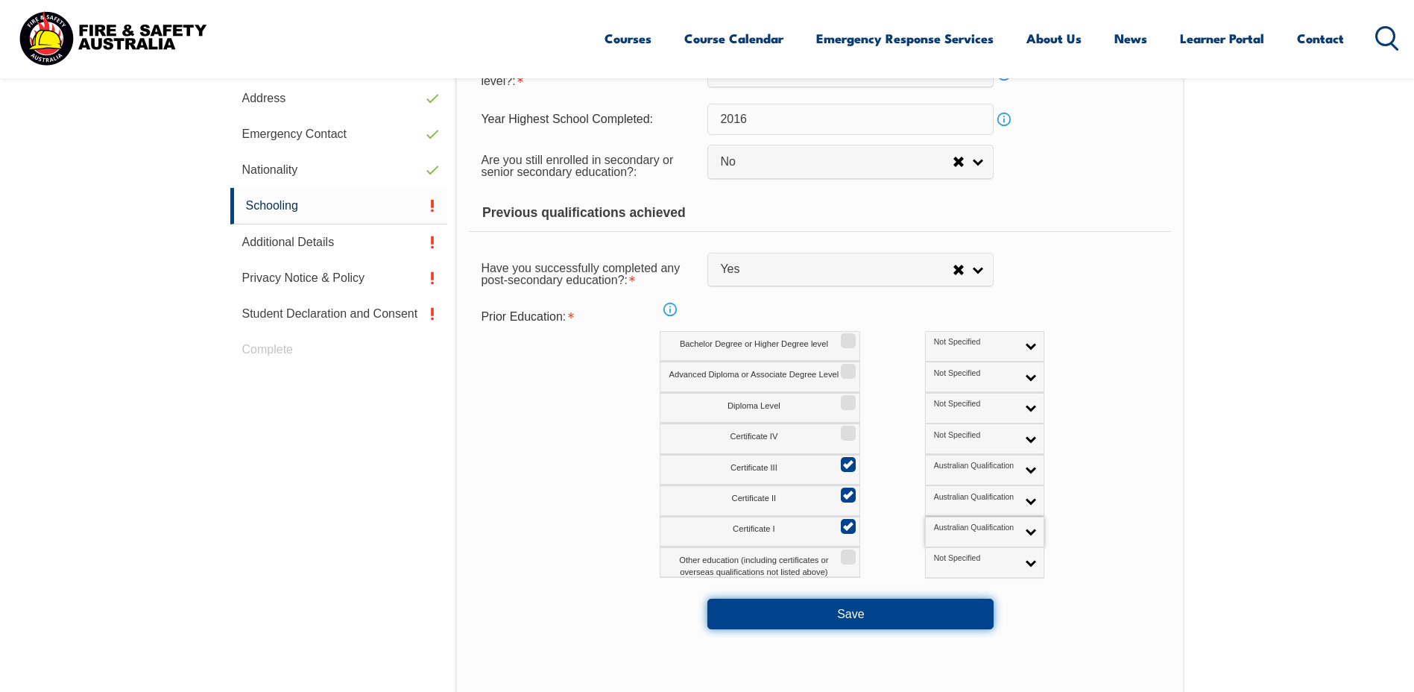
click at [962, 609] on button "Save" at bounding box center [850, 614] width 286 height 30
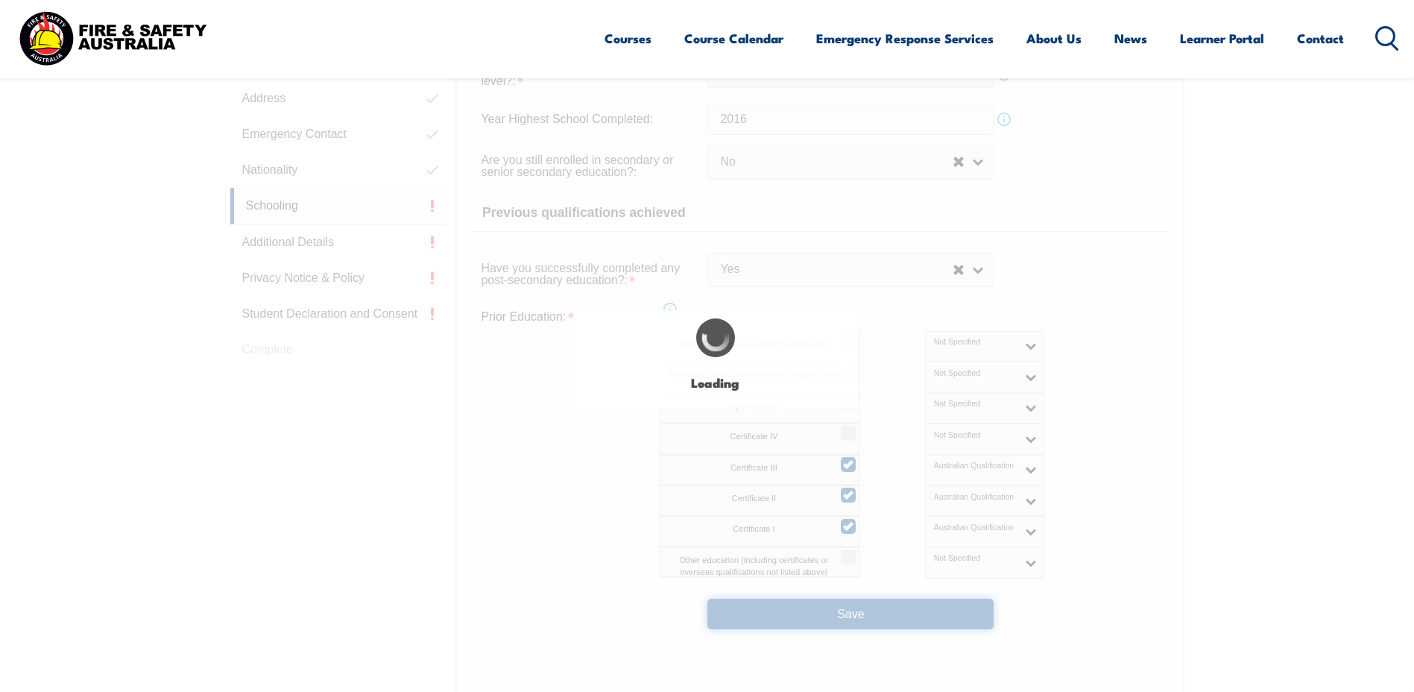
select select
select select "false"
select select "true"
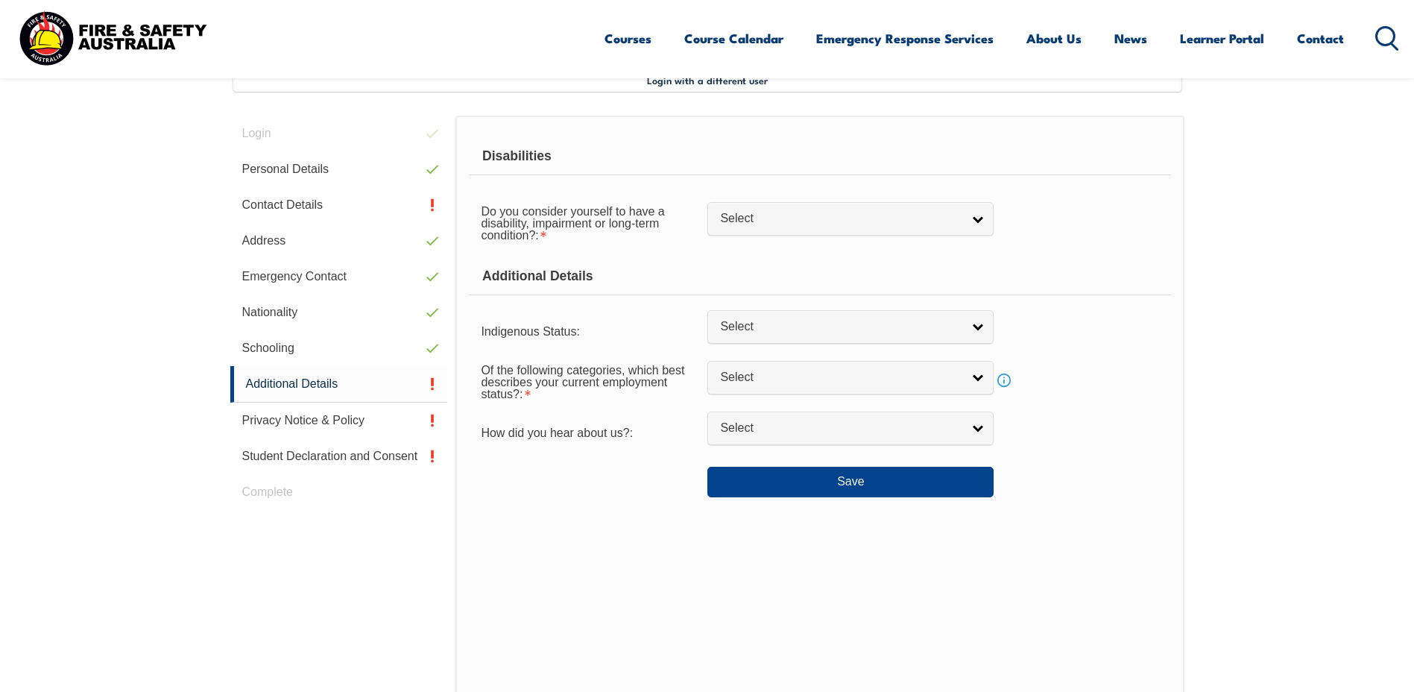
scroll to position [406, 0]
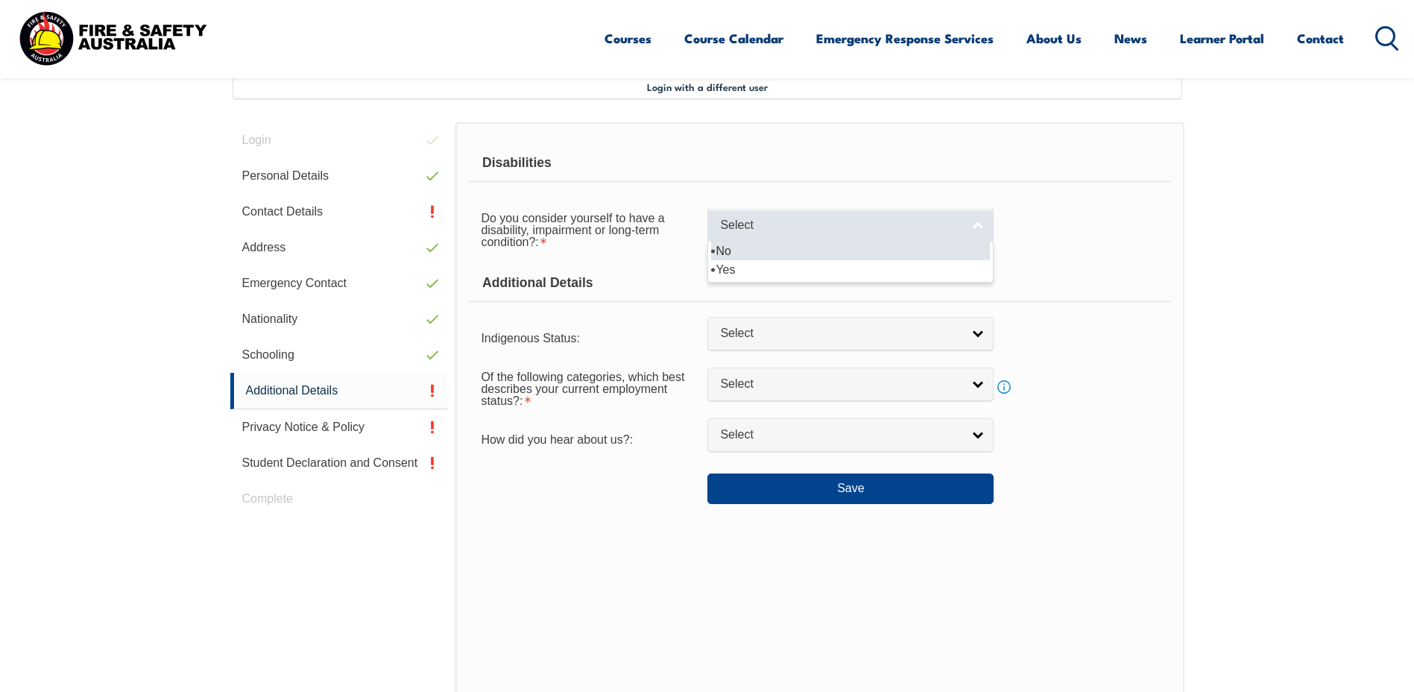
click at [927, 228] on span "Select" at bounding box center [841, 226] width 242 height 16
click at [906, 256] on li "No" at bounding box center [850, 251] width 279 height 19
select select "false"
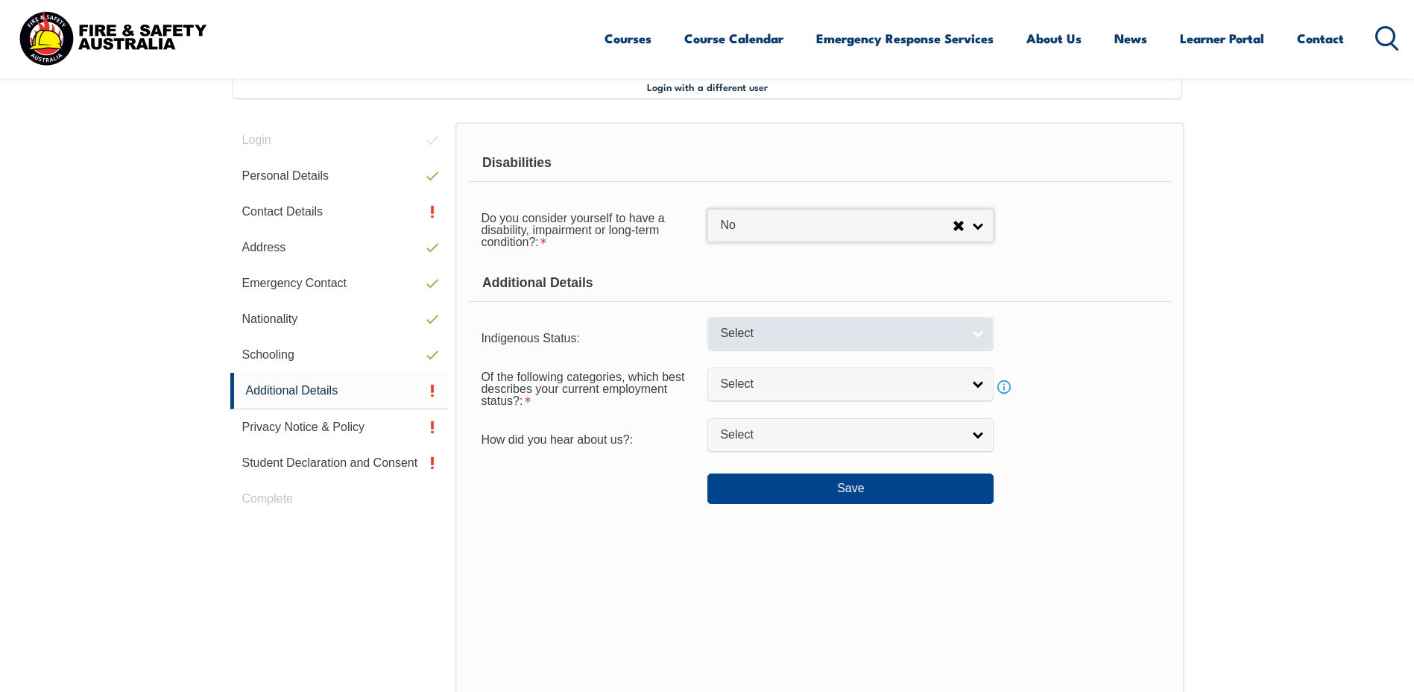
click at [962, 333] on span "Select" at bounding box center [841, 334] width 242 height 16
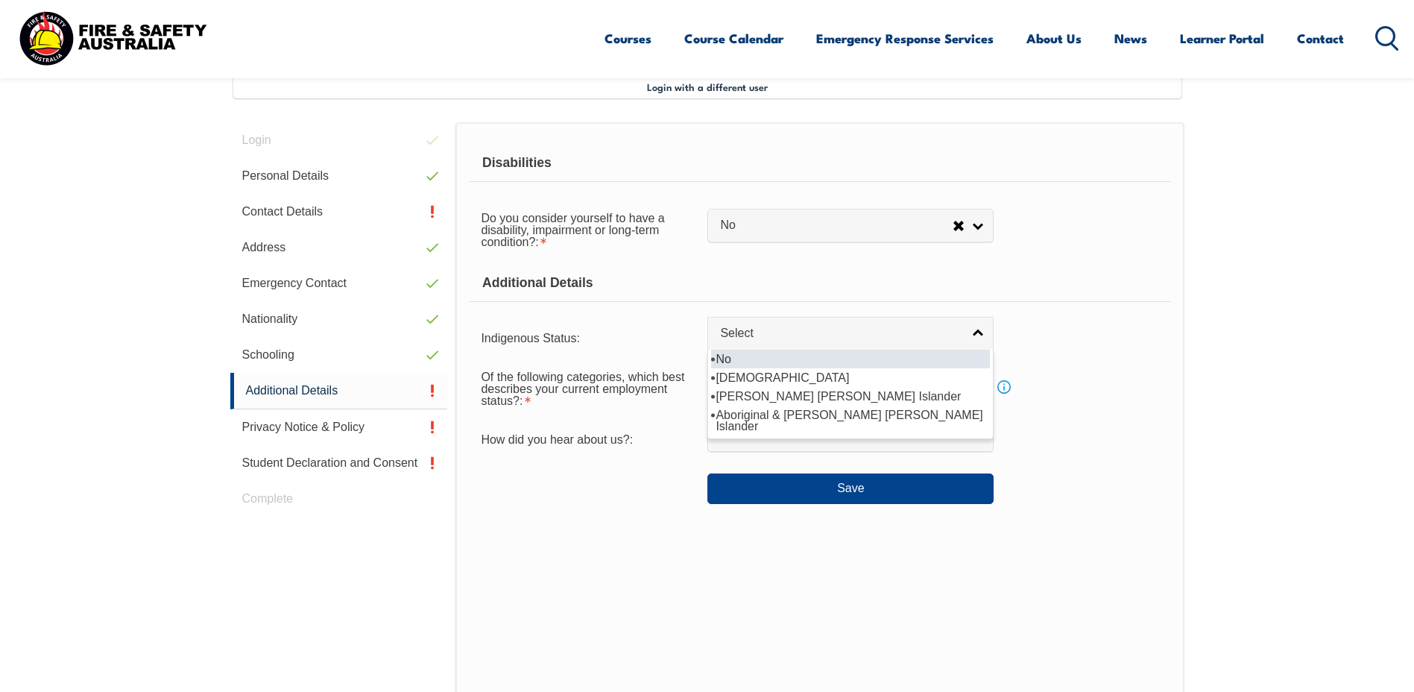
click at [946, 361] on li "No" at bounding box center [850, 359] width 279 height 19
select select "4"
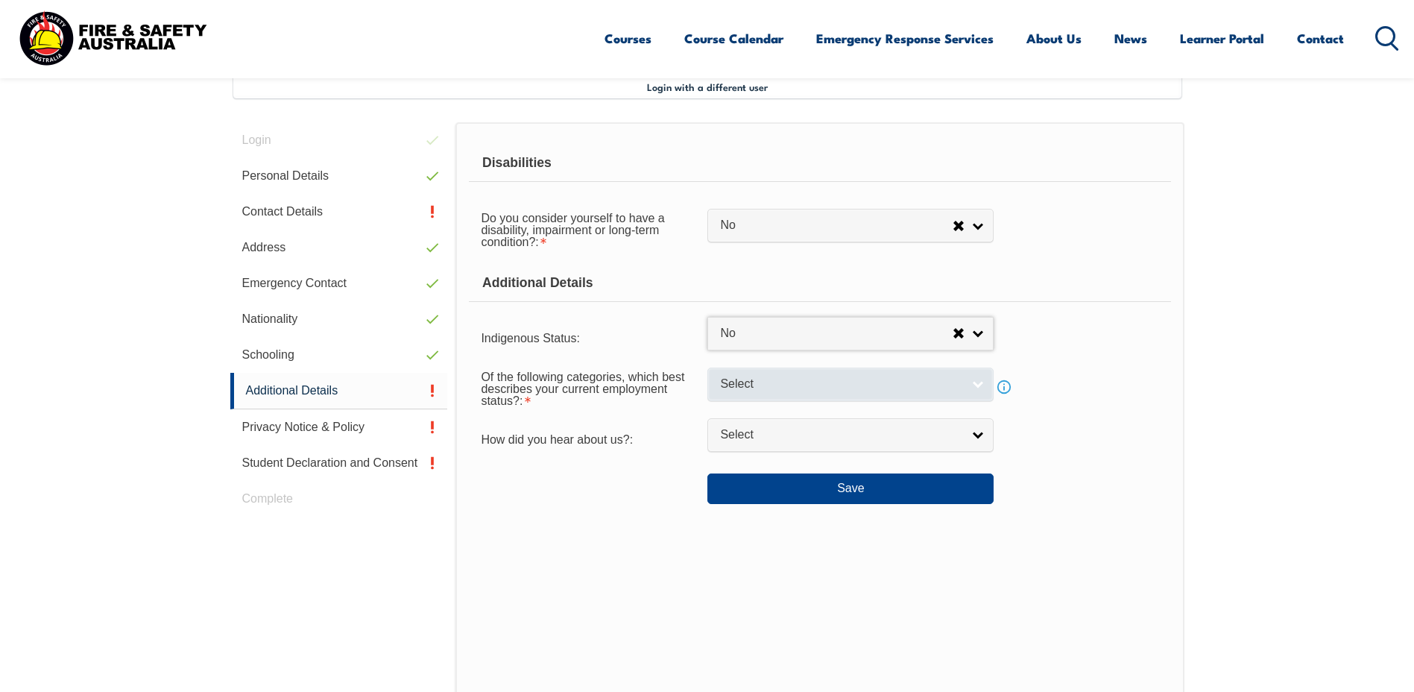
click at [945, 385] on span "Select" at bounding box center [841, 384] width 242 height 16
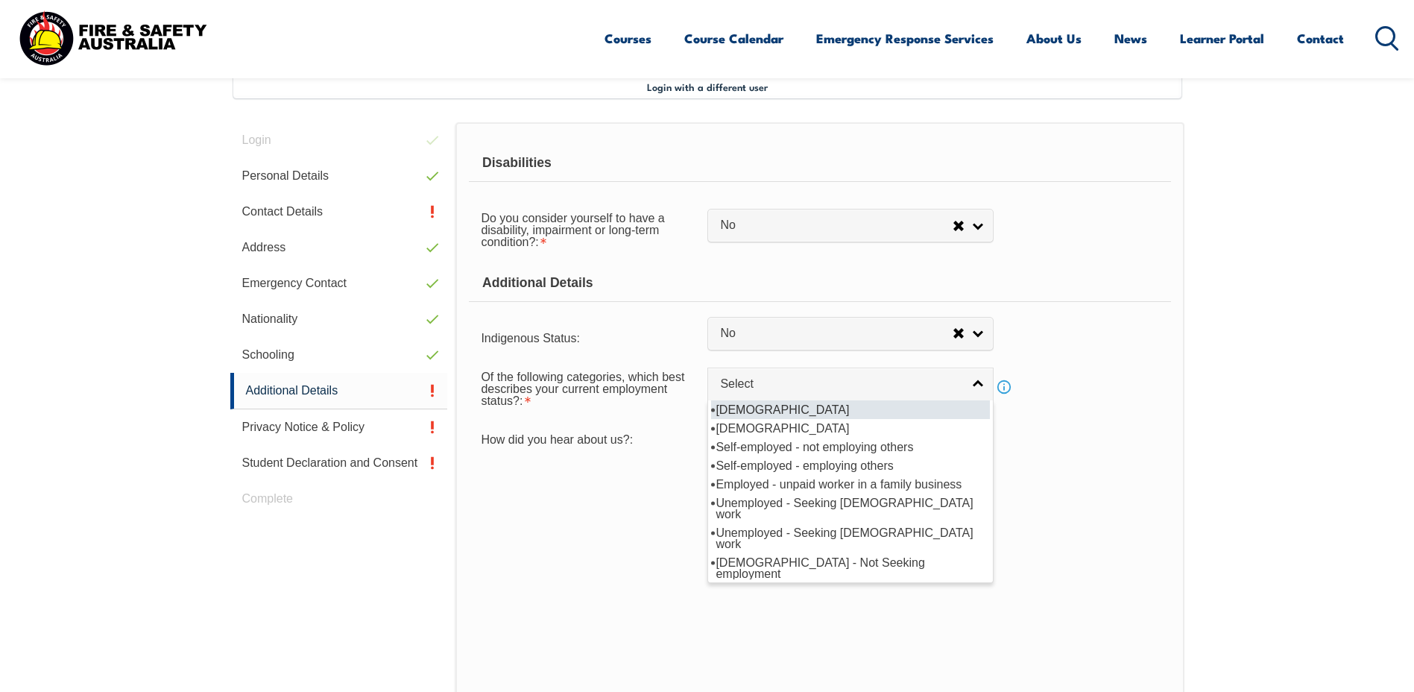
click at [939, 411] on li "[DEMOGRAPHIC_DATA]" at bounding box center [850, 409] width 279 height 19
select select "1"
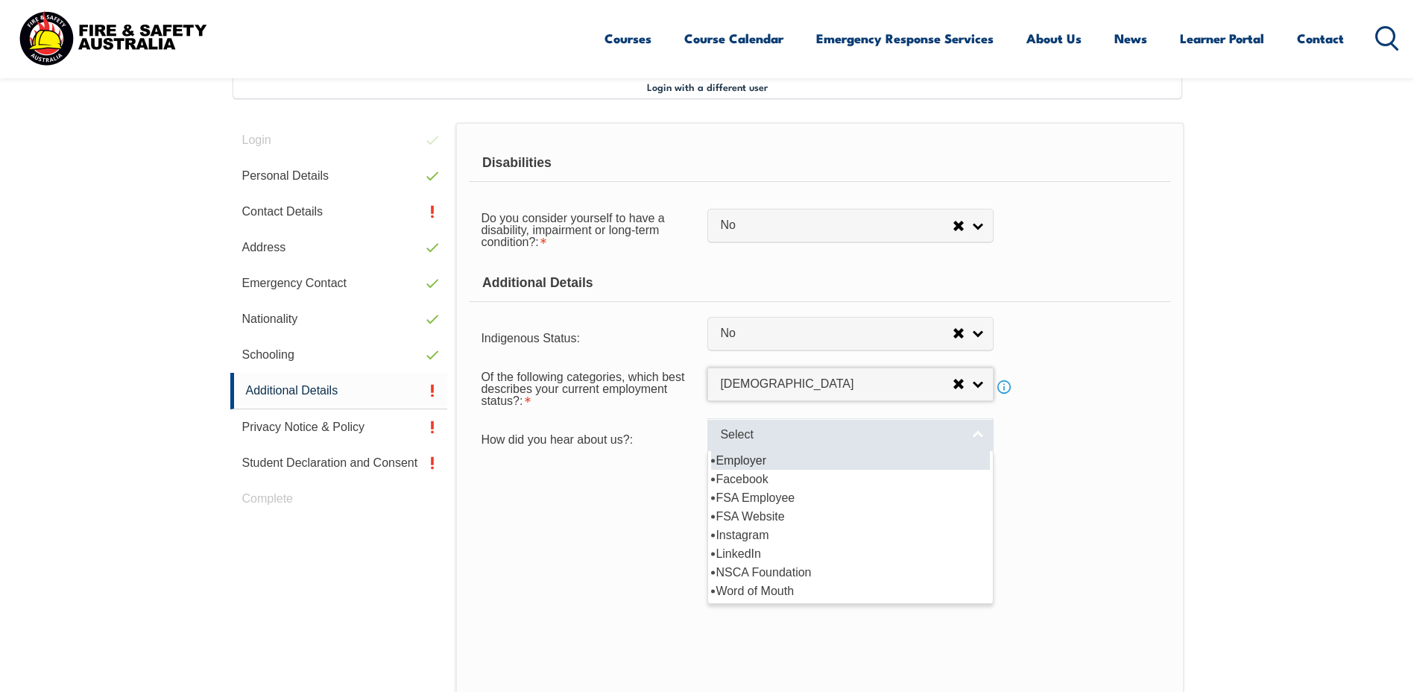
click at [930, 439] on span "Select" at bounding box center [841, 435] width 242 height 16
click at [879, 462] on li "Employer" at bounding box center [850, 460] width 279 height 19
select select "8019"
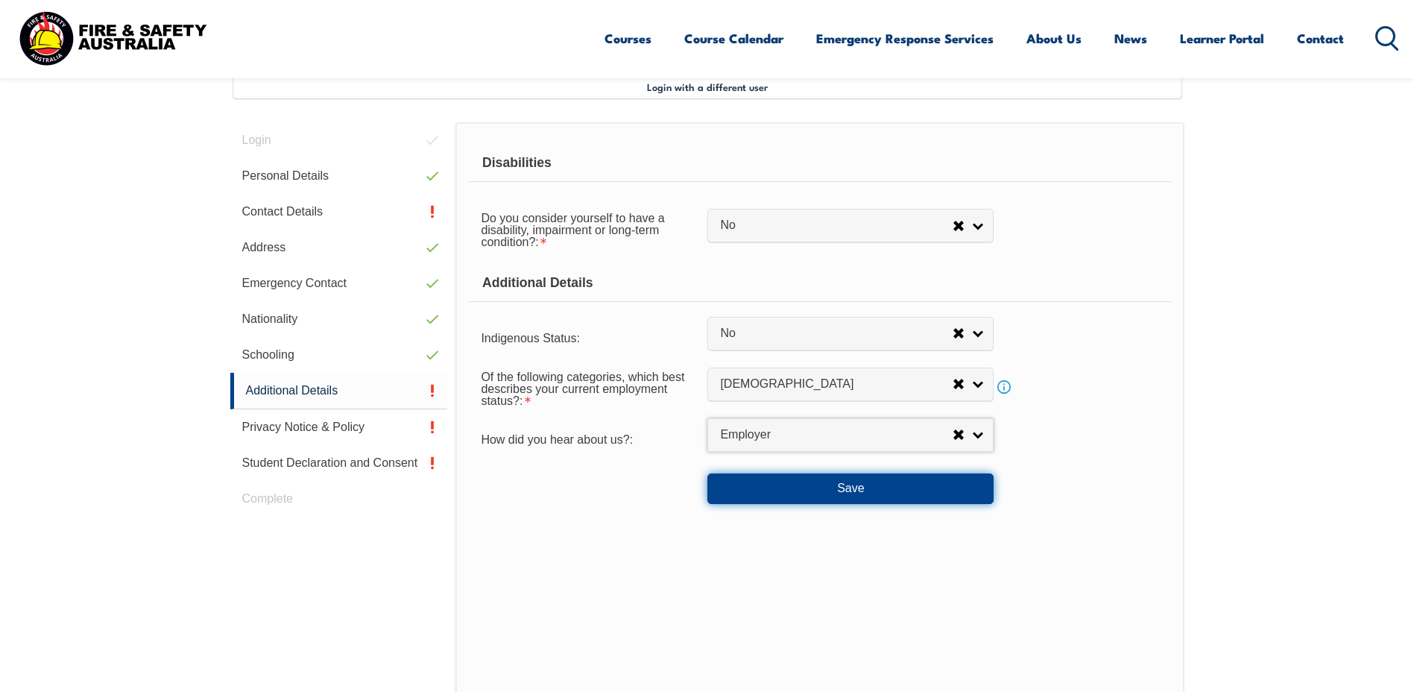
click at [856, 498] on button "Save" at bounding box center [850, 488] width 286 height 30
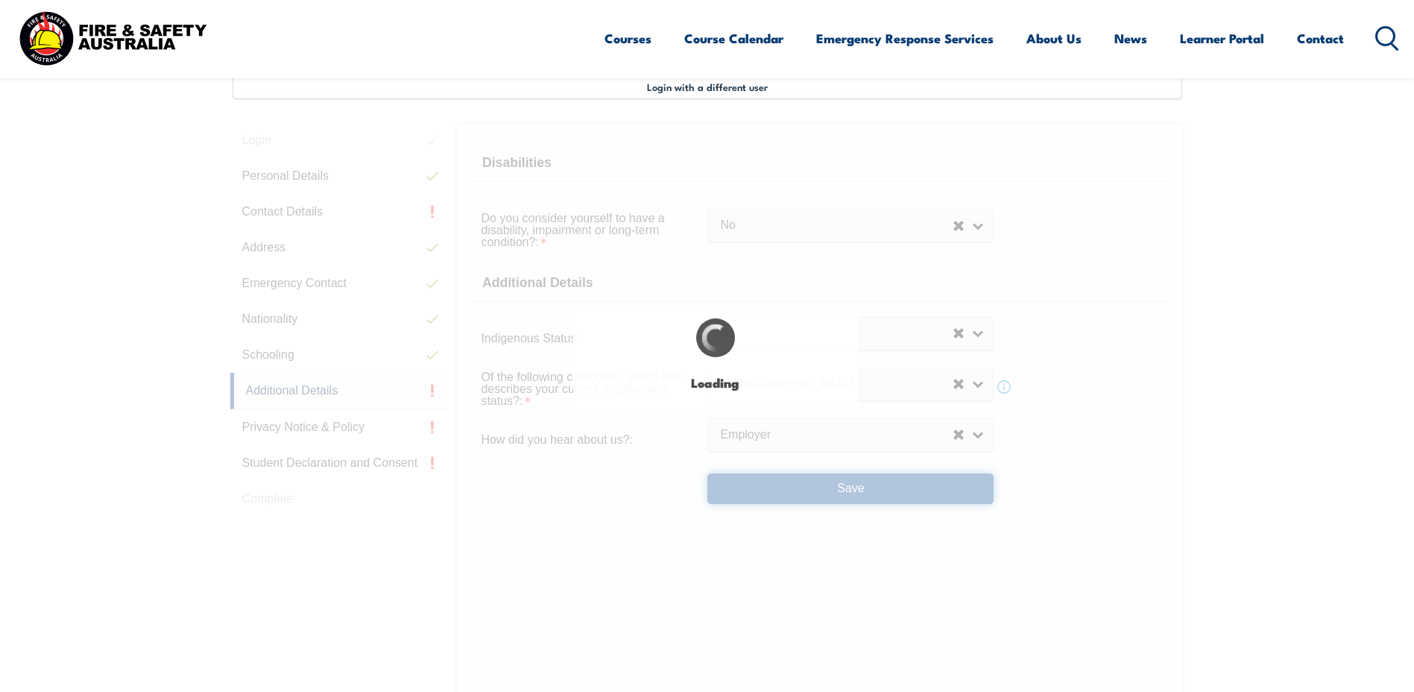
select select "false"
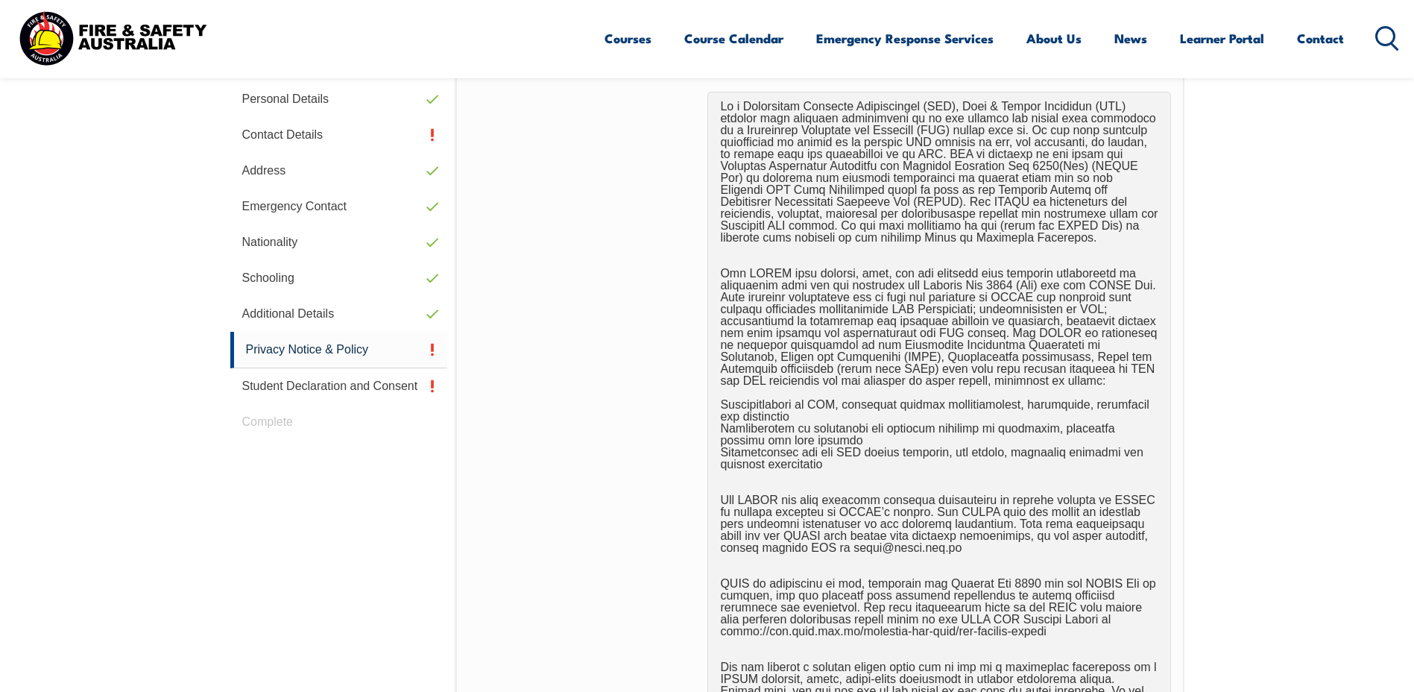
scroll to position [853, 0]
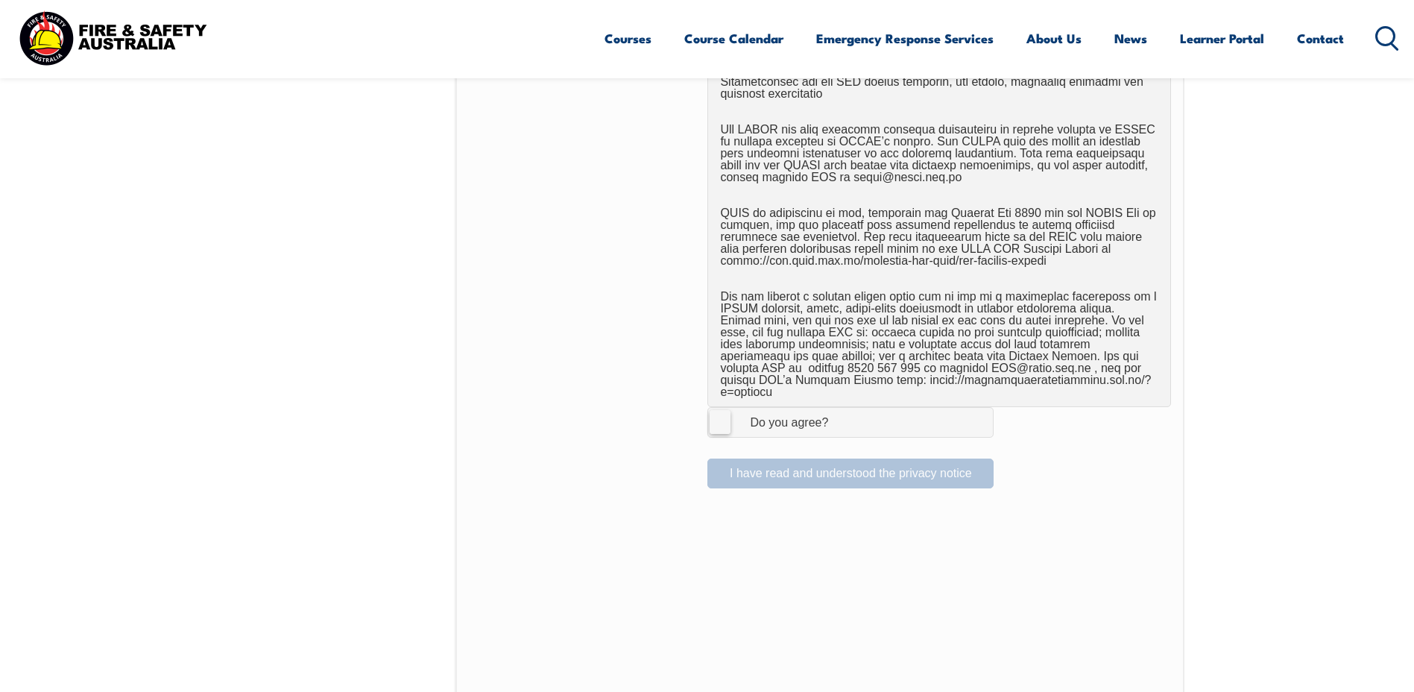
click at [722, 414] on label "I Agree Do you agree?" at bounding box center [850, 422] width 286 height 30
click at [840, 414] on input "I Agree Do you agree?" at bounding box center [852, 422] width 25 height 28
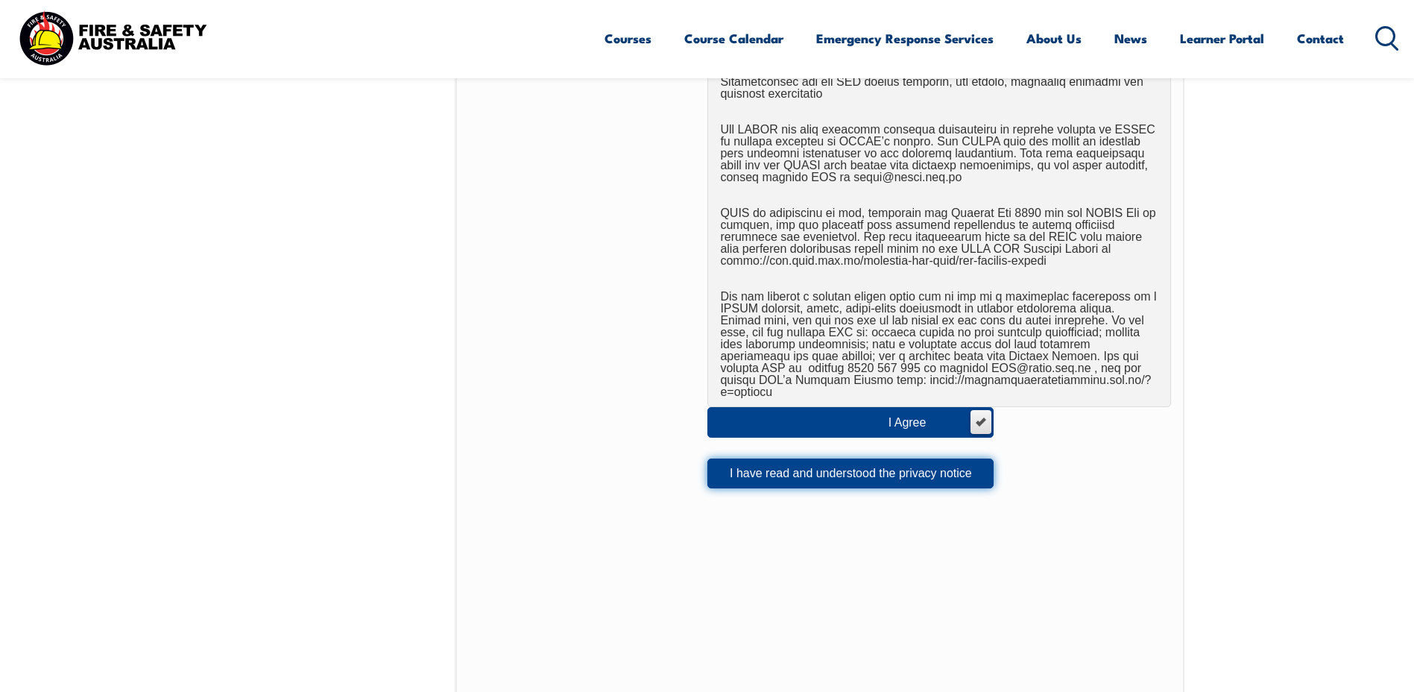
click at [880, 472] on button "I have read and understood the privacy notice" at bounding box center [850, 473] width 286 height 30
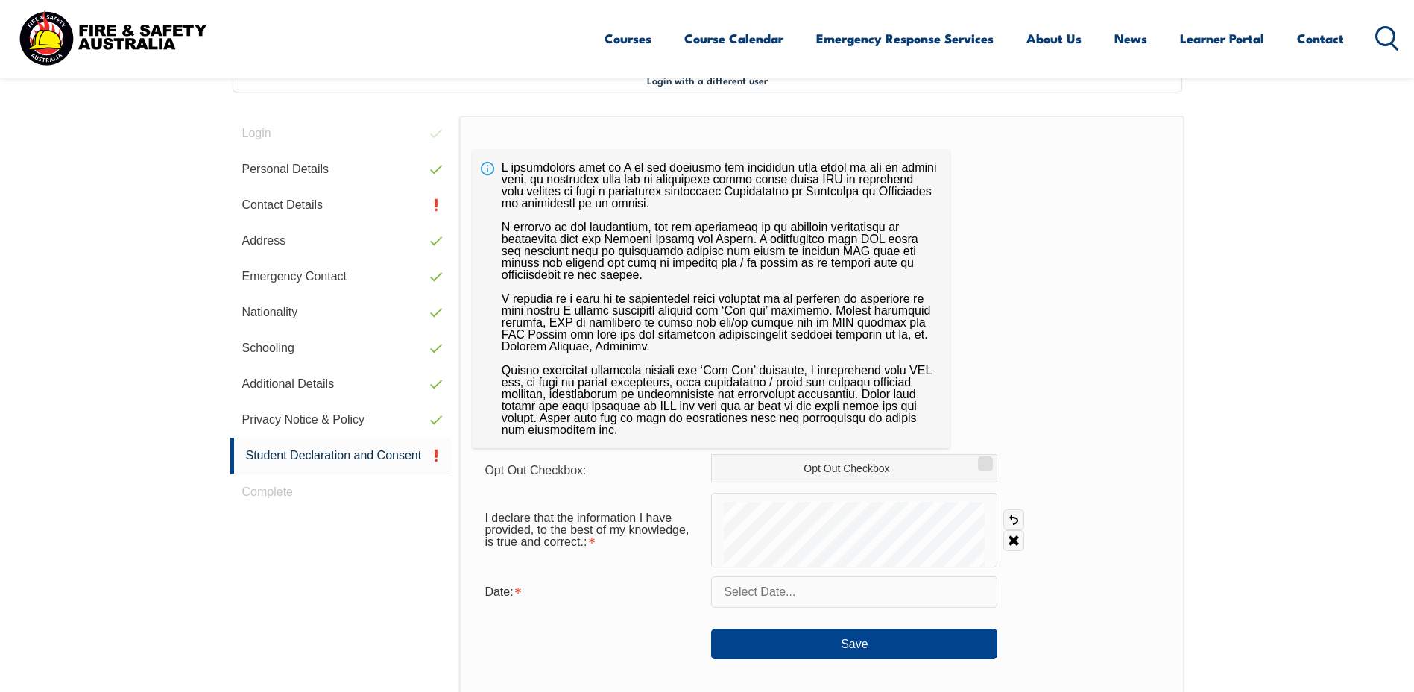
scroll to position [406, 0]
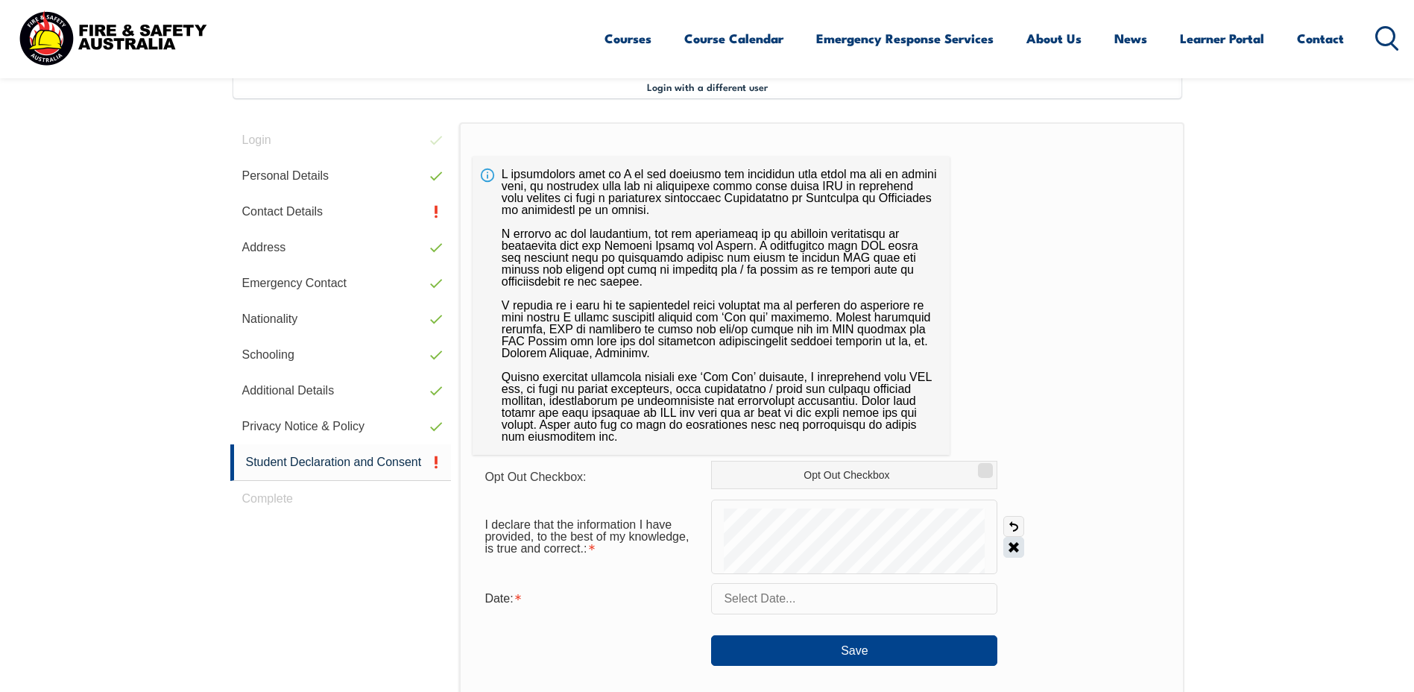
click at [1012, 545] on link "Clear" at bounding box center [1013, 547] width 21 height 21
click at [1005, 545] on link "Clear" at bounding box center [1013, 547] width 21 height 21
click at [1014, 549] on link "Clear" at bounding box center [1013, 547] width 21 height 21
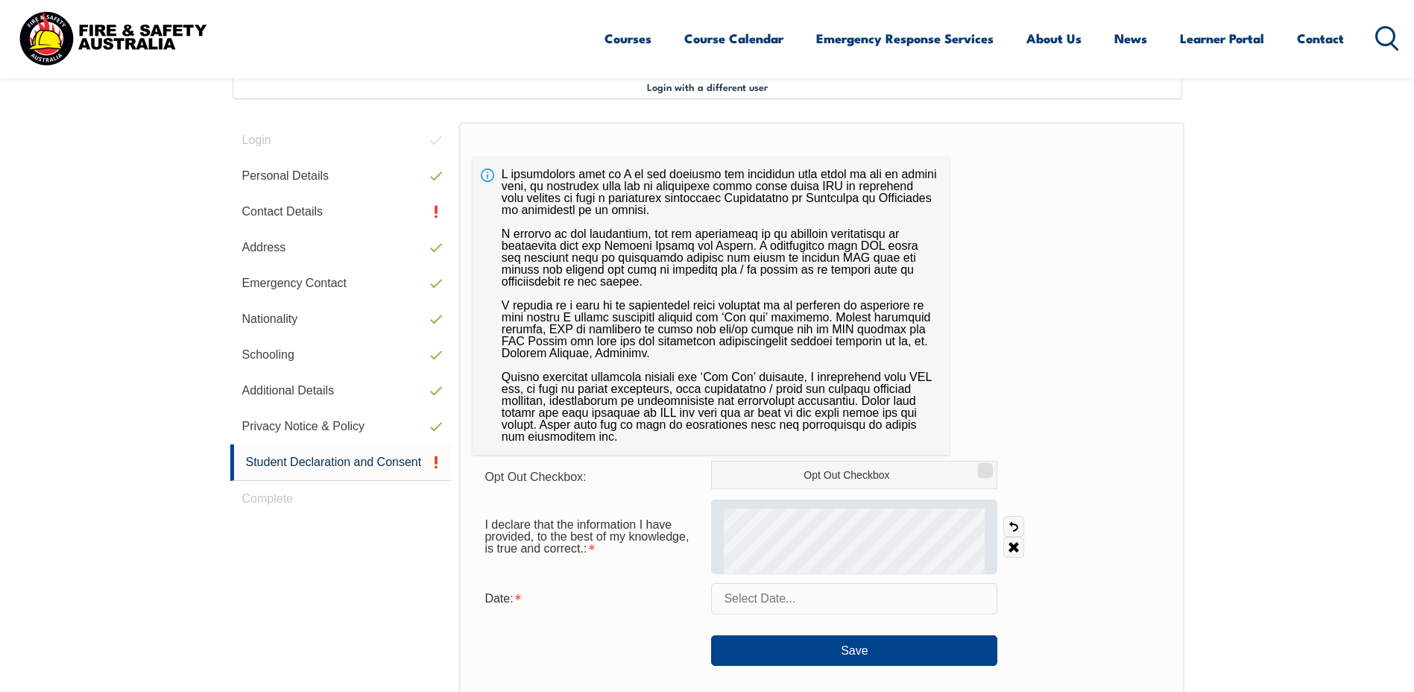
drag, startPoint x: 1011, startPoint y: 546, endPoint x: 994, endPoint y: 546, distance: 17.9
click at [1003, 546] on div "Undo Clear" at bounding box center [1010, 537] width 27 height 42
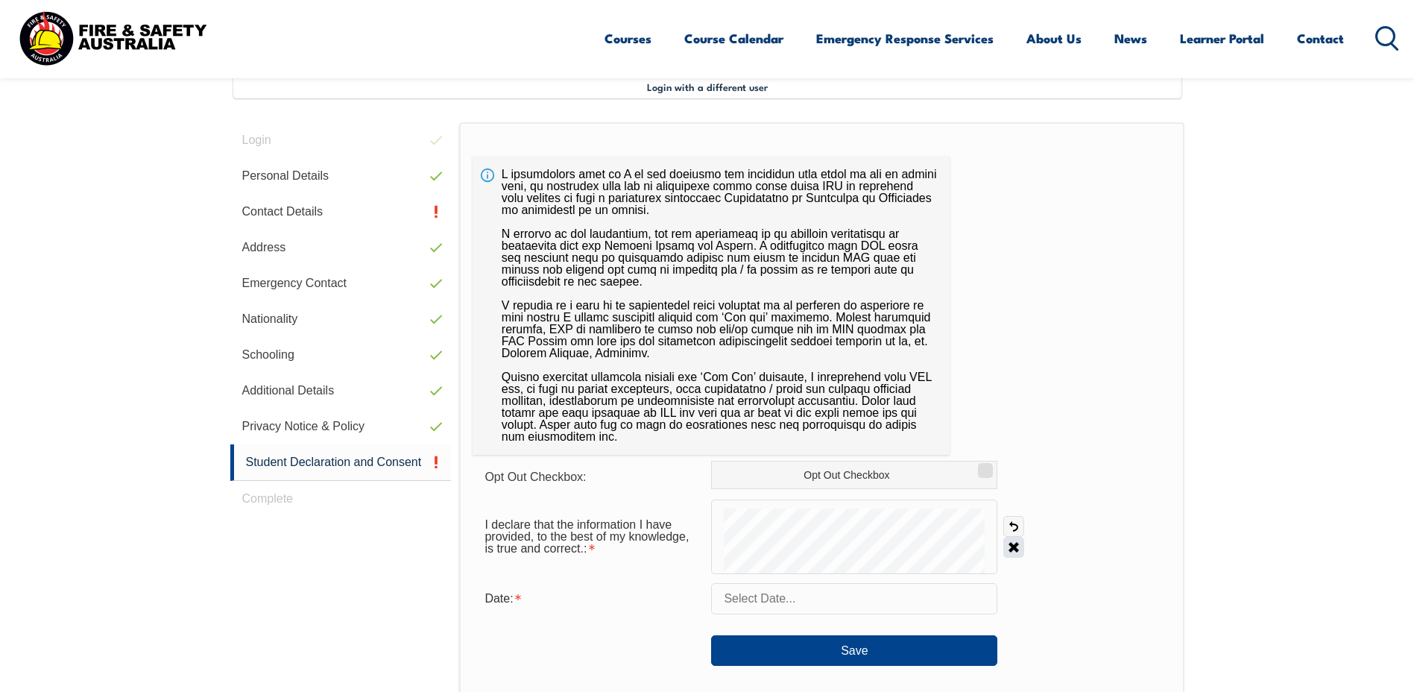
click at [1010, 546] on link "Clear" at bounding box center [1013, 547] width 21 height 21
click at [866, 596] on input "text" at bounding box center [854, 598] width 286 height 31
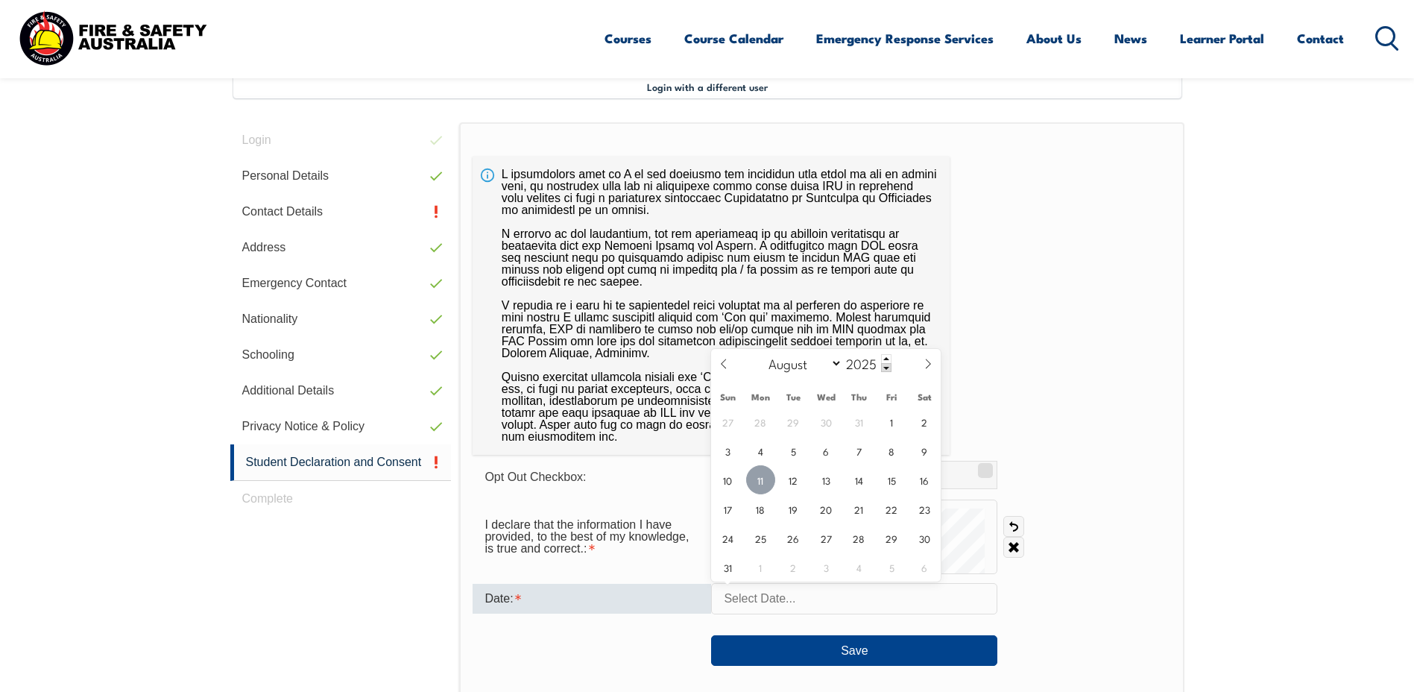
click at [761, 480] on span "11" at bounding box center [760, 479] width 29 height 29
type input "August 11, 2025"
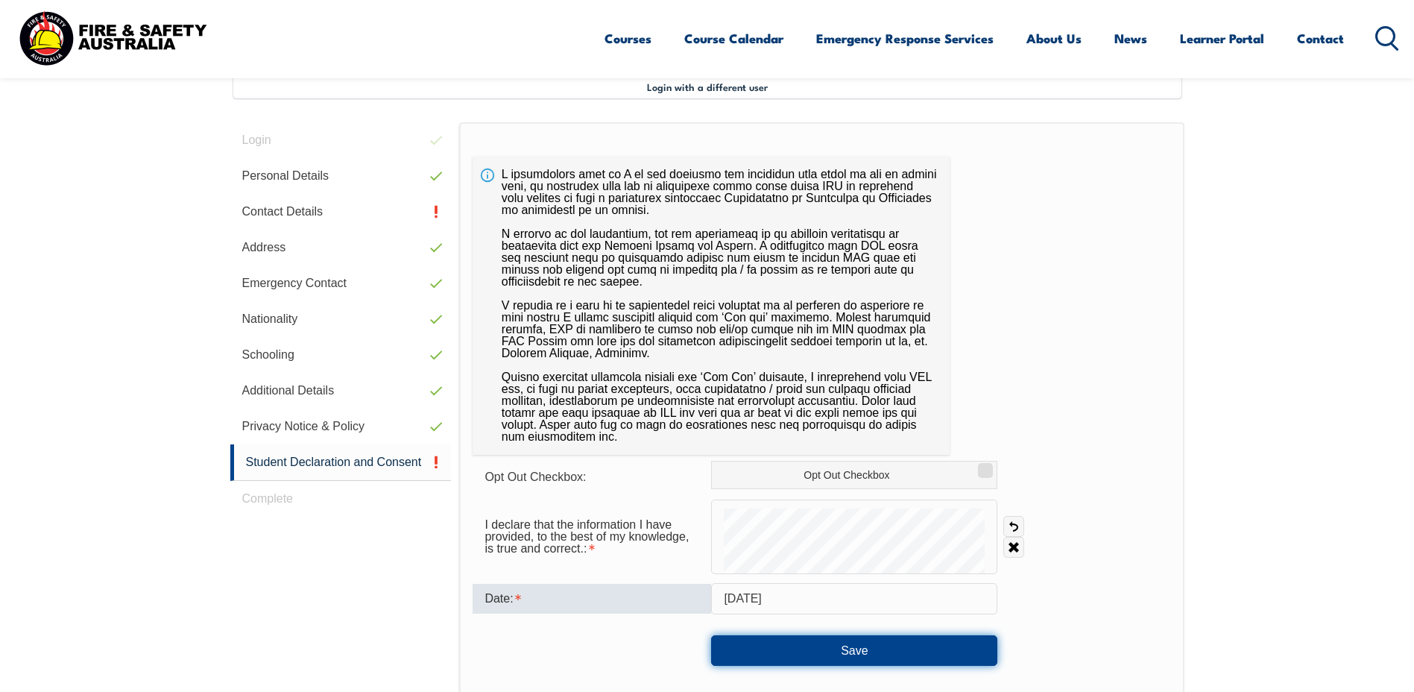
click at [849, 655] on button "Save" at bounding box center [854, 650] width 286 height 30
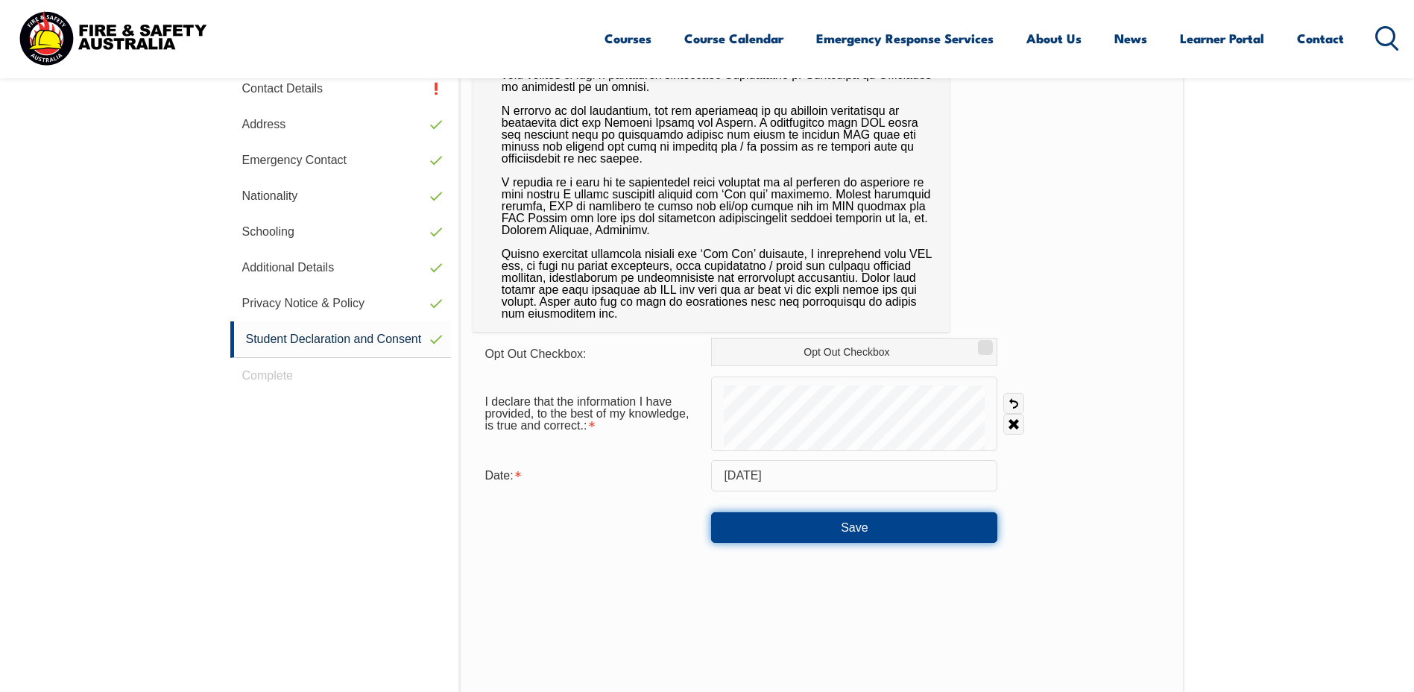
scroll to position [555, 0]
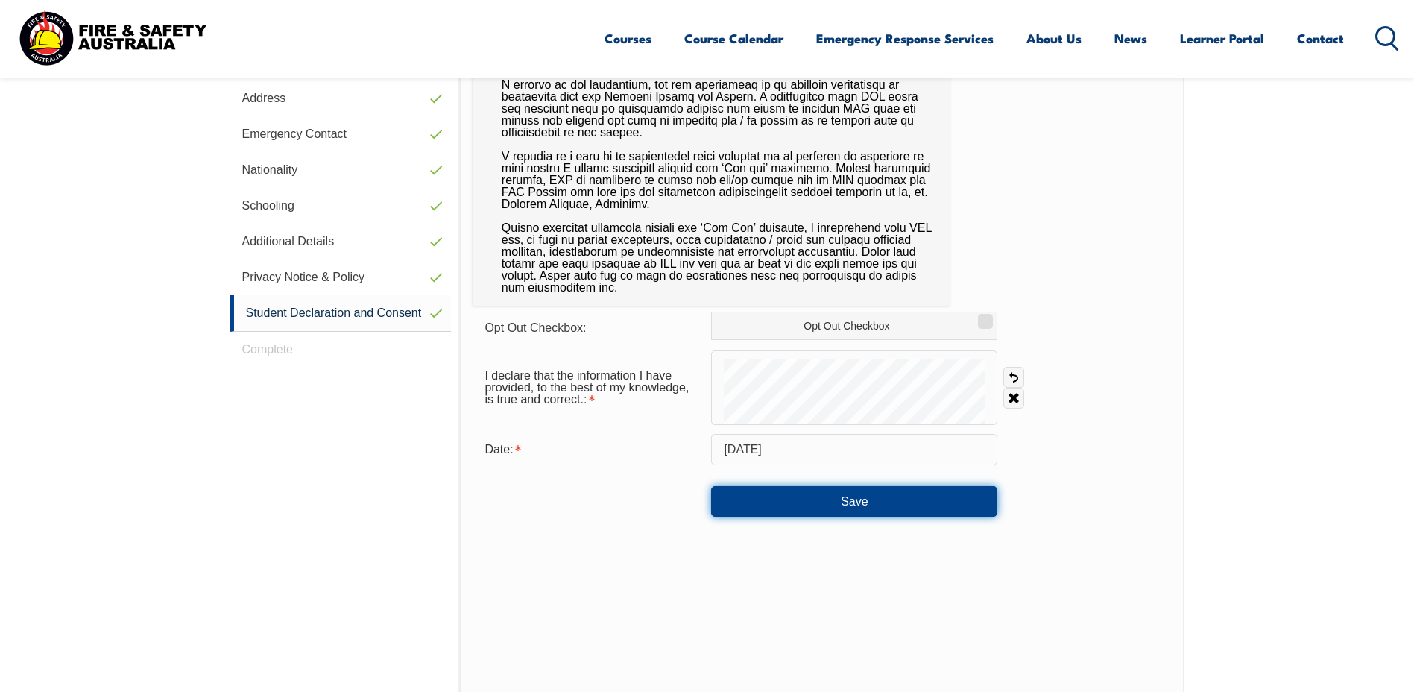
click at [943, 499] on button "Save" at bounding box center [854, 501] width 286 height 30
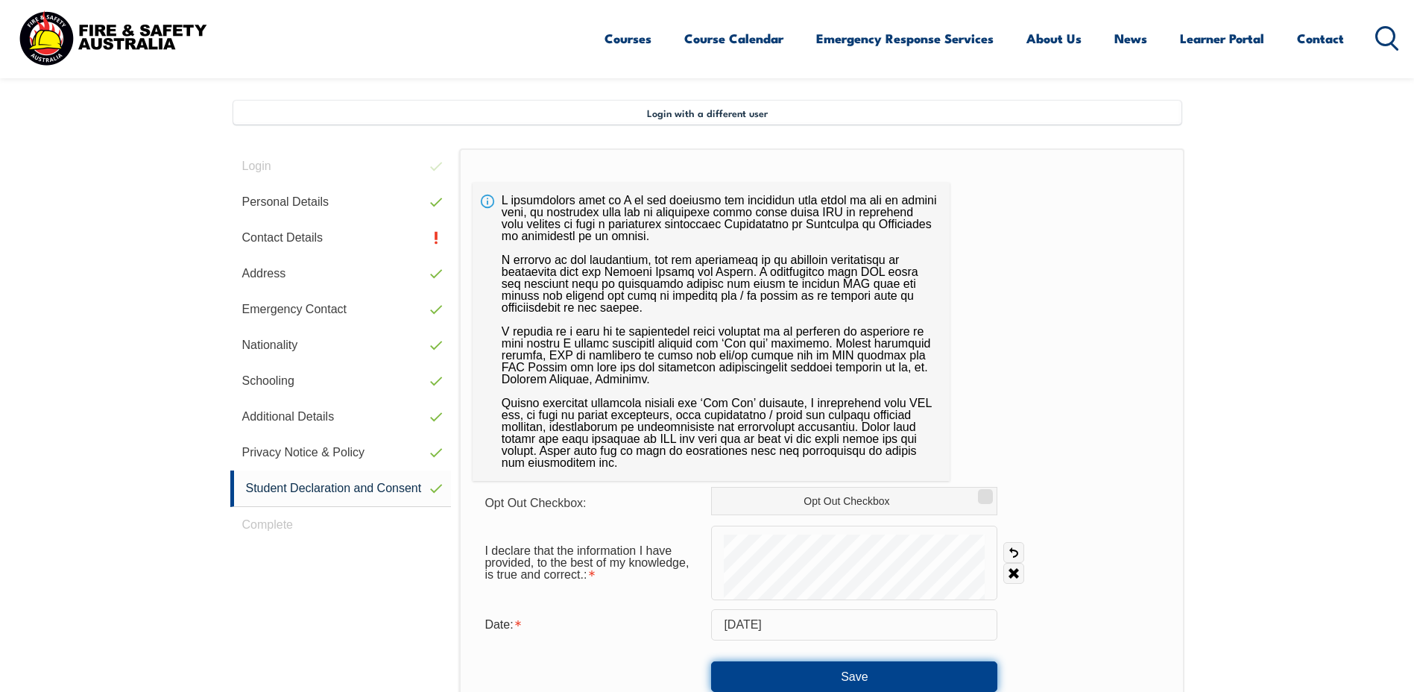
scroll to position [406, 0]
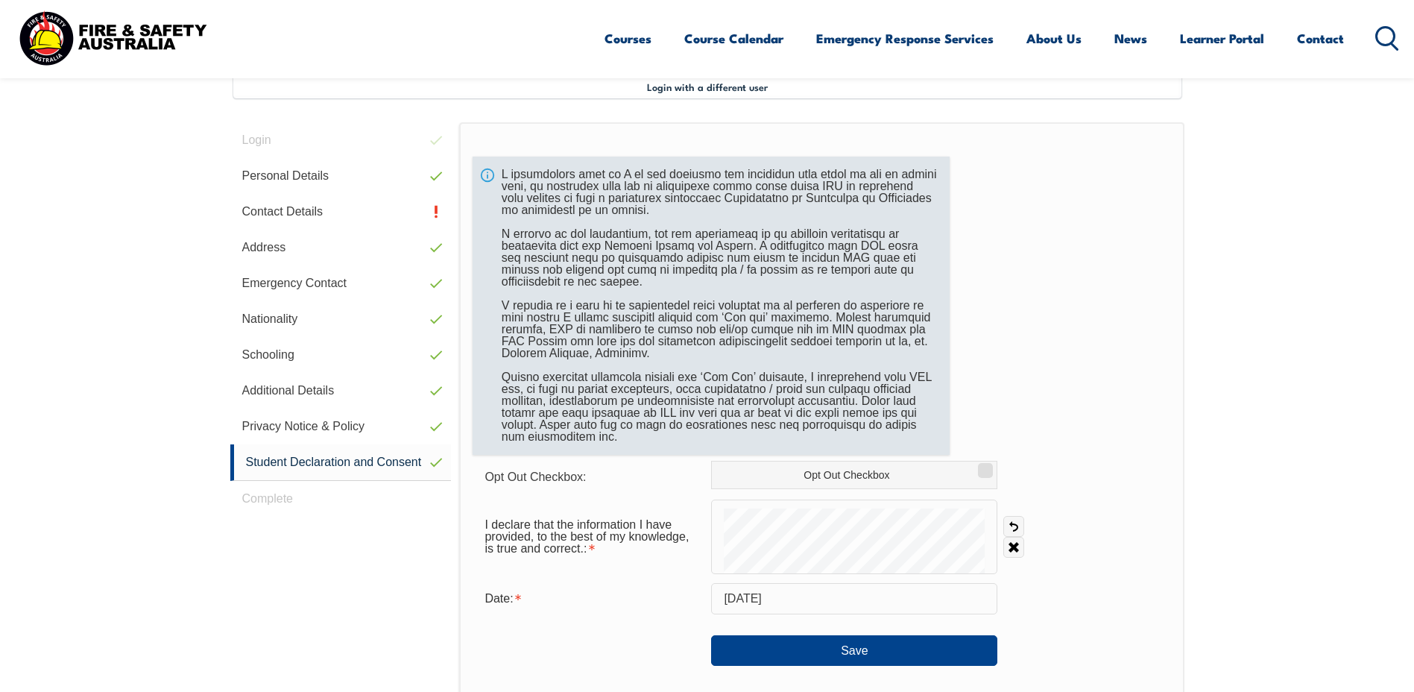
click at [719, 300] on div at bounding box center [711, 306] width 477 height 298
click at [487, 171] on div at bounding box center [711, 306] width 477 height 298
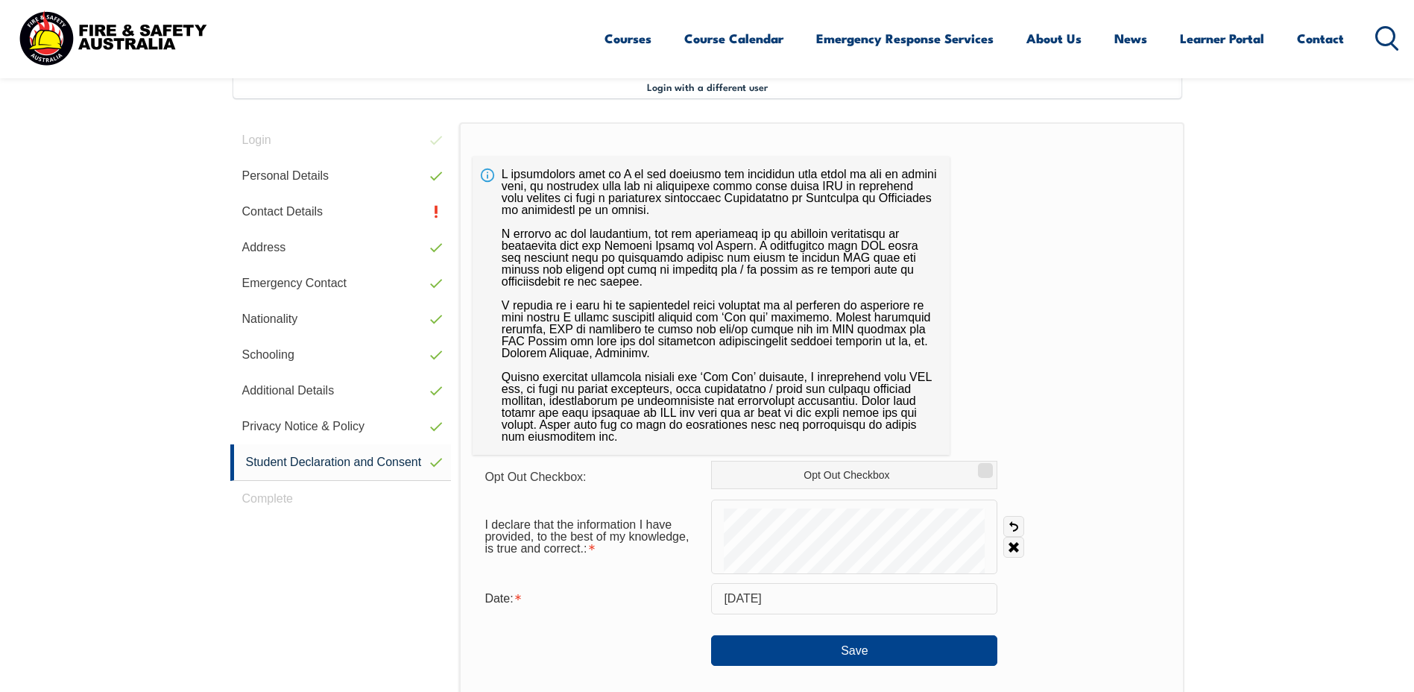
click at [1031, 333] on div "Opt Out Checkbox: Opt Out Checkbox I declare that the information I have provid…" at bounding box center [821, 500] width 725 height 757
click at [981, 466] on input "Opt Out Checkbox" at bounding box center [983, 464] width 9 height 1
click at [985, 466] on input "Opt Out Checkbox" at bounding box center [983, 464] width 9 height 1
checkbox input "false"
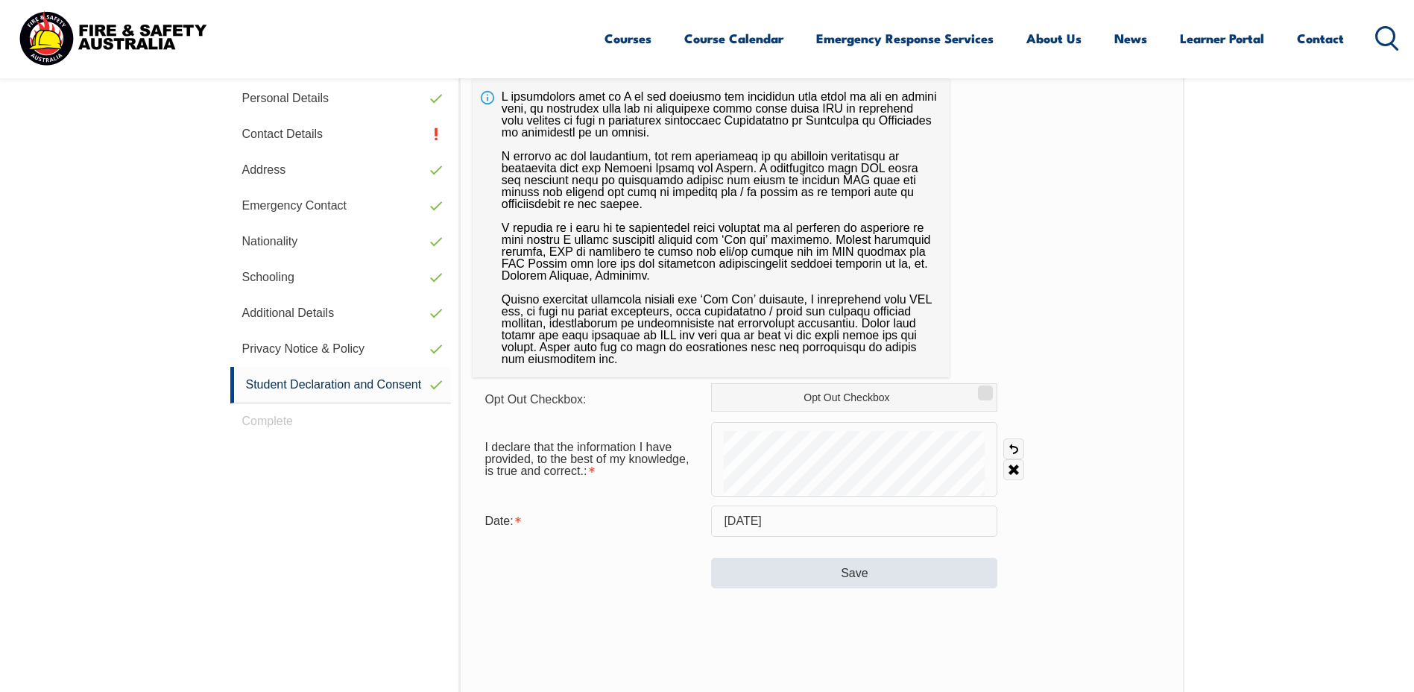
scroll to position [555, 0]
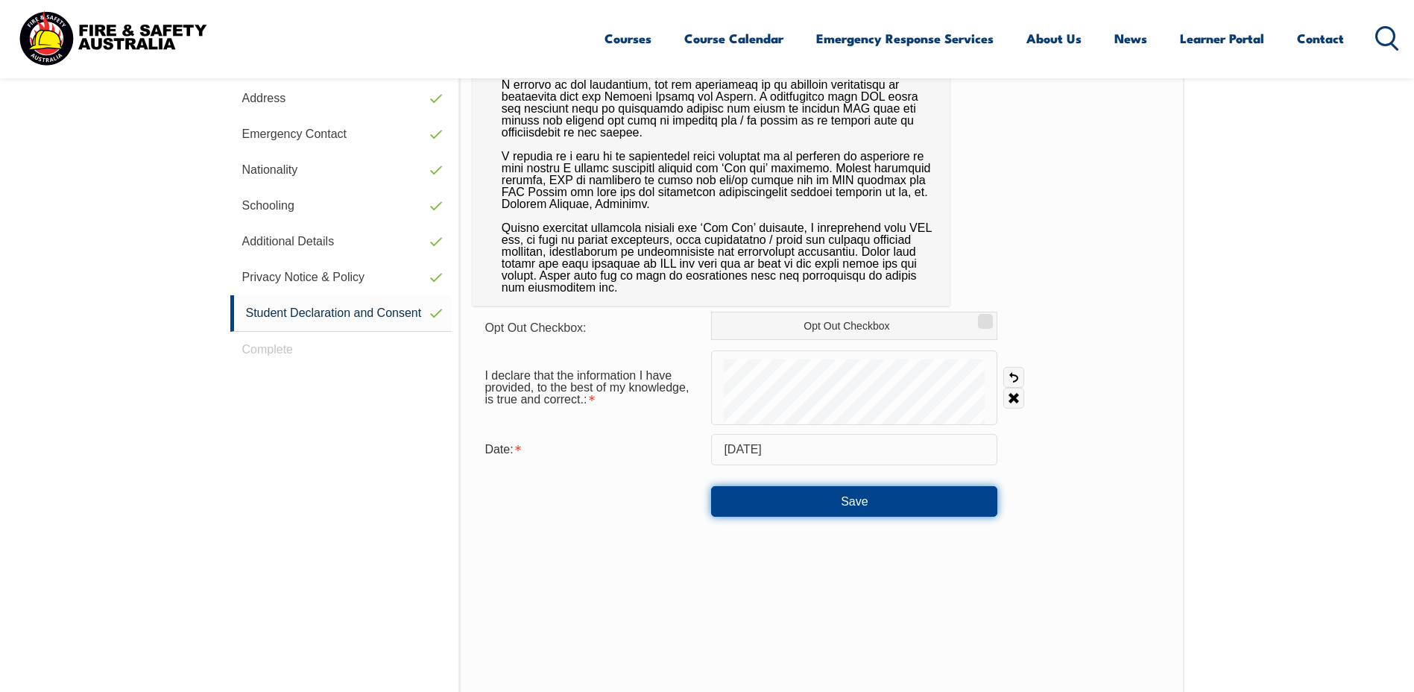
click at [924, 498] on button "Save" at bounding box center [854, 501] width 286 height 30
click at [1017, 377] on link "Undo" at bounding box center [1013, 377] width 21 height 21
click at [1013, 382] on link "Undo" at bounding box center [1013, 377] width 21 height 21
drag, startPoint x: 1017, startPoint y: 381, endPoint x: 1000, endPoint y: 385, distance: 17.0
click at [1017, 381] on link "Undo" at bounding box center [1013, 377] width 21 height 21
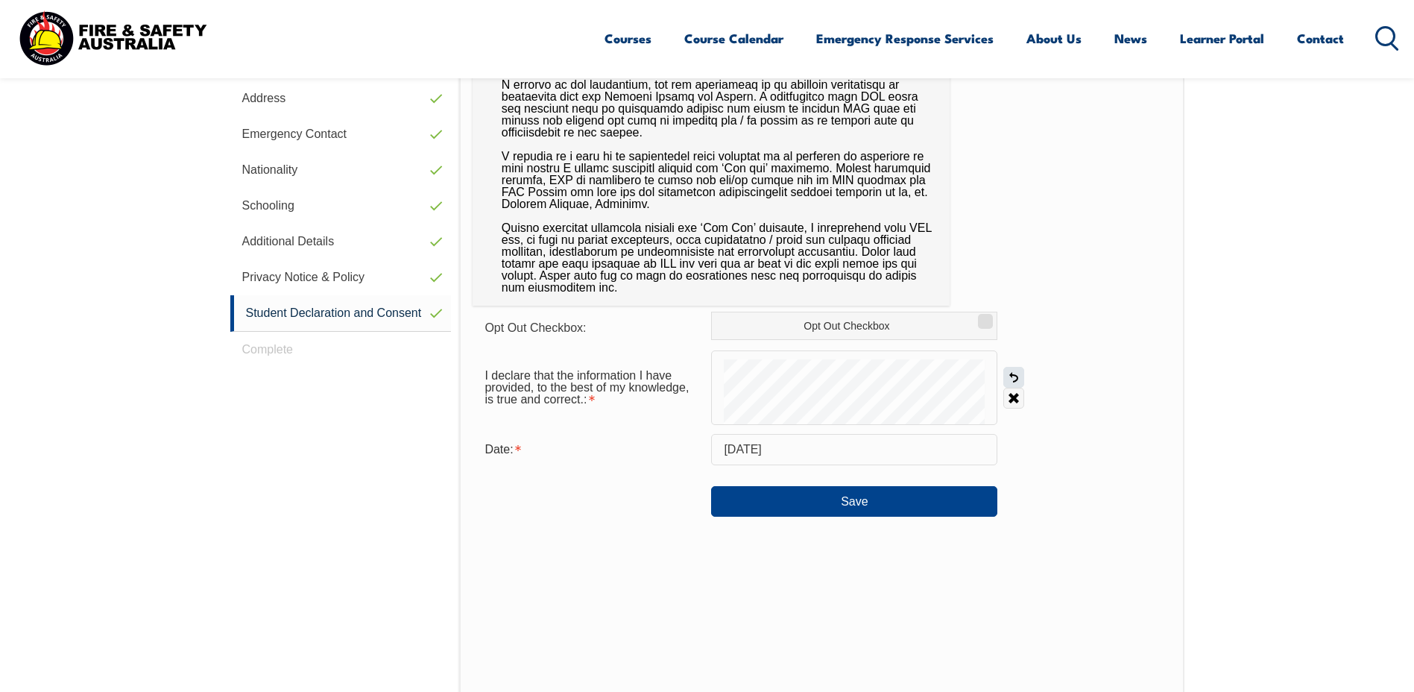
click at [1018, 376] on link "Undo" at bounding box center [1013, 377] width 21 height 21
click at [1014, 379] on link "Undo" at bounding box center [1013, 377] width 21 height 21
click at [864, 502] on button "Save" at bounding box center [854, 501] width 286 height 30
click at [888, 492] on button "Save" at bounding box center [854, 501] width 286 height 30
click at [1009, 372] on link "Undo" at bounding box center [1013, 377] width 21 height 21
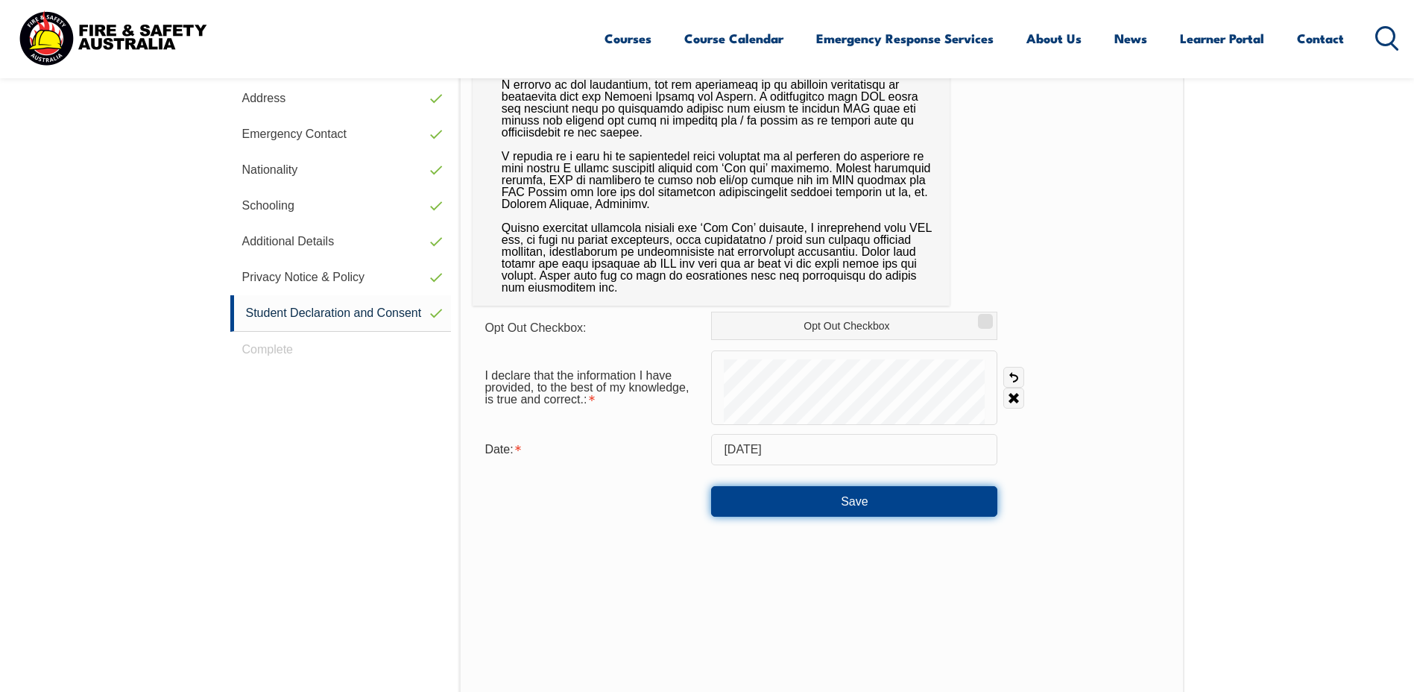
click at [868, 490] on button "Save" at bounding box center [854, 501] width 286 height 30
click at [906, 505] on button "Save" at bounding box center [854, 501] width 286 height 30
click at [921, 512] on button "Save" at bounding box center [854, 501] width 286 height 30
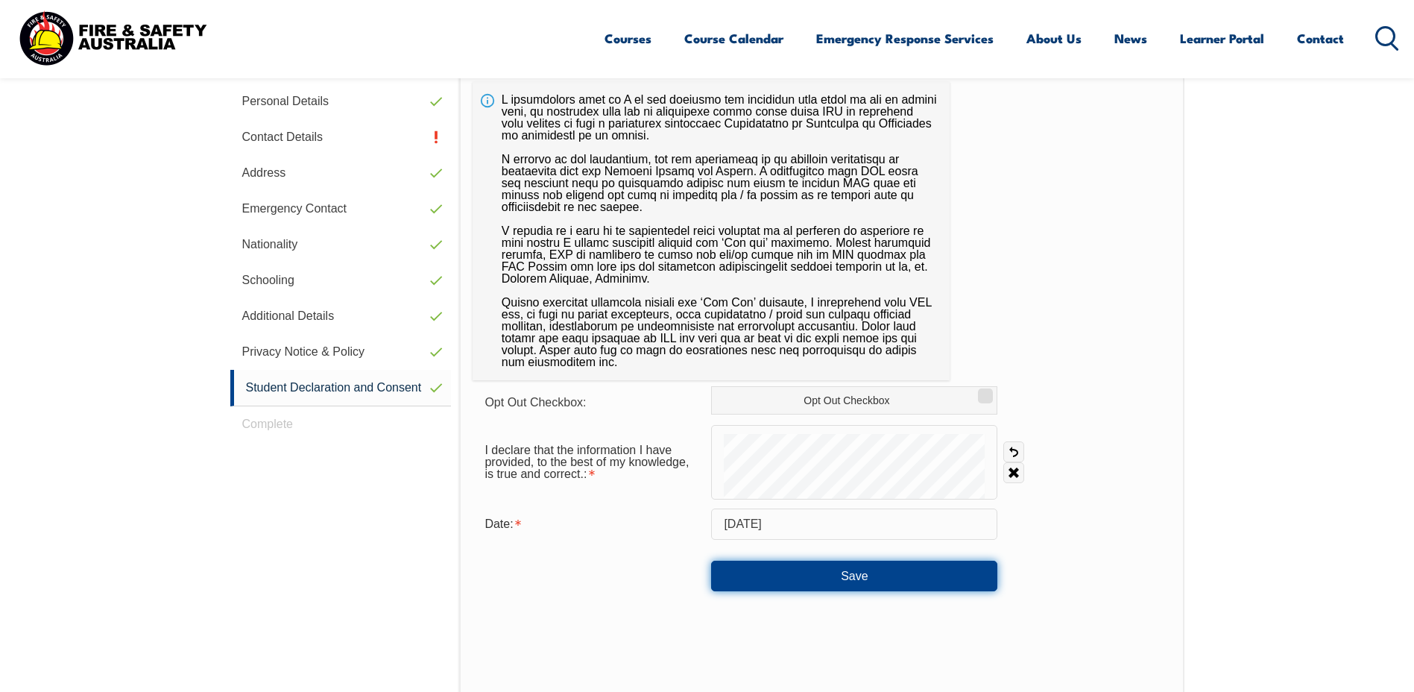
scroll to position [34, 0]
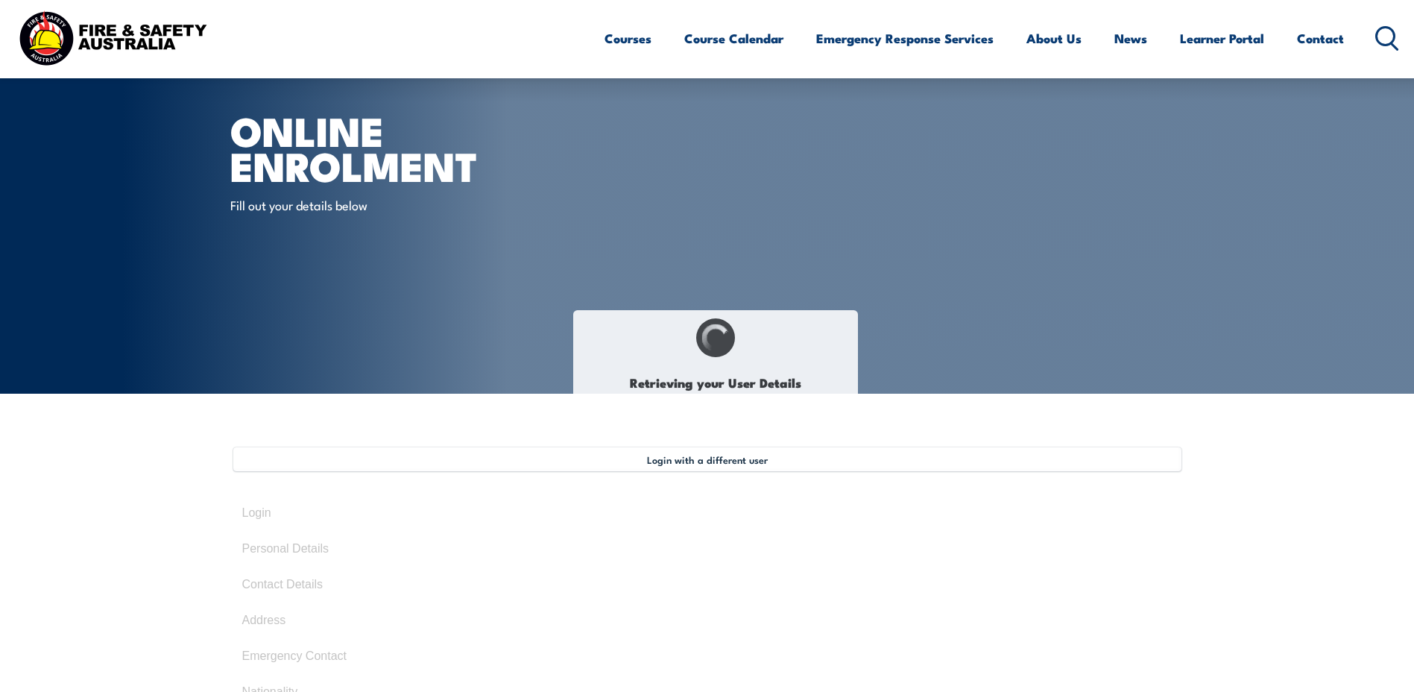
select select "Mr"
type input "Michael"
type input "Parish"
type input "August 27, 1998"
type input "PH78QMVGCX"
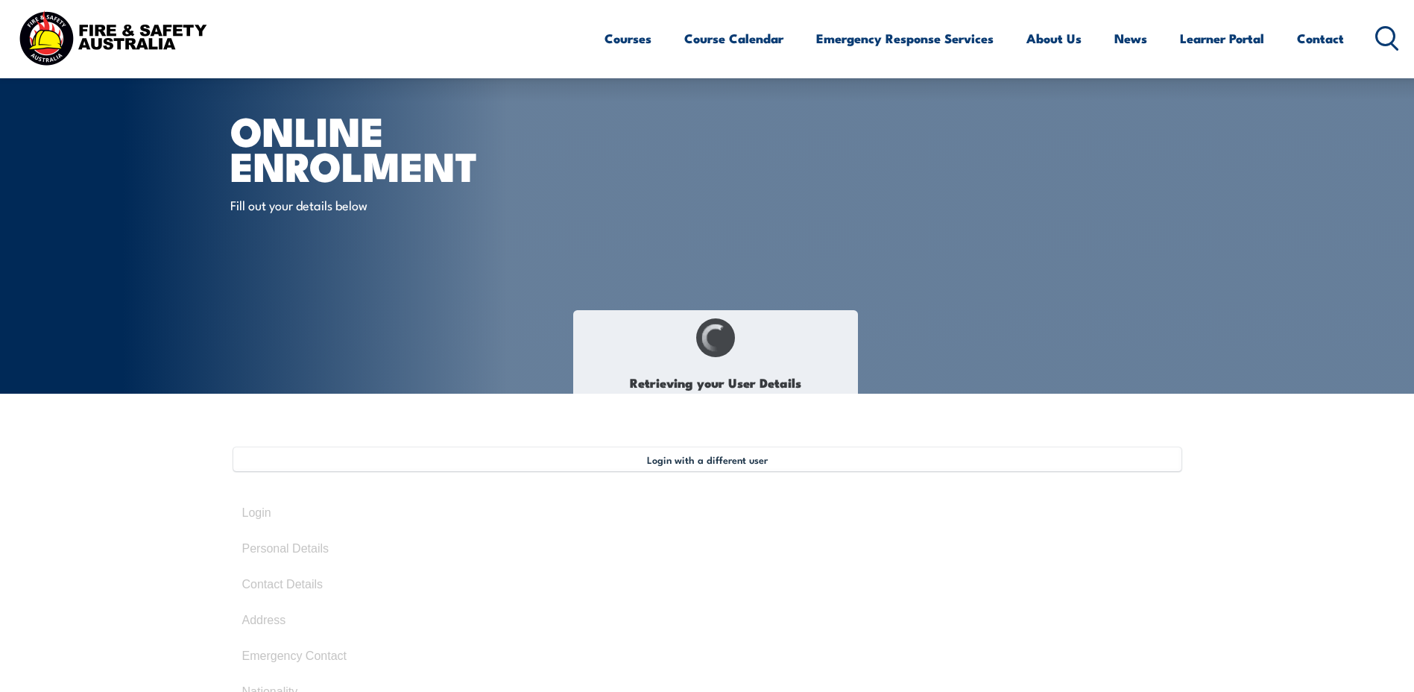
select select "M"
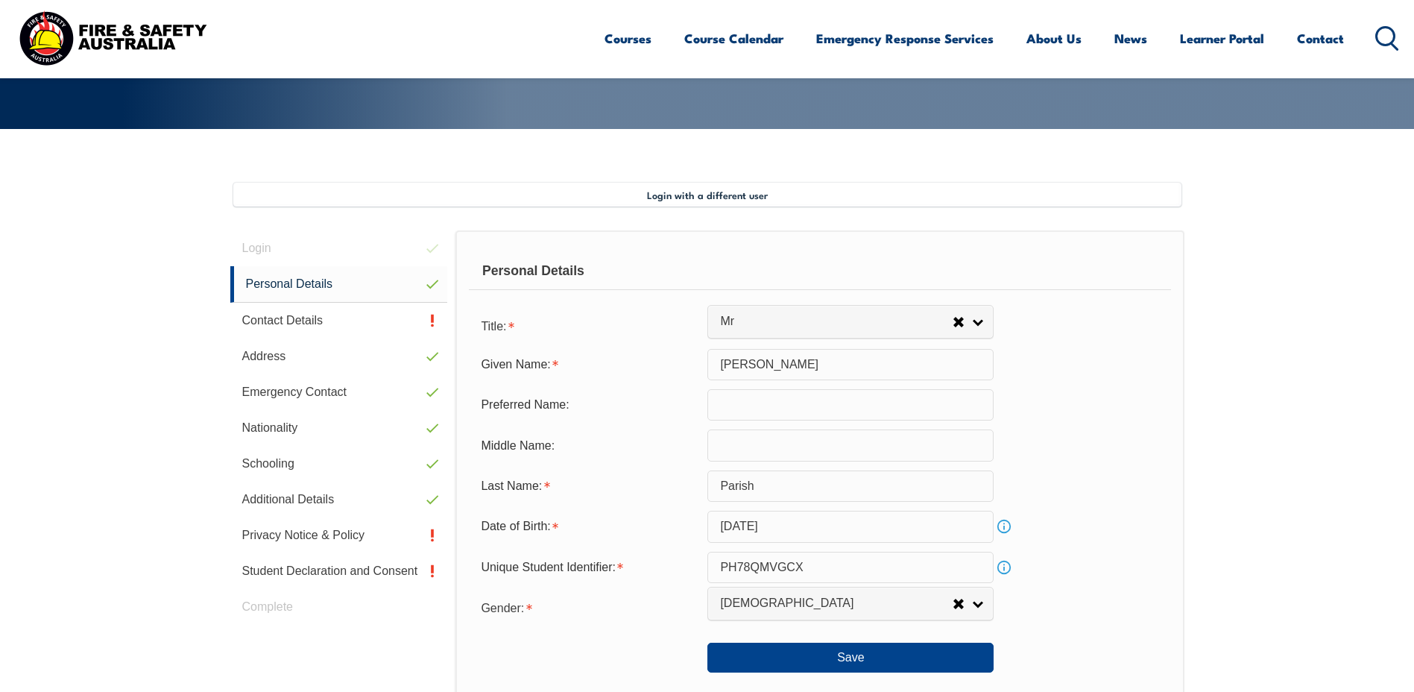
scroll to position [406, 0]
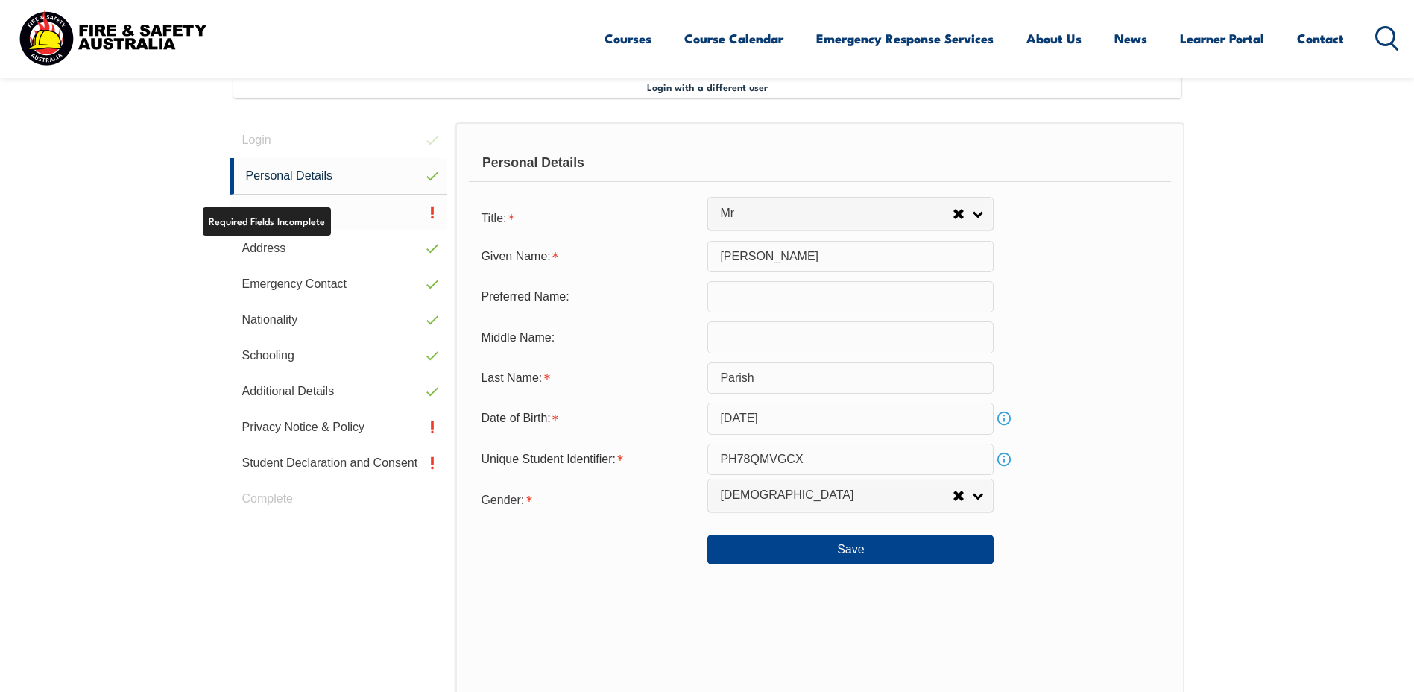
click at [347, 209] on link "Contact Details" at bounding box center [339, 213] width 218 height 36
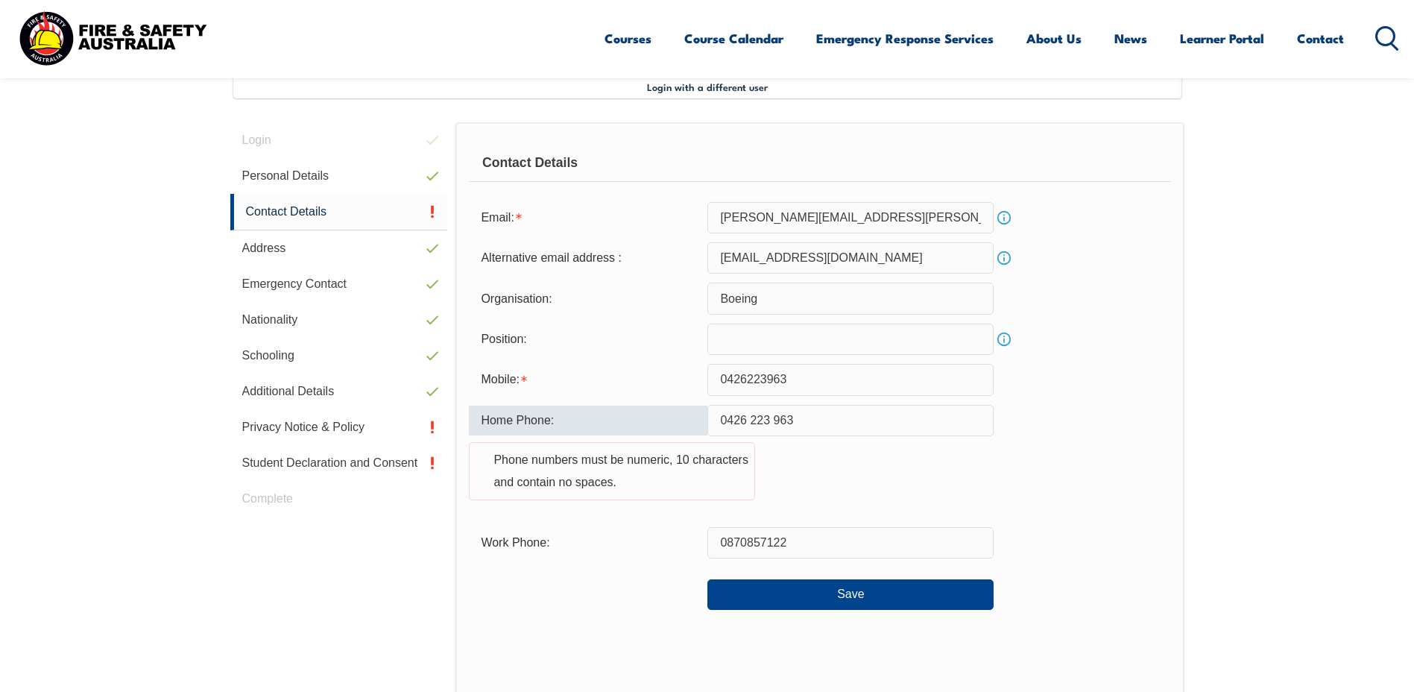
drag, startPoint x: 816, startPoint y: 420, endPoint x: 682, endPoint y: 425, distance: 134.3
click at [685, 424] on div "Home Phone: 0426 223 963 Phone numbers must be numeric, 10 characters and conta…" at bounding box center [819, 461] width 701 height 113
click at [894, 596] on button "Save" at bounding box center [850, 594] width 286 height 30
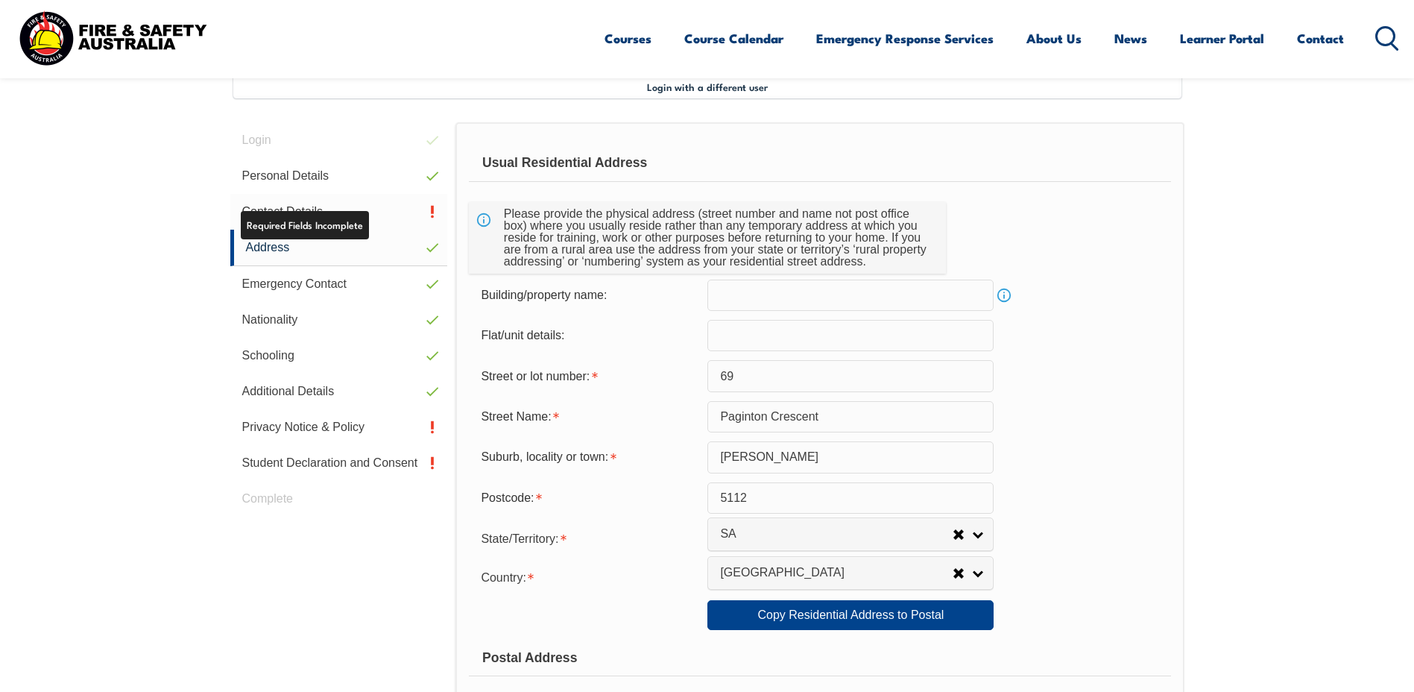
click at [344, 201] on link "Contact Details" at bounding box center [339, 212] width 218 height 36
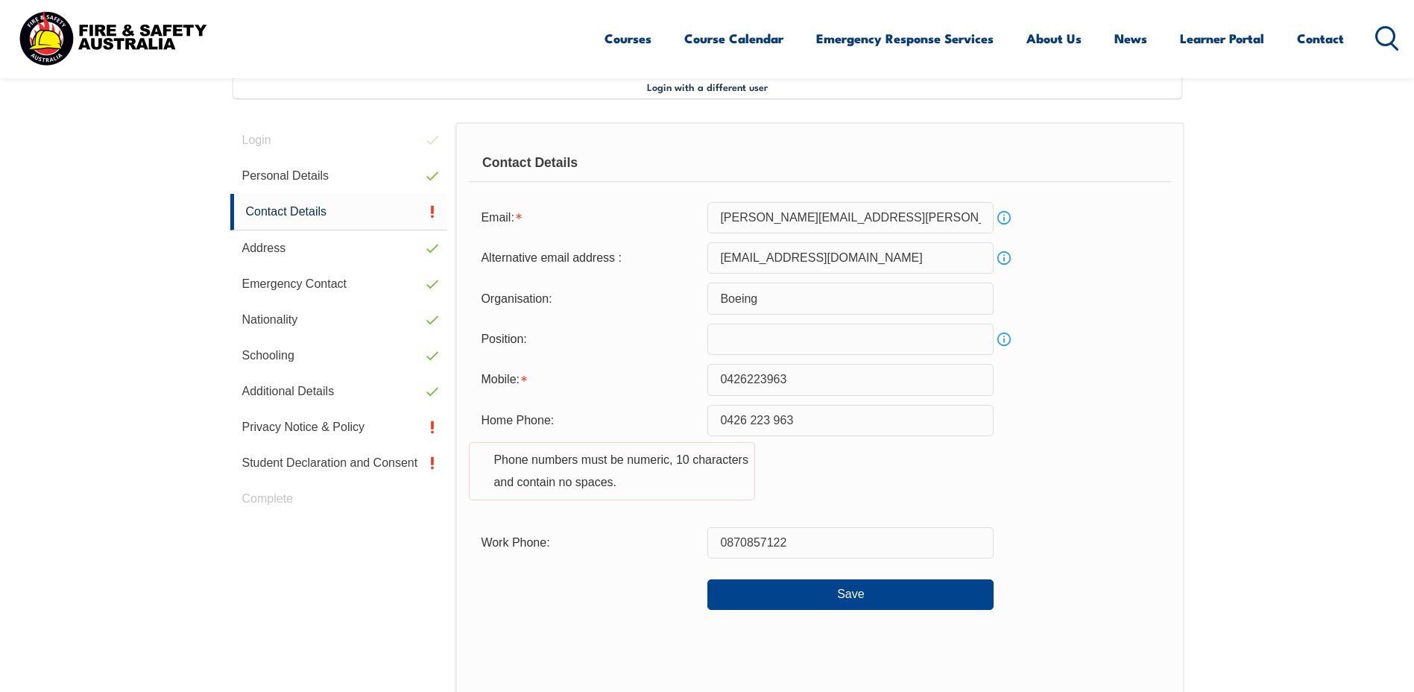
click at [773, 419] on input "0426 223 963" at bounding box center [850, 420] width 286 height 31
click at [753, 419] on input "0426 223963" at bounding box center [850, 420] width 286 height 31
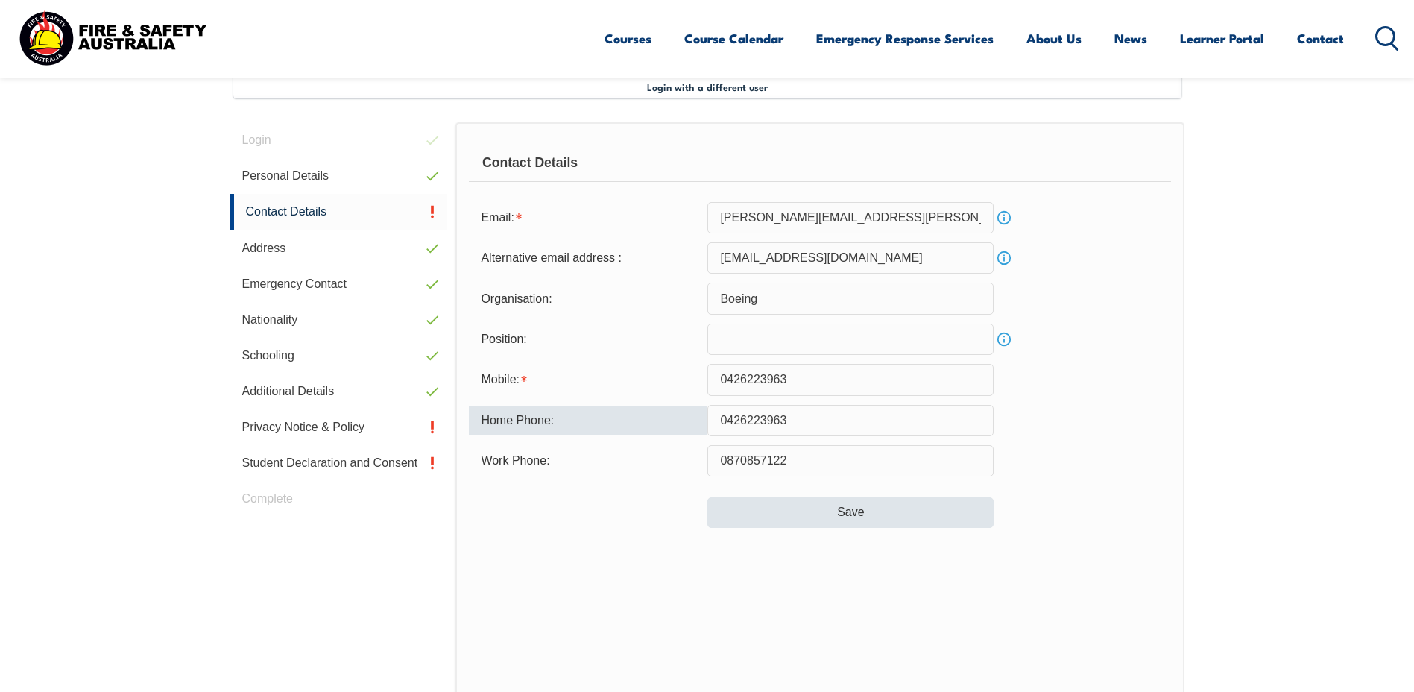
type input "0426223963"
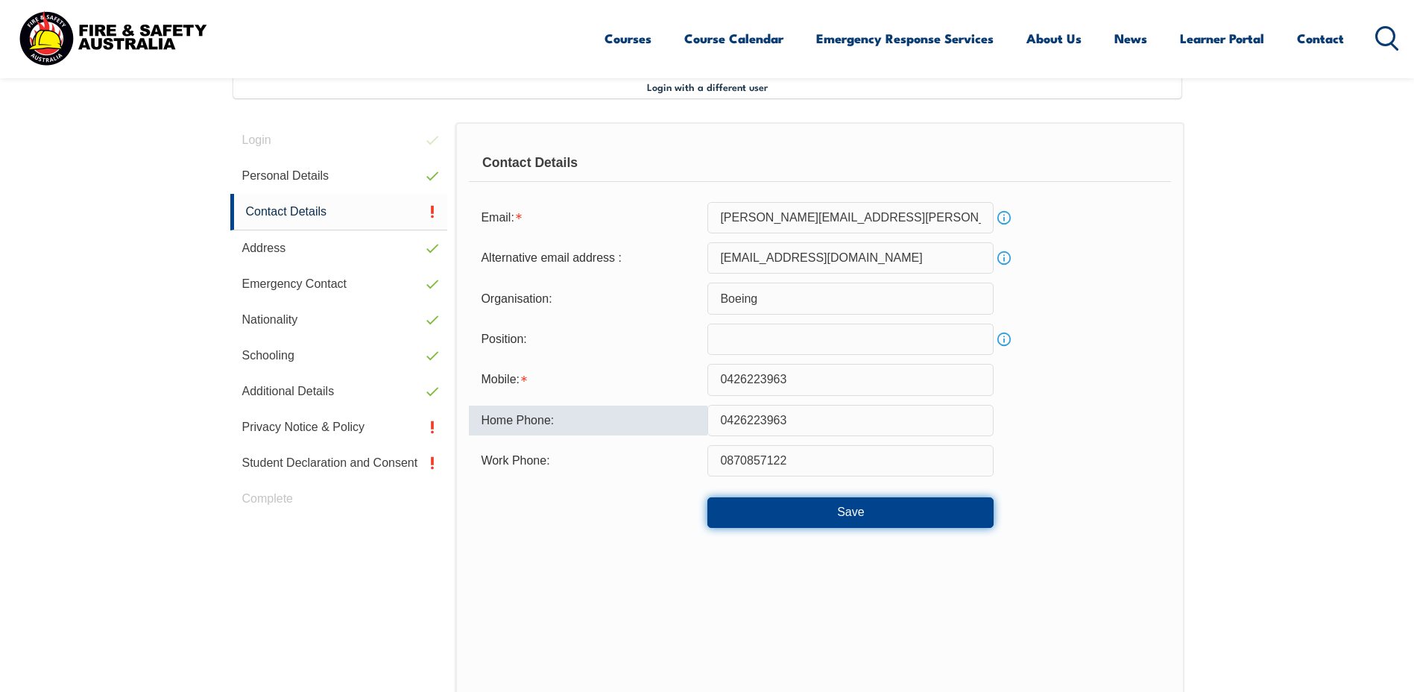
click at [859, 519] on button "Save" at bounding box center [850, 512] width 286 height 30
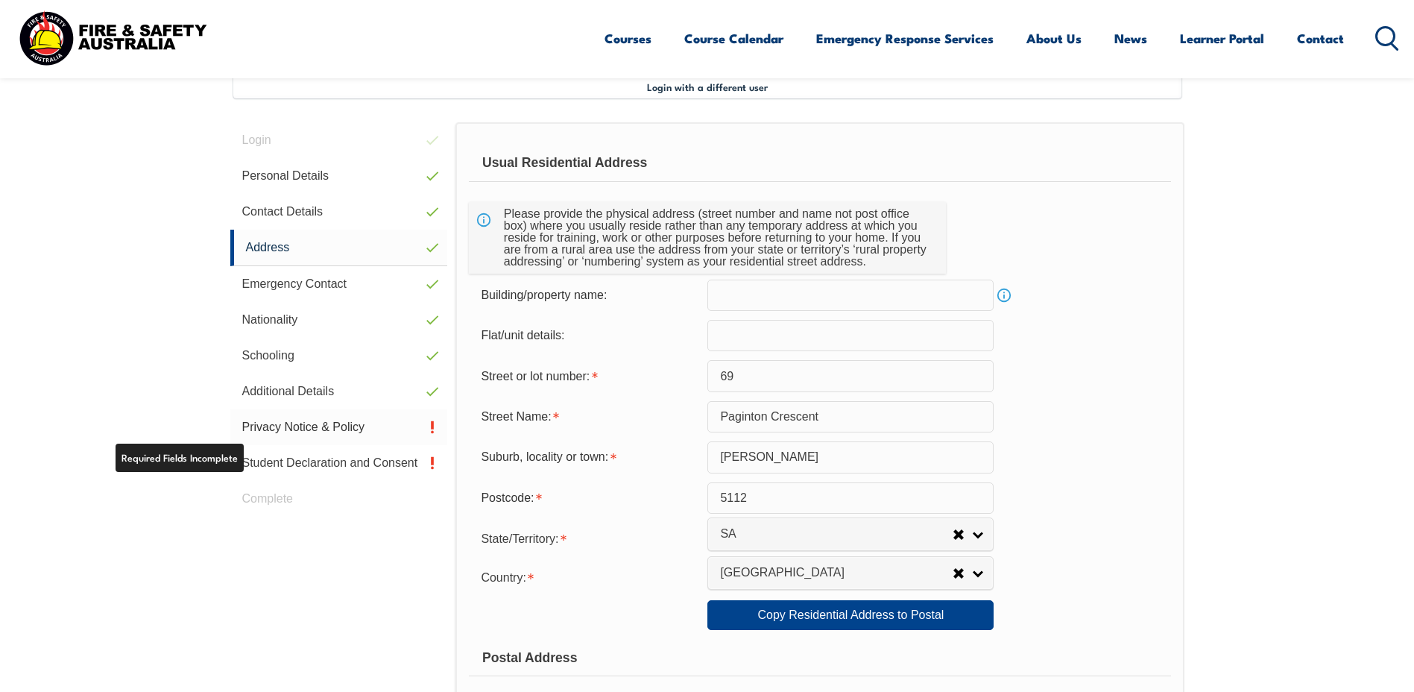
click at [294, 429] on link "Privacy Notice & Policy" at bounding box center [339, 427] width 218 height 36
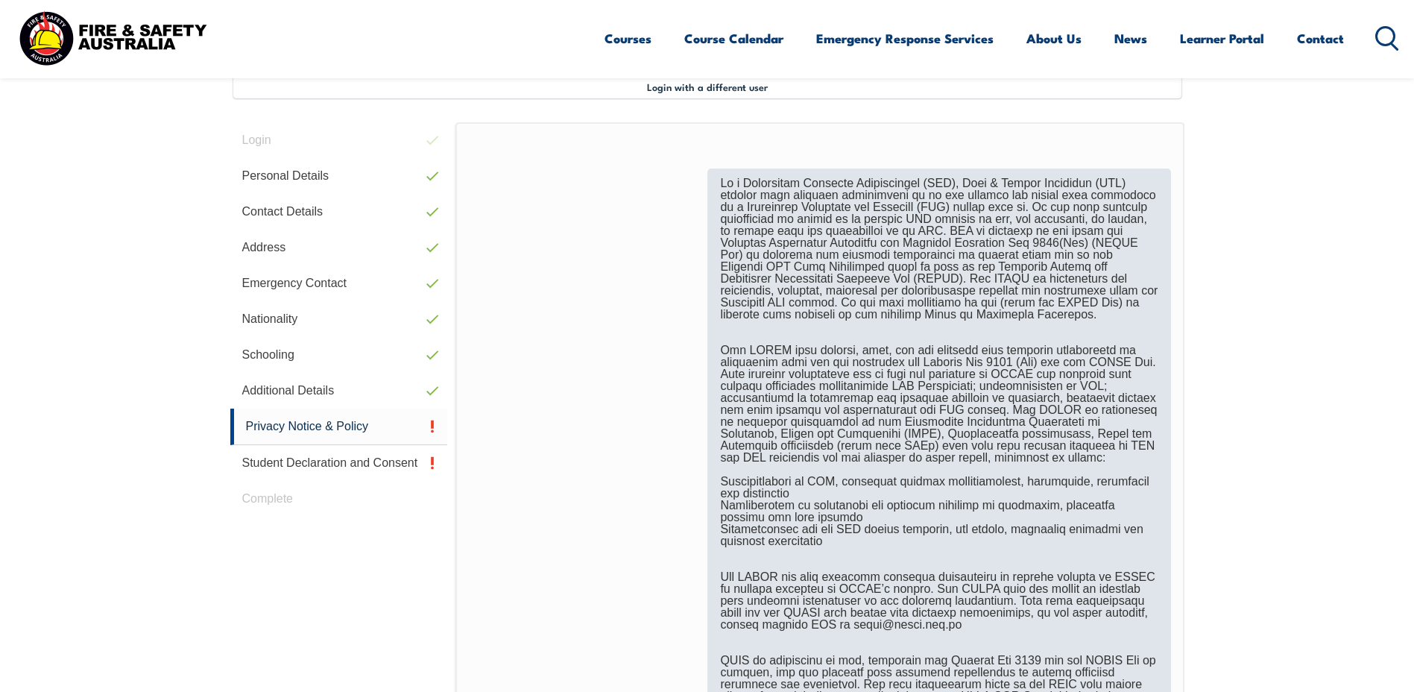
scroll to position [779, 0]
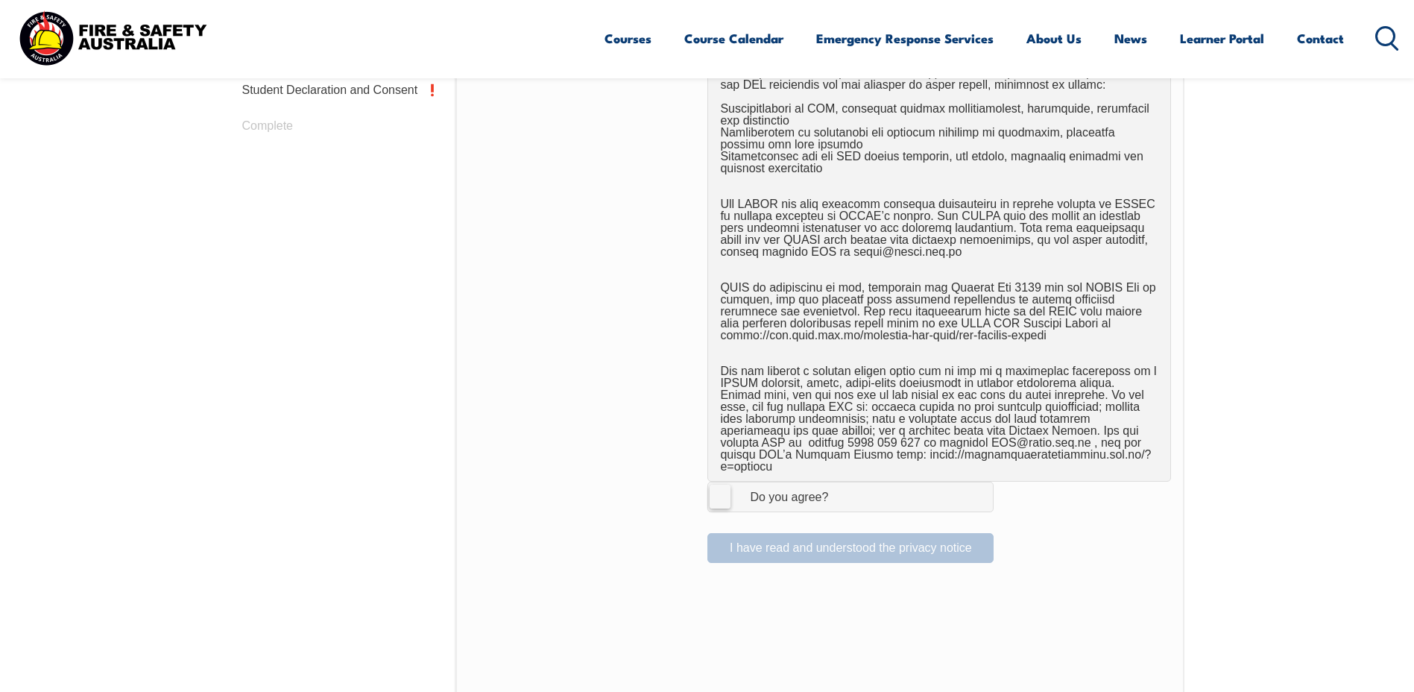
click at [732, 491] on div "Do you agree?" at bounding box center [774, 497] width 108 height 12
click at [840, 482] on input "I Agree Do you agree?" at bounding box center [852, 496] width 25 height 28
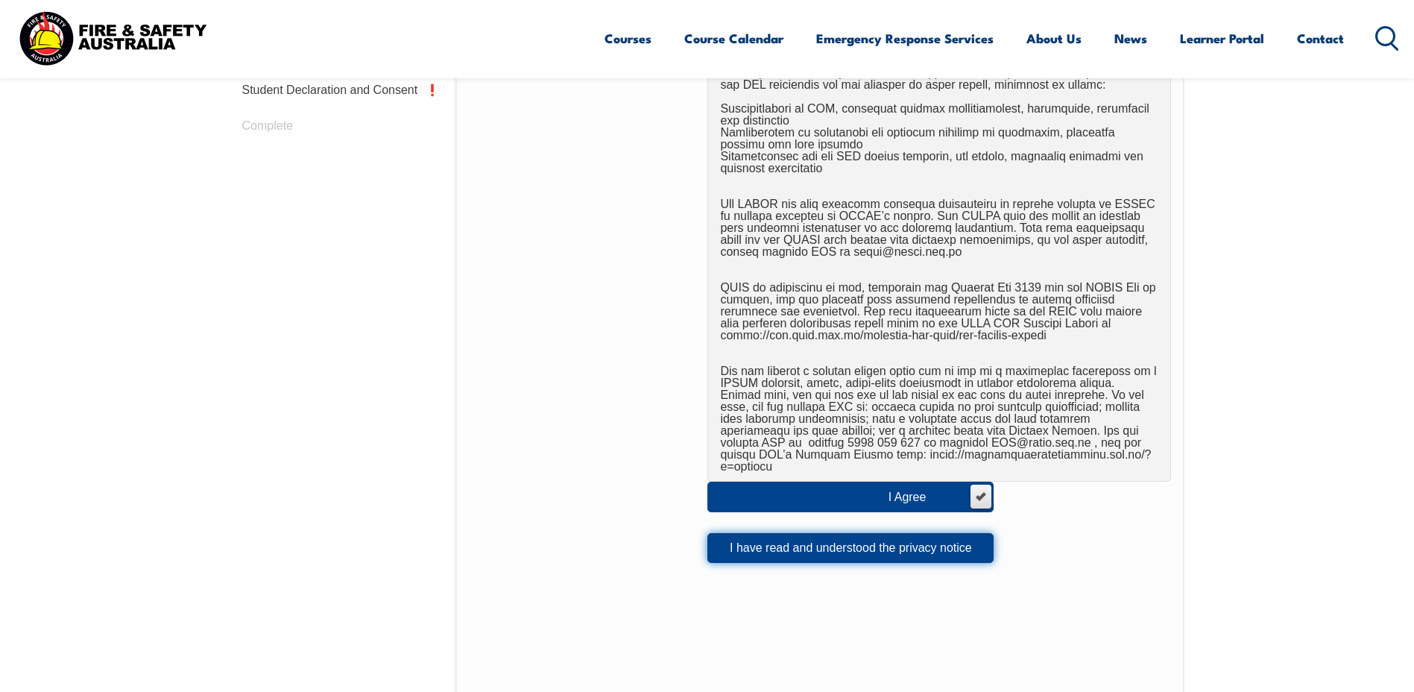
click at [910, 540] on button "I have read and understood the privacy notice" at bounding box center [850, 548] width 286 height 30
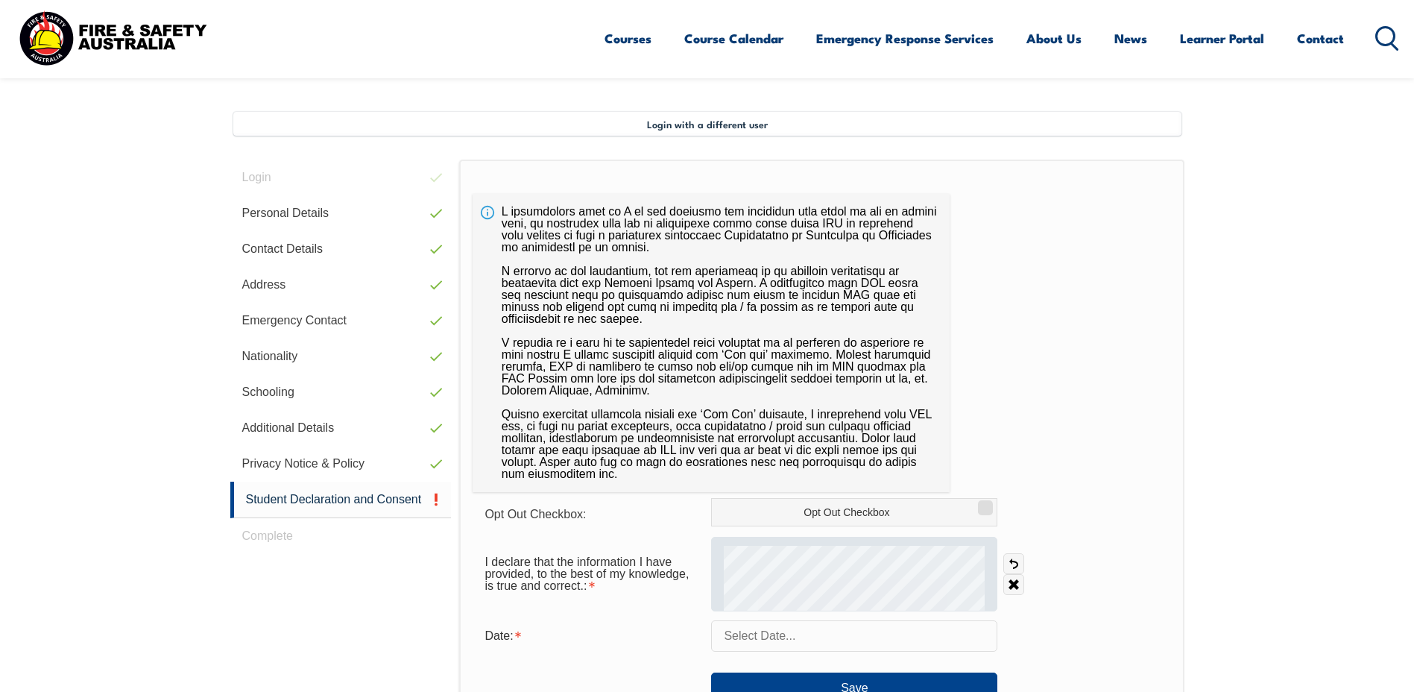
scroll to position [467, 0]
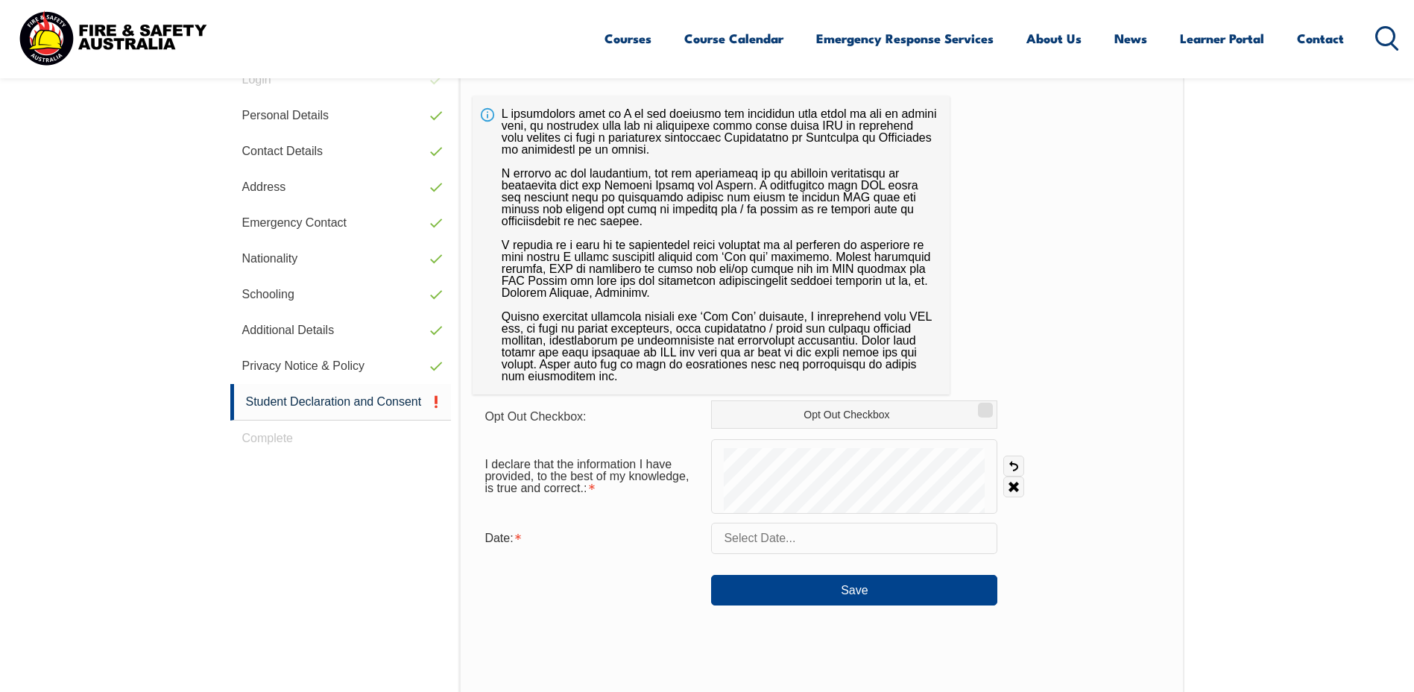
click at [821, 546] on input "text" at bounding box center [854, 538] width 286 height 31
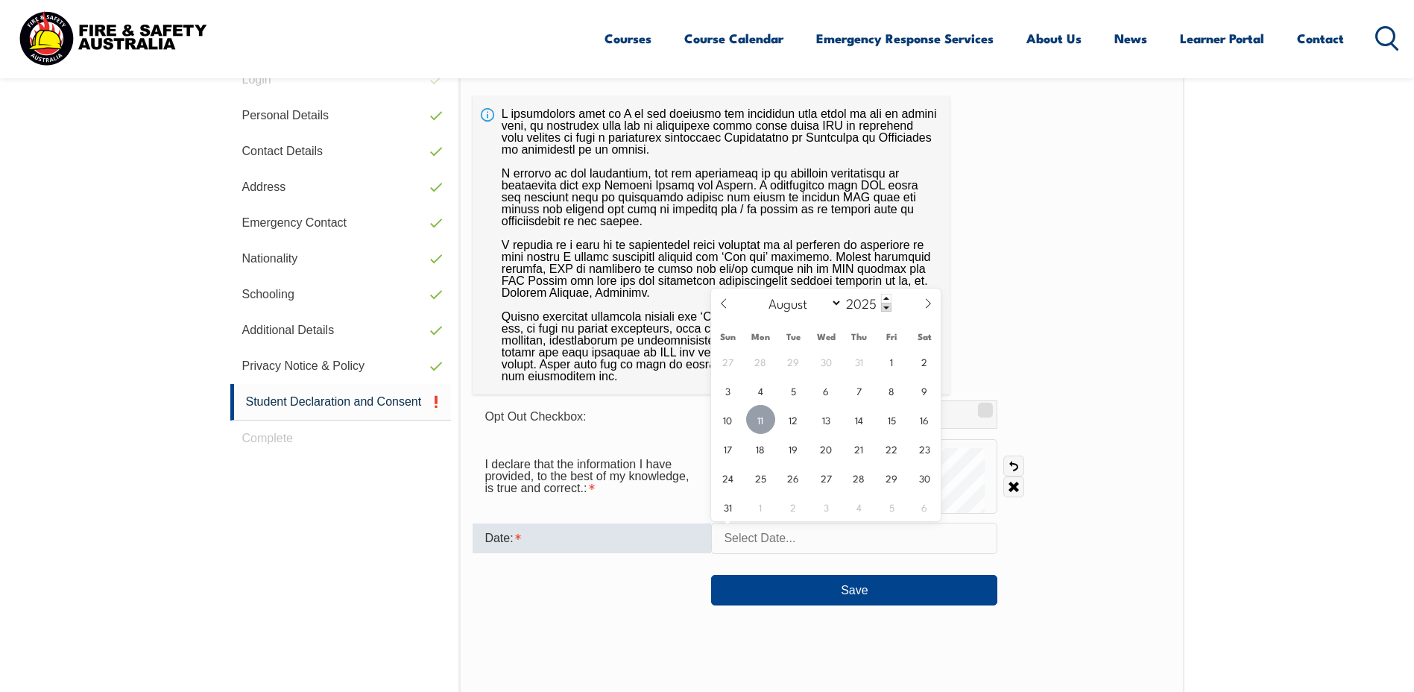
click at [755, 423] on span "11" at bounding box center [760, 419] width 29 height 29
type input "August 11, 2025"
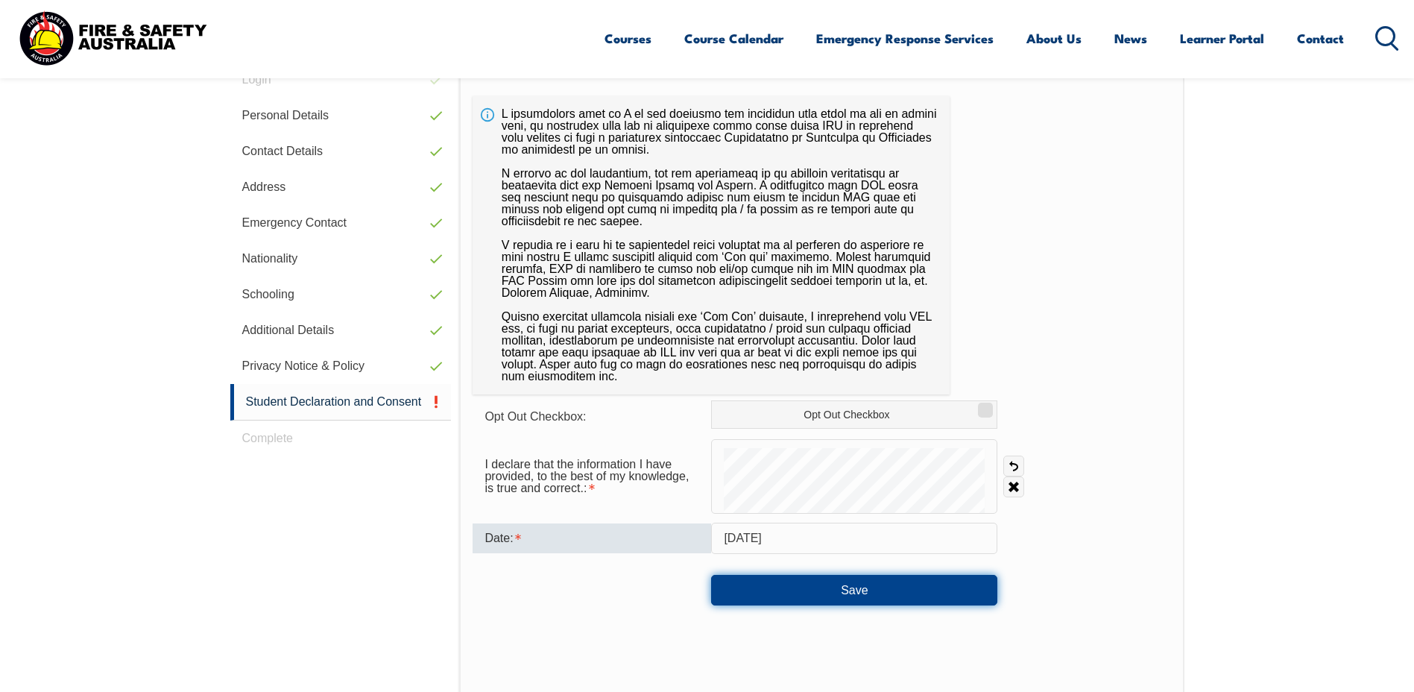
click at [875, 589] on button "Save" at bounding box center [854, 590] width 286 height 30
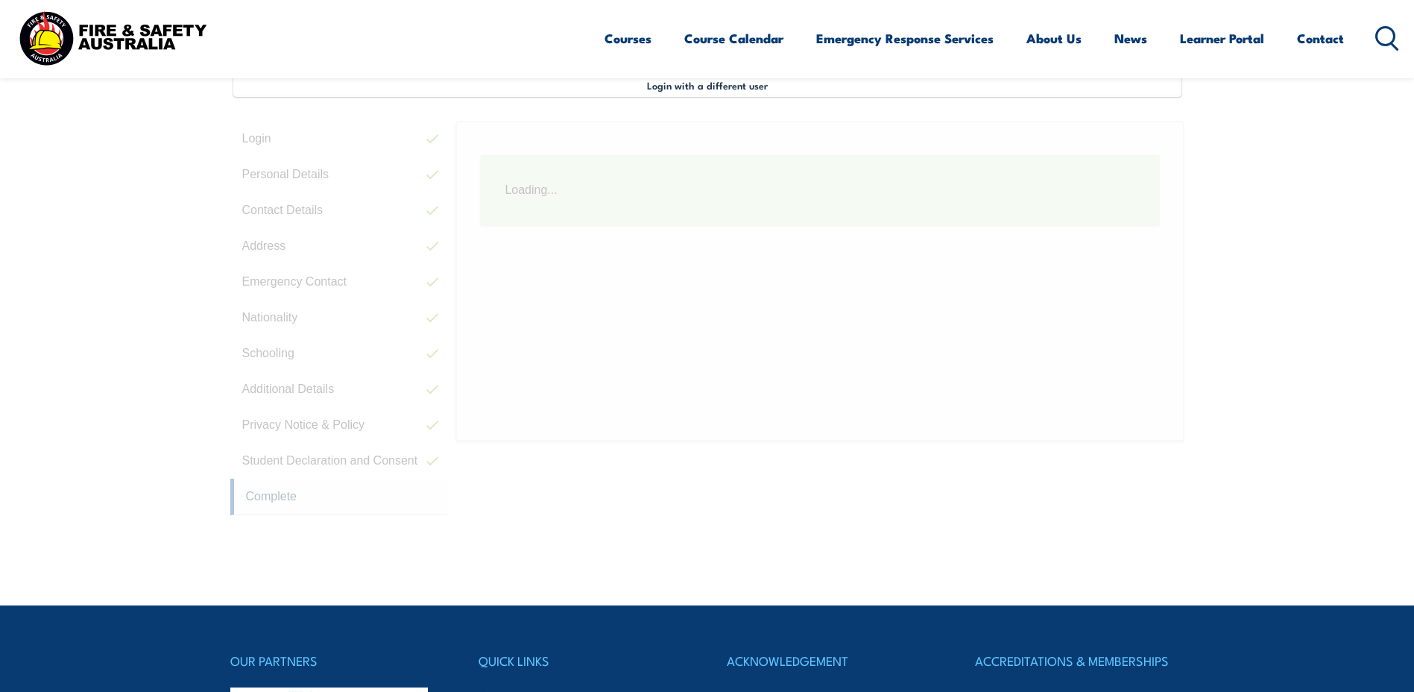
scroll to position [406, 0]
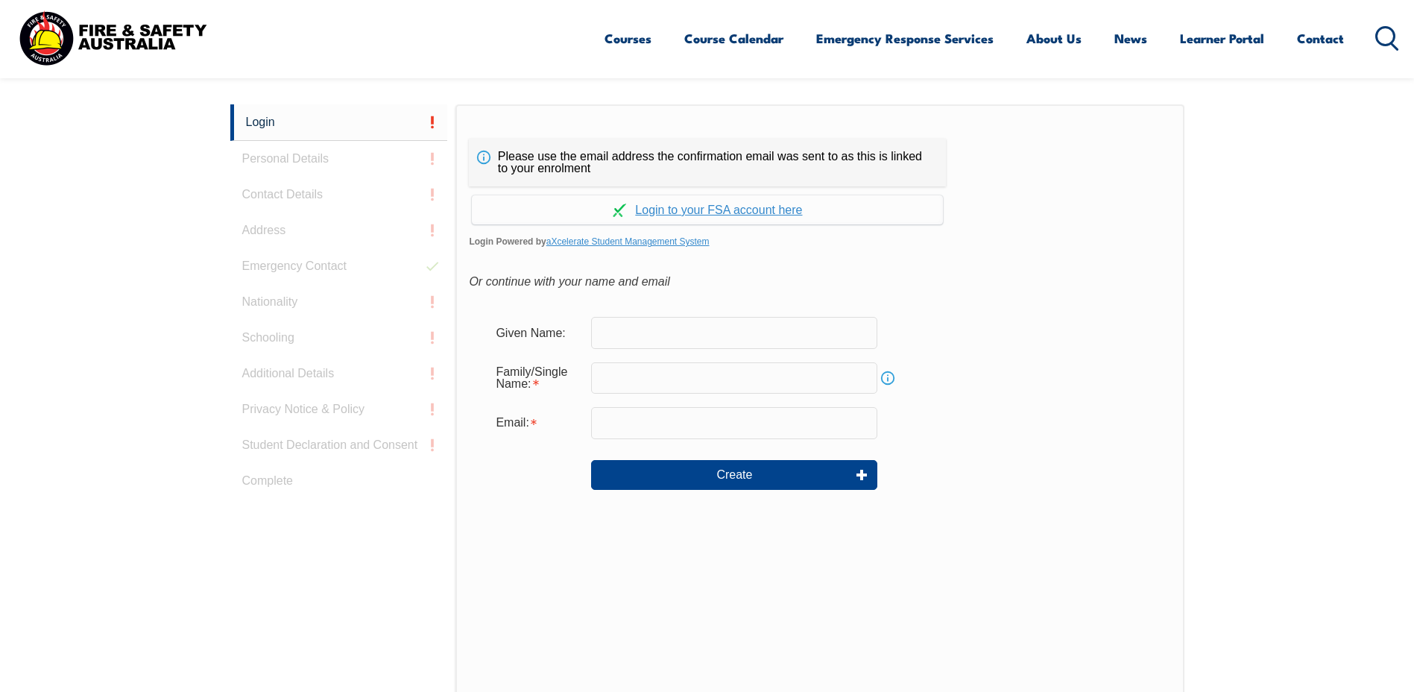
scroll to position [397, 0]
